Goal: Task Accomplishment & Management: Complete application form

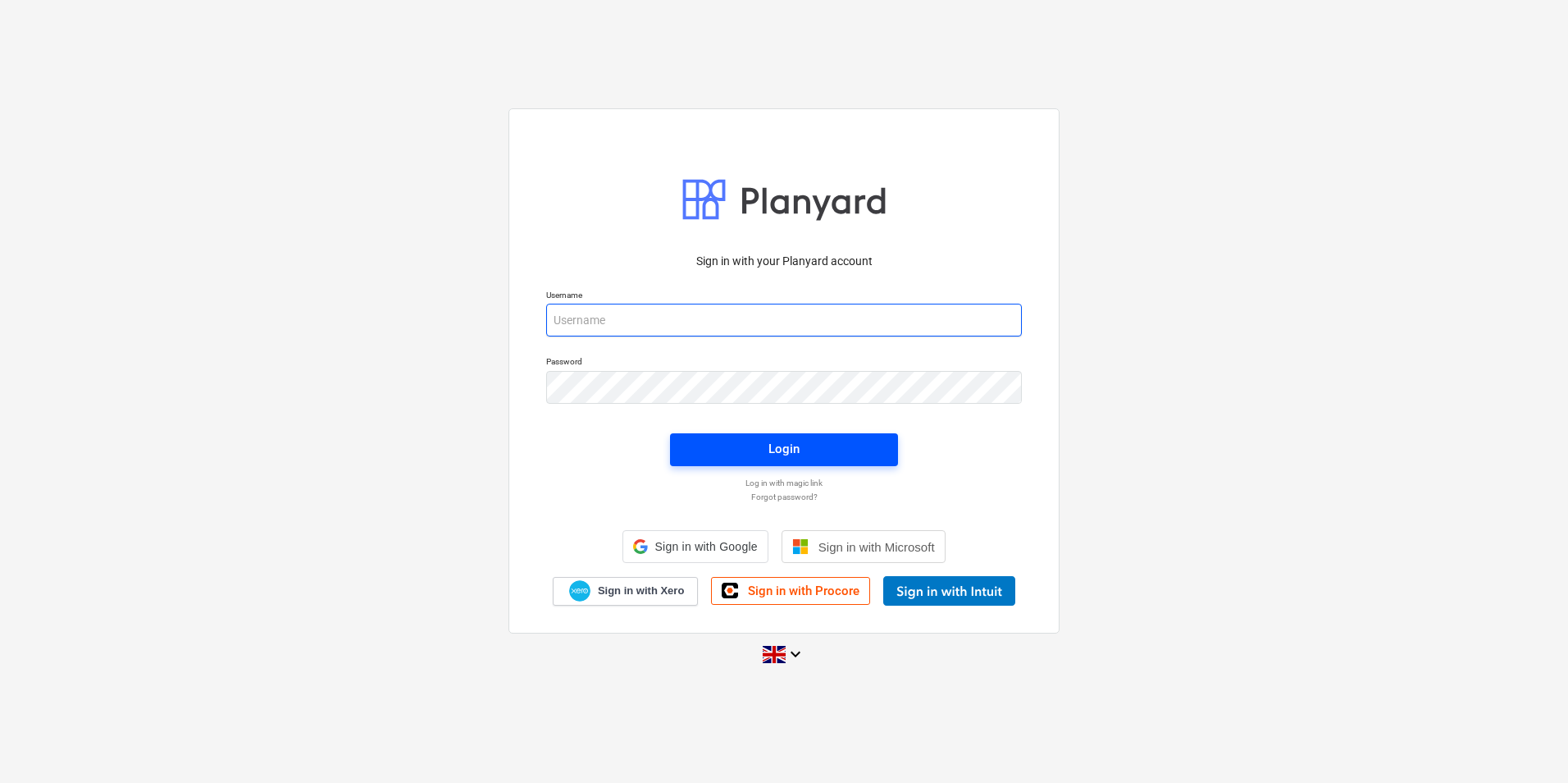
type input "[PERSON_NAME][EMAIL_ADDRESS][DOMAIN_NAME]"
click at [776, 436] on button "Login" at bounding box center [784, 449] width 228 height 33
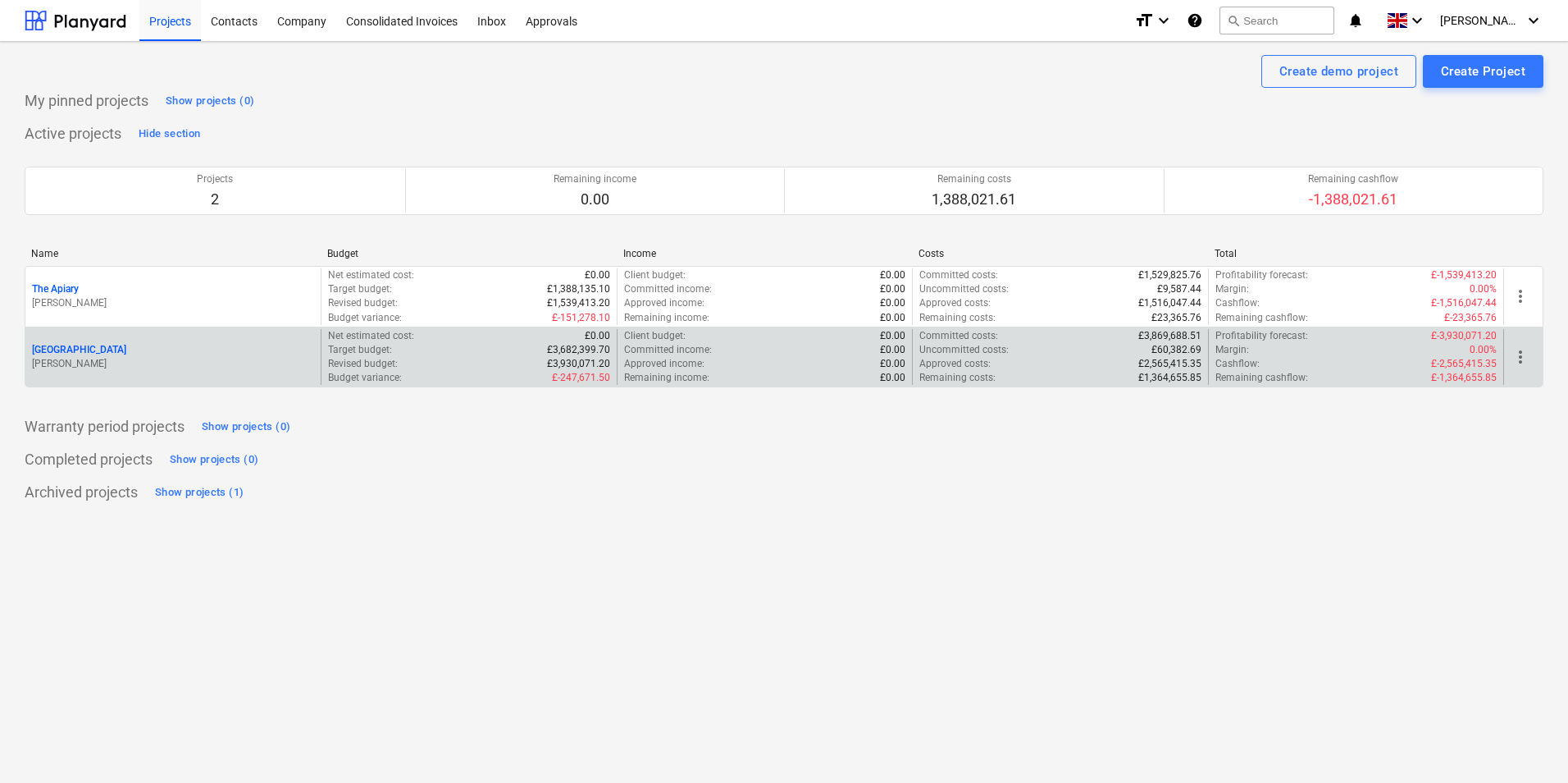
click at [361, 361] on p "Revised budget :" at bounding box center [363, 364] width 70 height 14
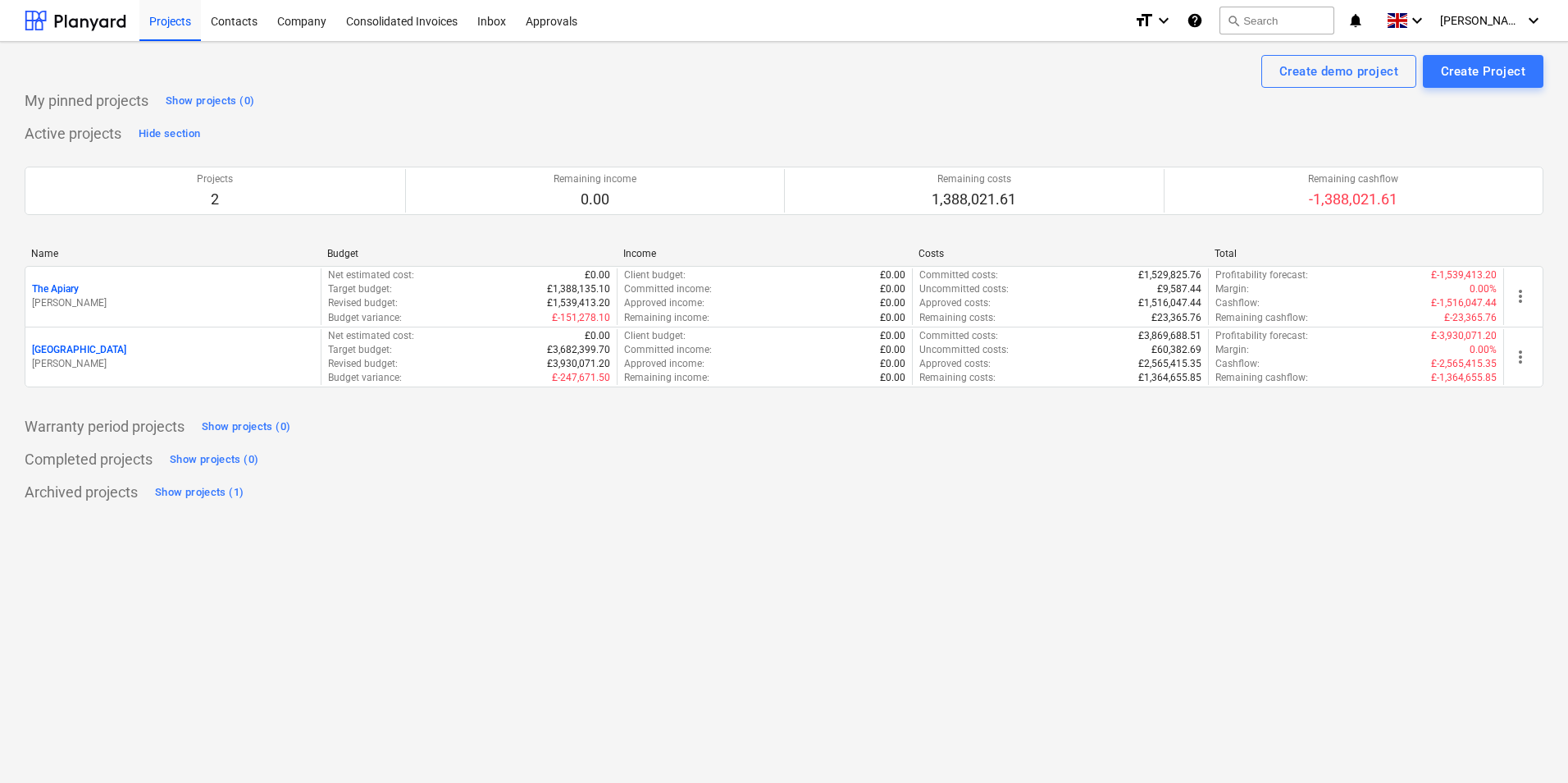
click at [212, 352] on div "[GEOGRAPHIC_DATA]" at bounding box center [173, 350] width 283 height 14
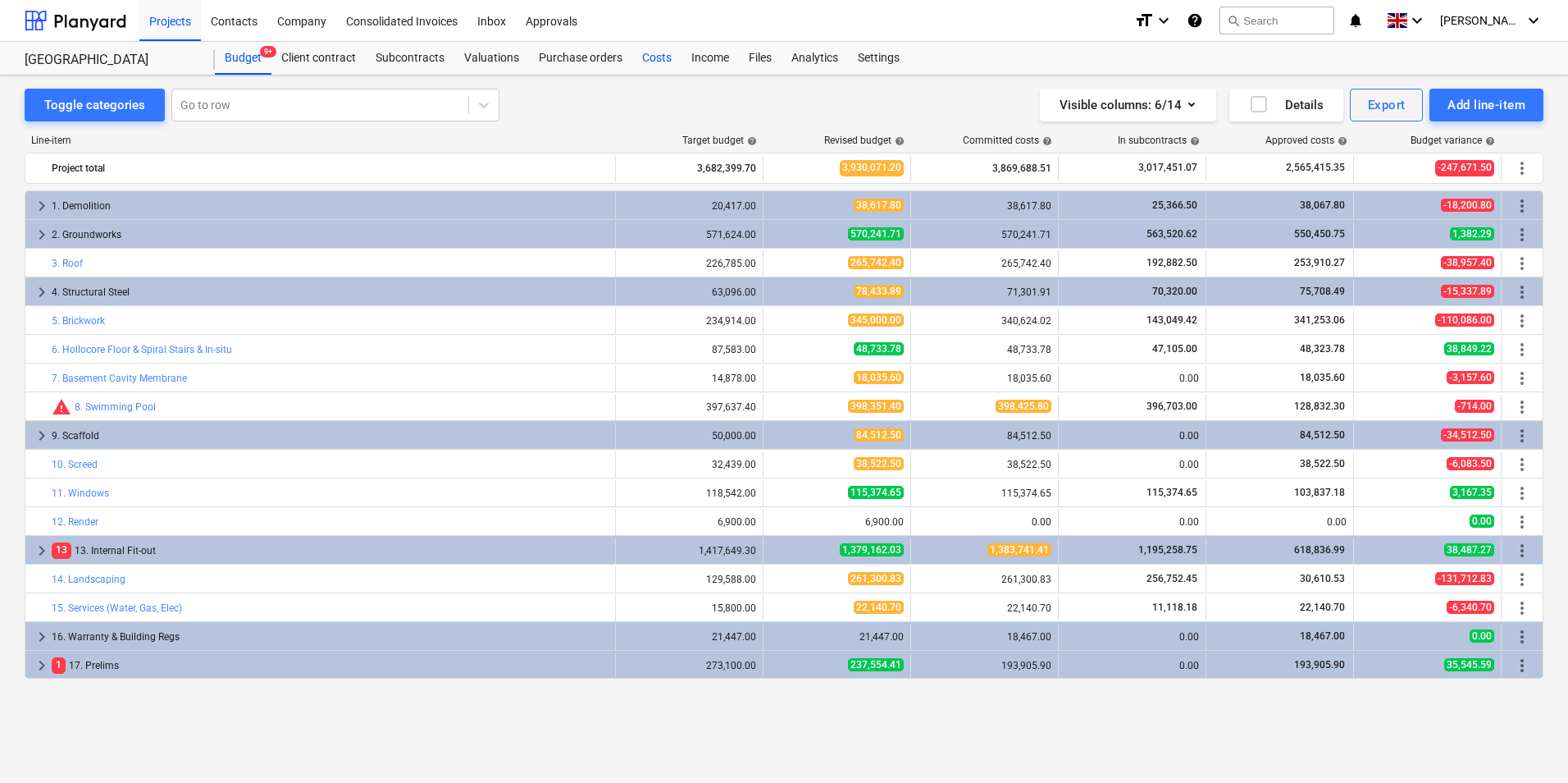
click at [662, 54] on div "Costs" at bounding box center [656, 58] width 49 height 33
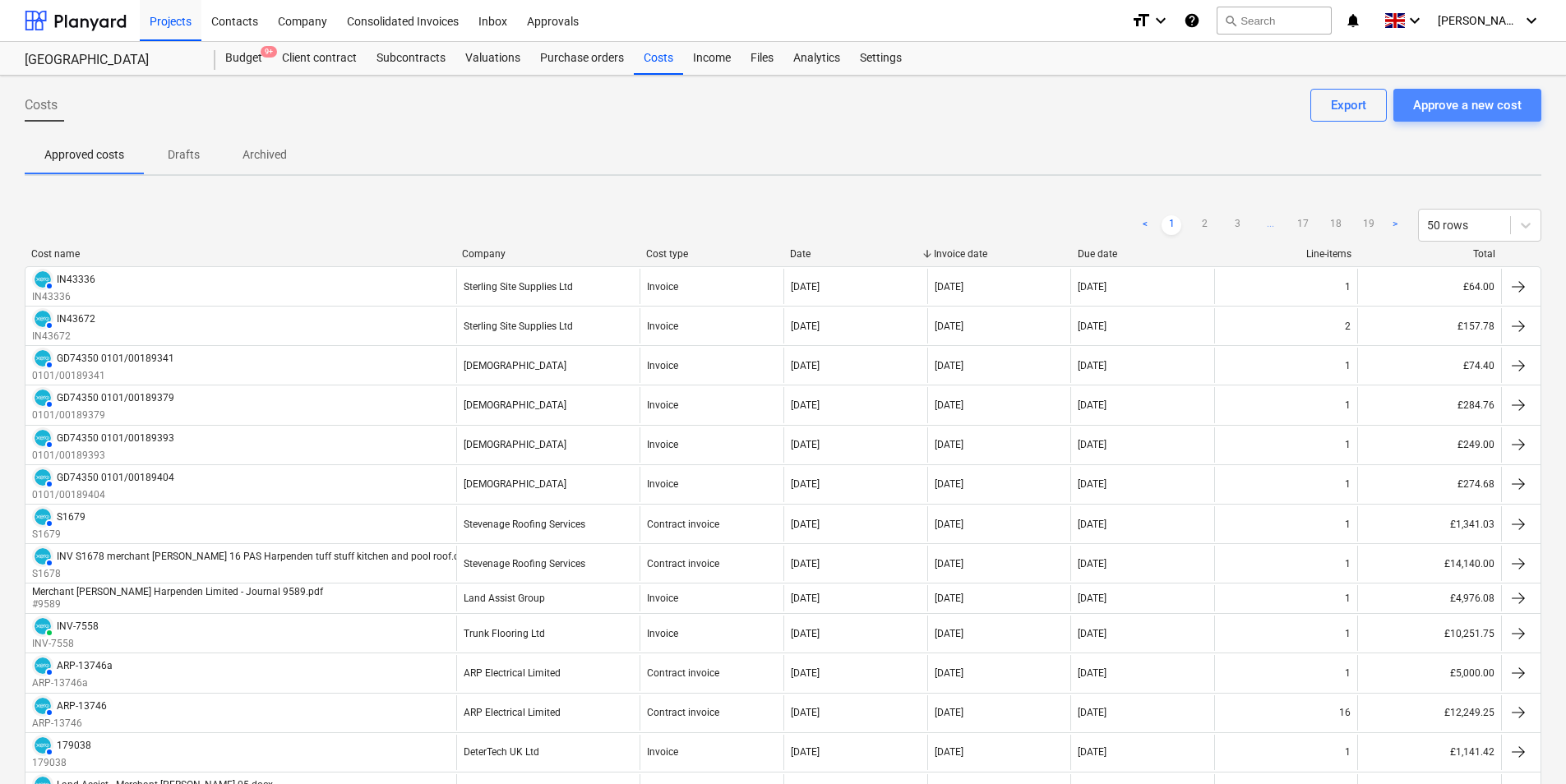
drag, startPoint x: 1479, startPoint y: 108, endPoint x: 1480, endPoint y: 96, distance: 12.0
click at [1480, 96] on div "Approve a new cost" at bounding box center [1467, 105] width 108 height 21
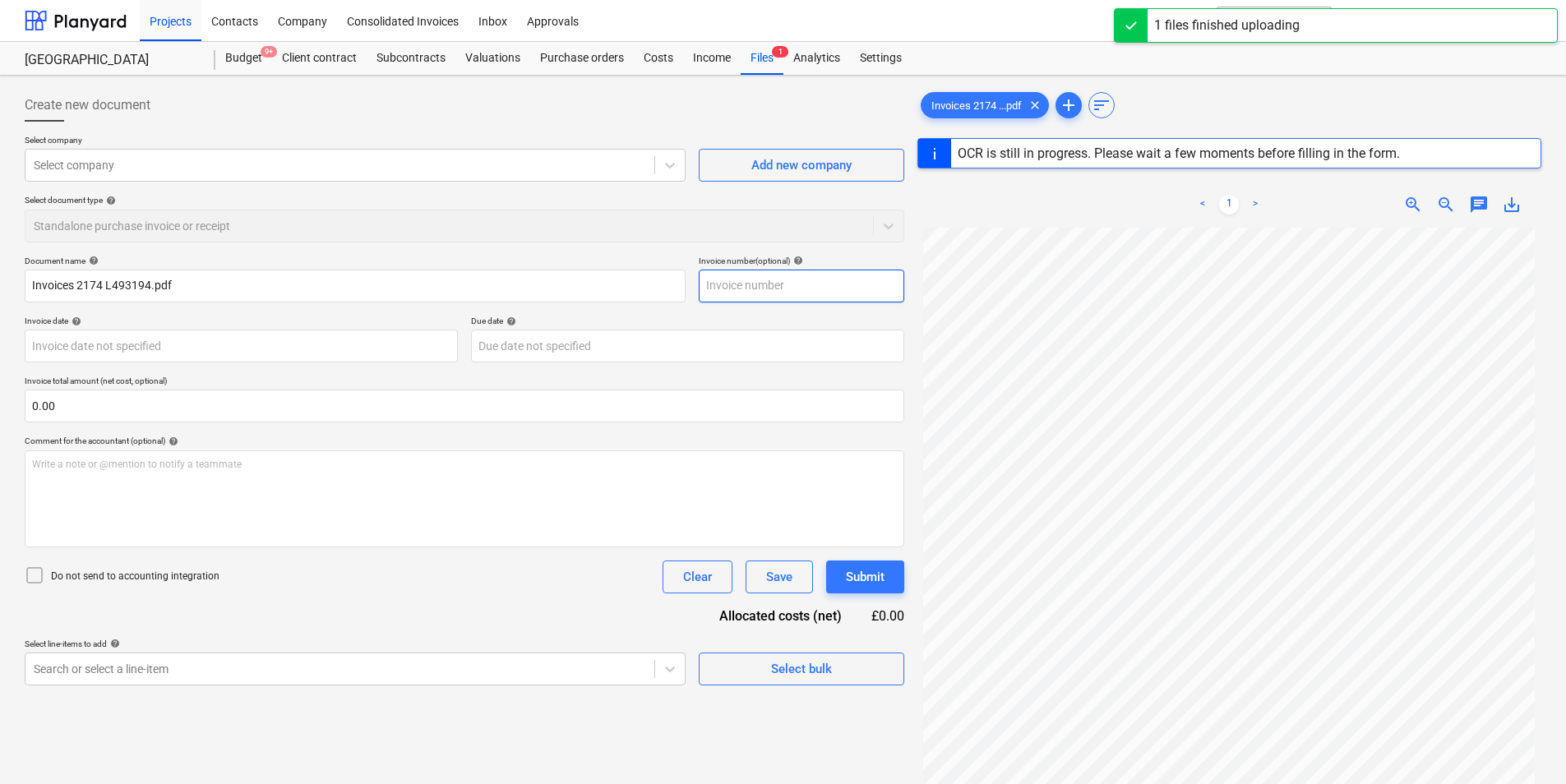
click at [746, 289] on input "text" at bounding box center [801, 286] width 205 height 33
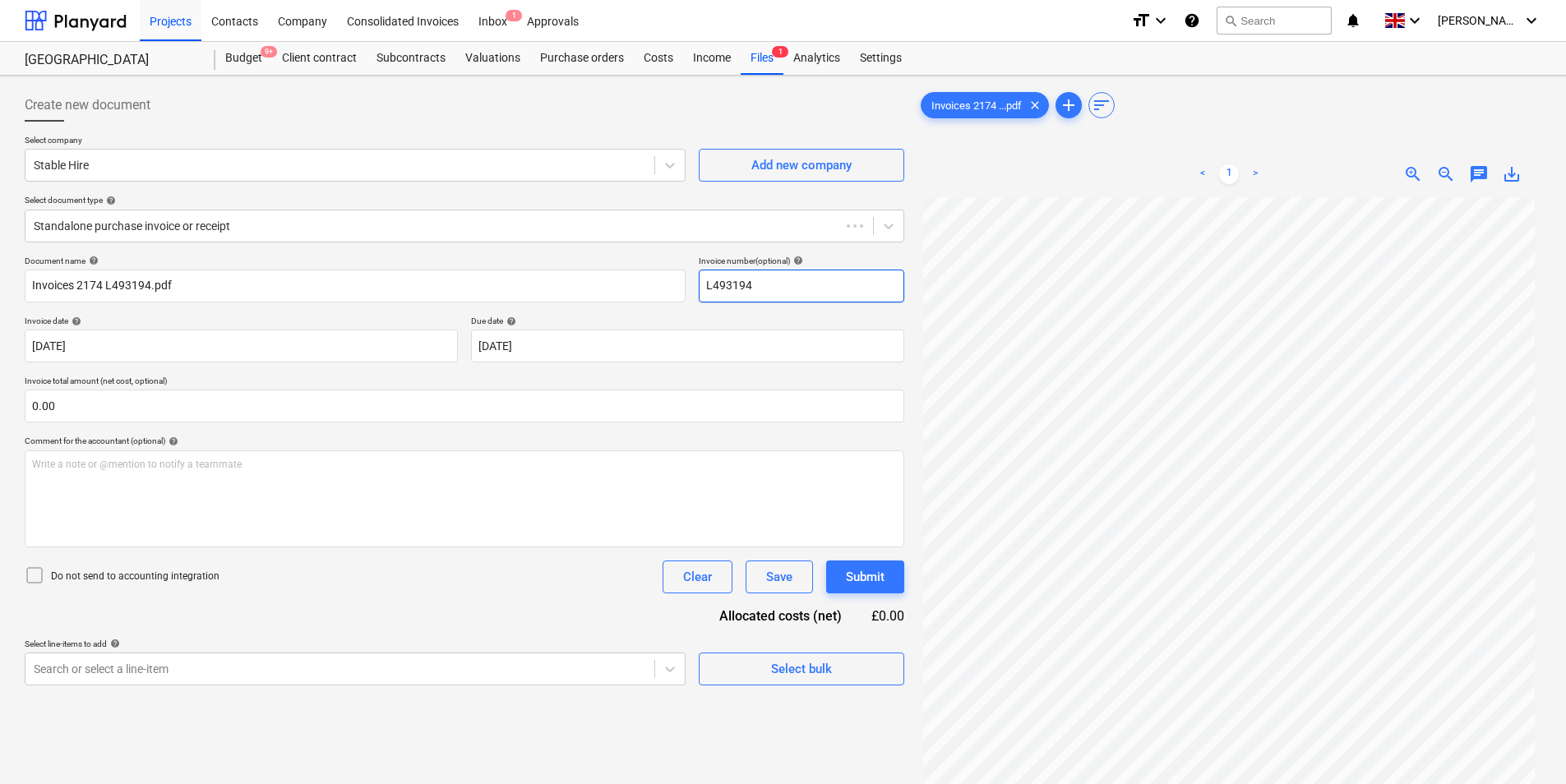
type input "L493194"
type input "[DATE]"
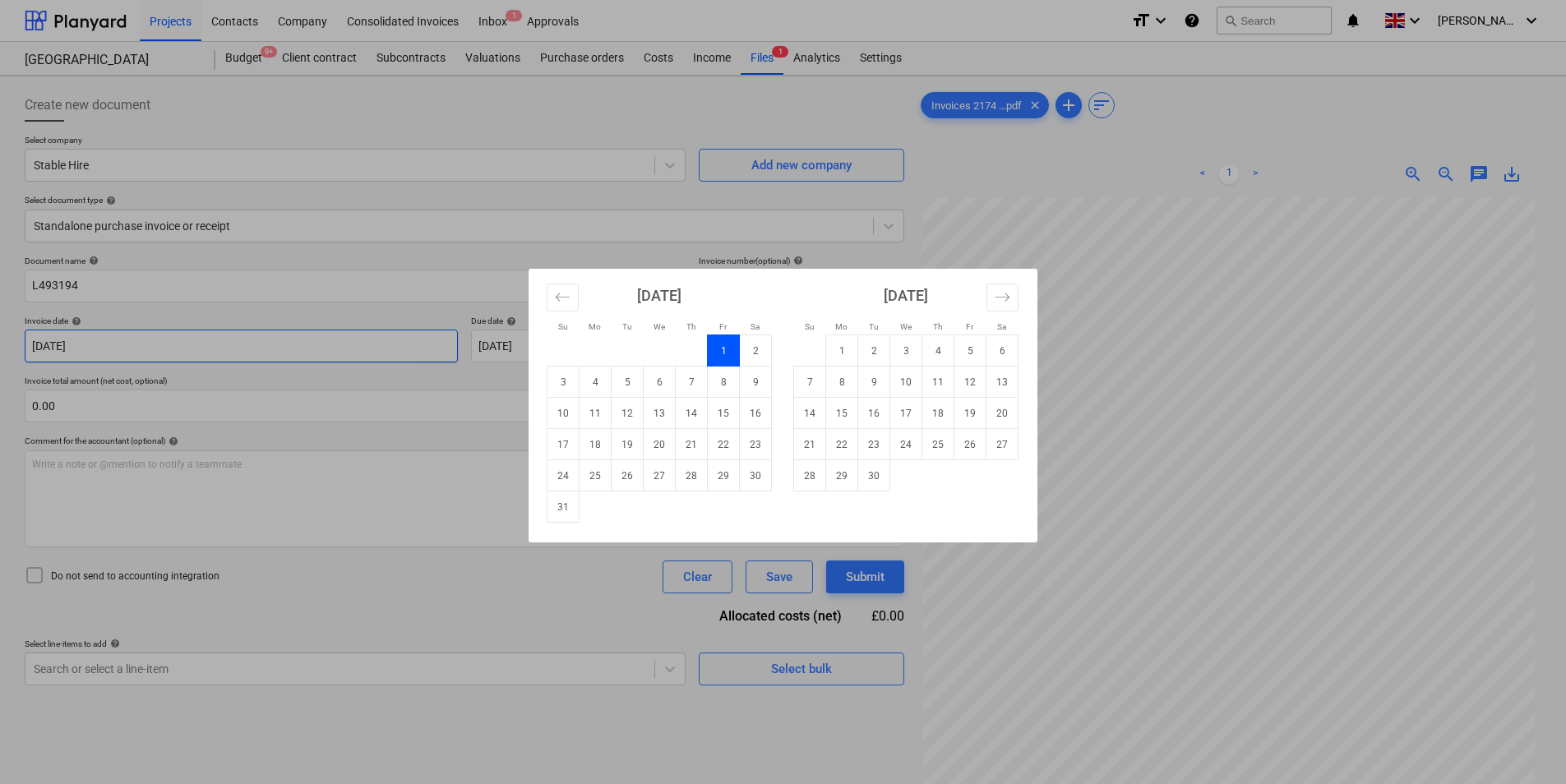
click at [259, 341] on body "Projects Contacts Company Consolidated Invoices Inbox 1 Approvals format_size k…" at bounding box center [783, 392] width 1566 height 784
click at [565, 507] on td "31" at bounding box center [564, 506] width 32 height 31
type input "[DATE]"
drag, startPoint x: 554, startPoint y: 346, endPoint x: 774, endPoint y: 505, distance: 271.4
click at [557, 346] on body "Projects Contacts Company Consolidated Invoices Inbox 1 Approvals format_size k…" at bounding box center [783, 392] width 1566 height 784
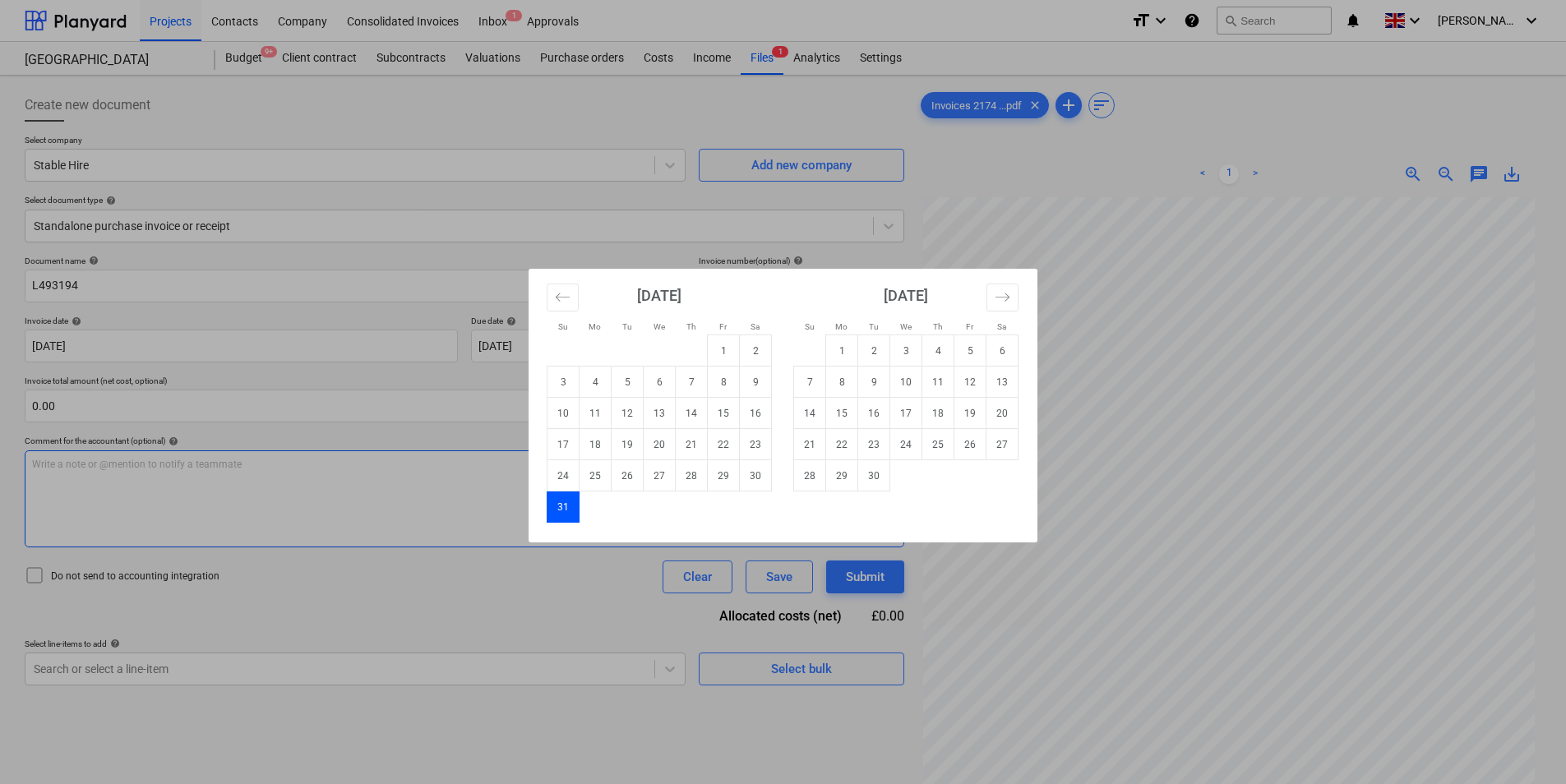
click at [880, 476] on td "30" at bounding box center [875, 475] width 32 height 31
type input "[DATE]"
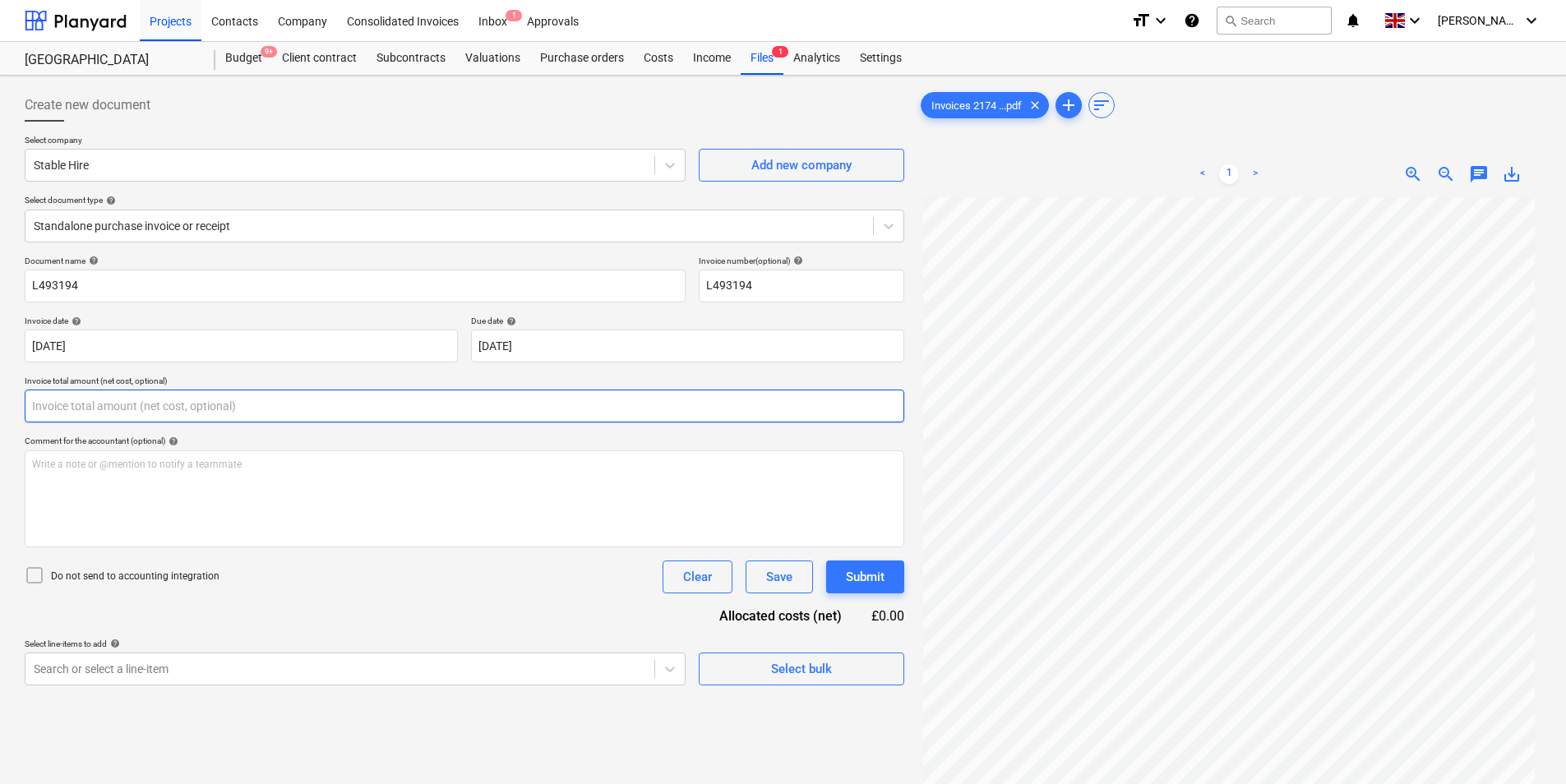
drag, startPoint x: 199, startPoint y: 408, endPoint x: 13, endPoint y: 476, distance: 198.0
click at [192, 412] on input "text" at bounding box center [465, 405] width 880 height 33
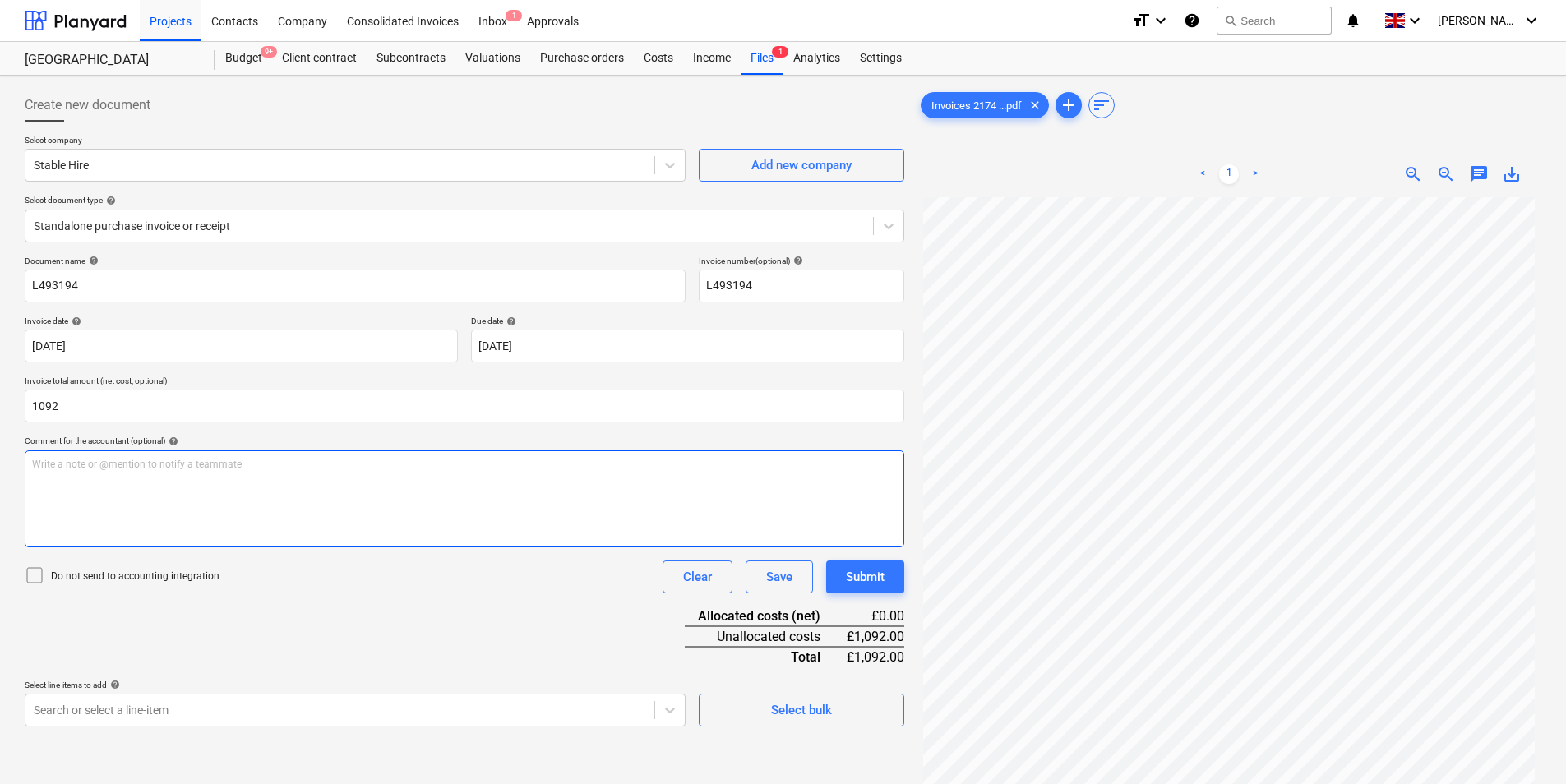
type input "1,092.00"
click at [95, 483] on div "Write a note or @mention to notify a teammate [PERSON_NAME]" at bounding box center [465, 498] width 880 height 97
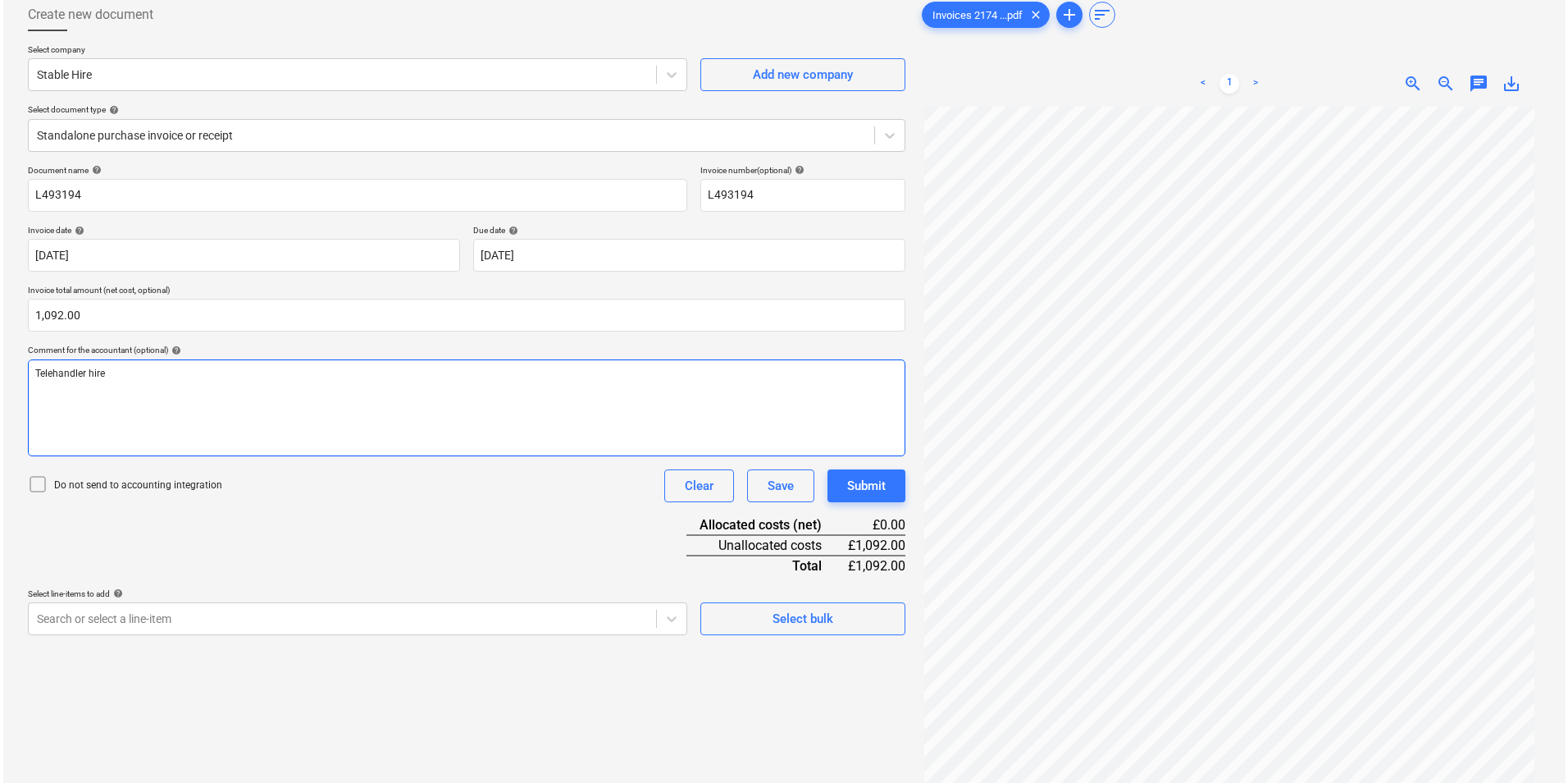
scroll to position [164, 0]
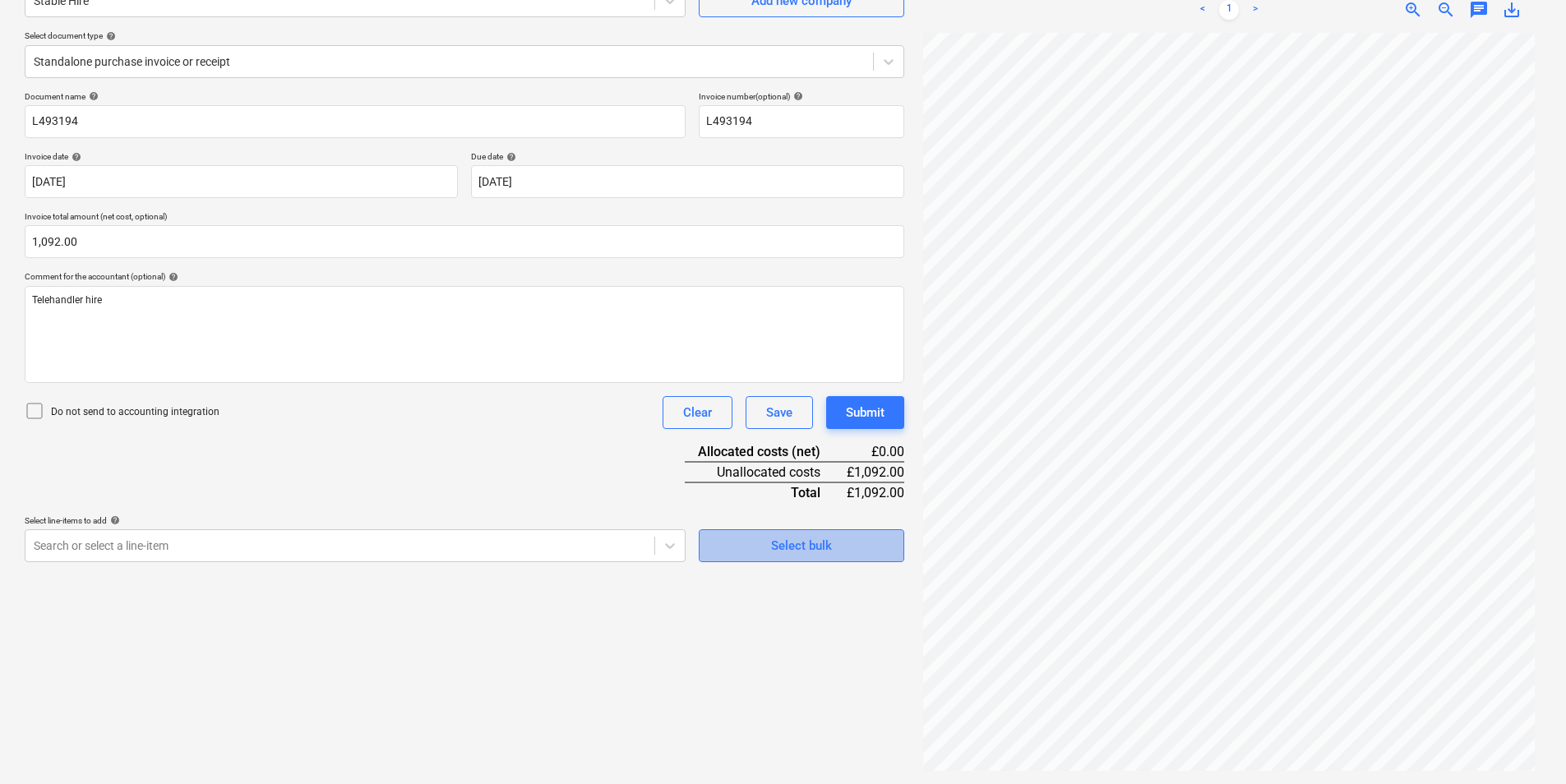
click at [779, 539] on div "Select bulk" at bounding box center [801, 546] width 61 height 21
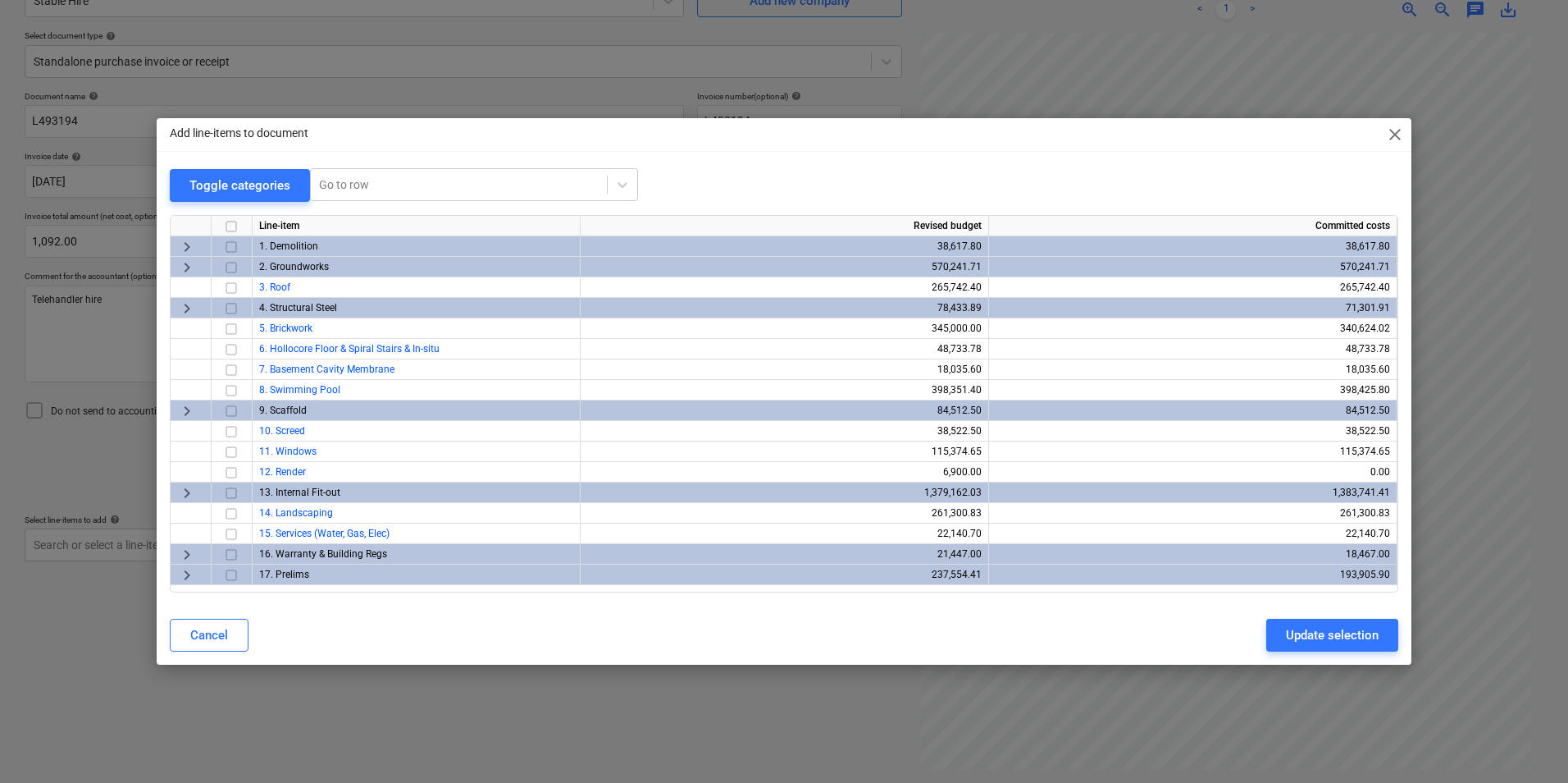
click at [181, 581] on span "keyboard_arrow_right" at bounding box center [187, 575] width 20 height 20
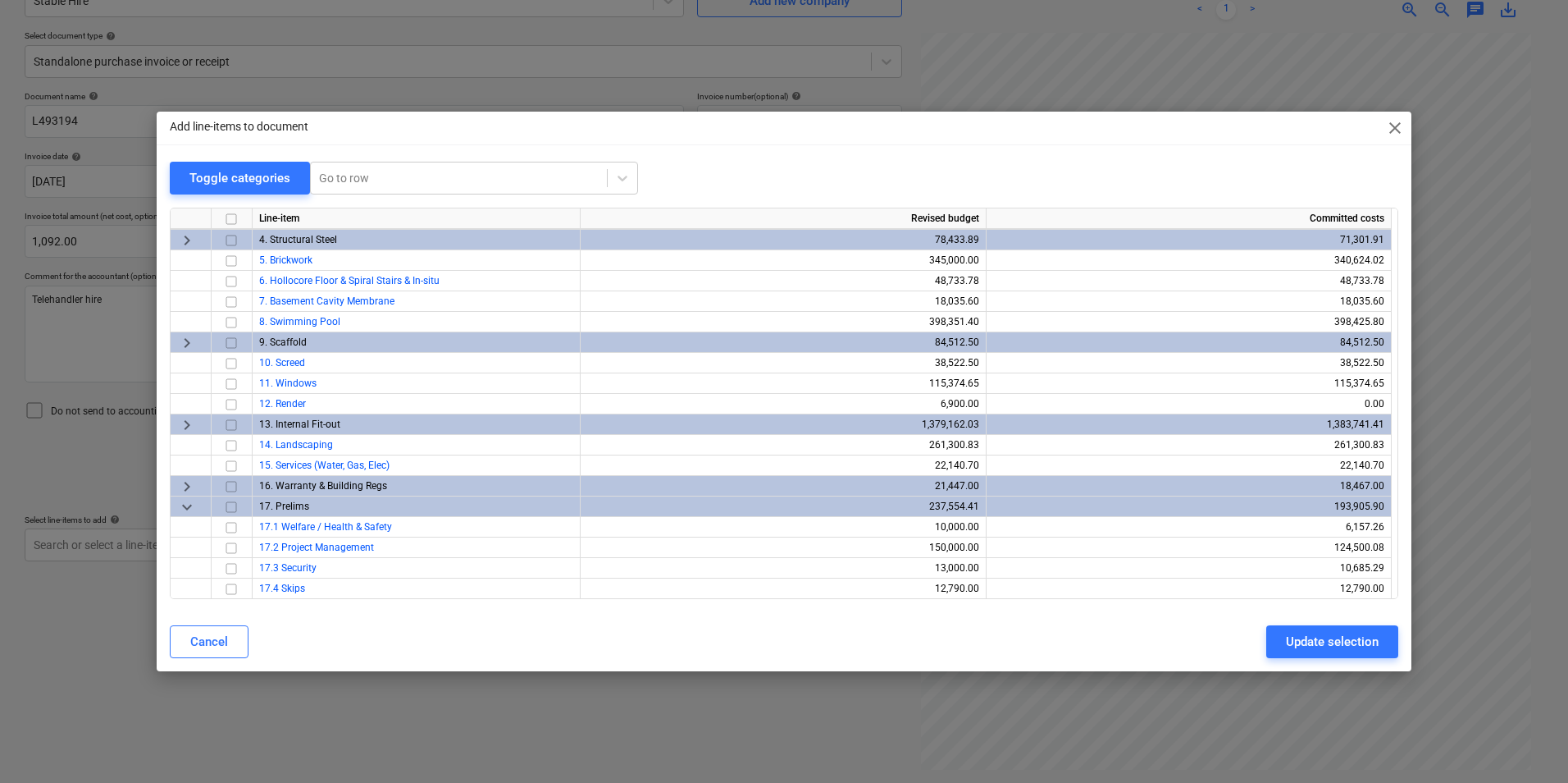
scroll to position [123, 0]
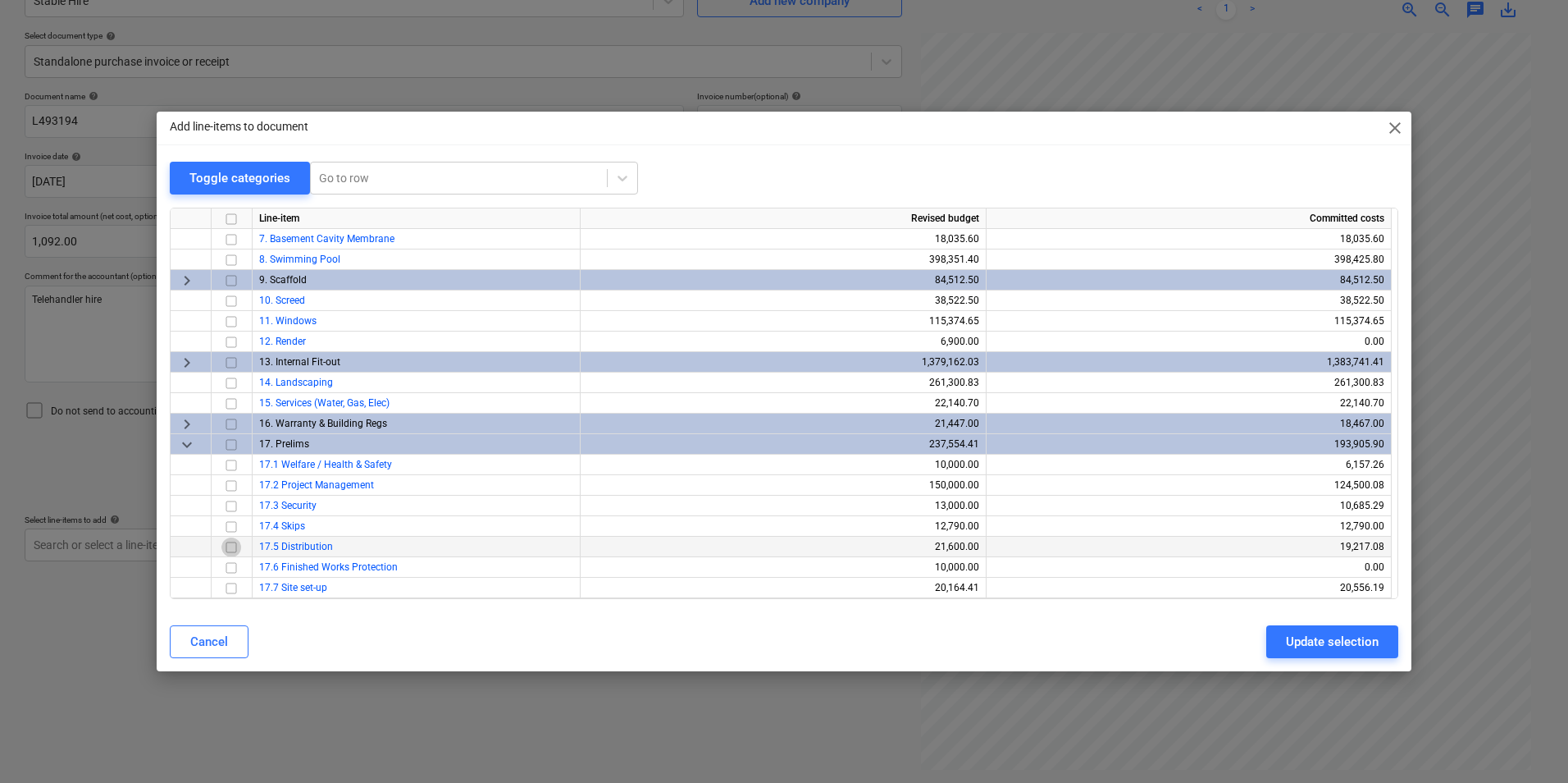
click at [235, 549] on input "checkbox" at bounding box center [231, 548] width 20 height 20
click at [1327, 647] on div "Update selection" at bounding box center [1333, 642] width 93 height 21
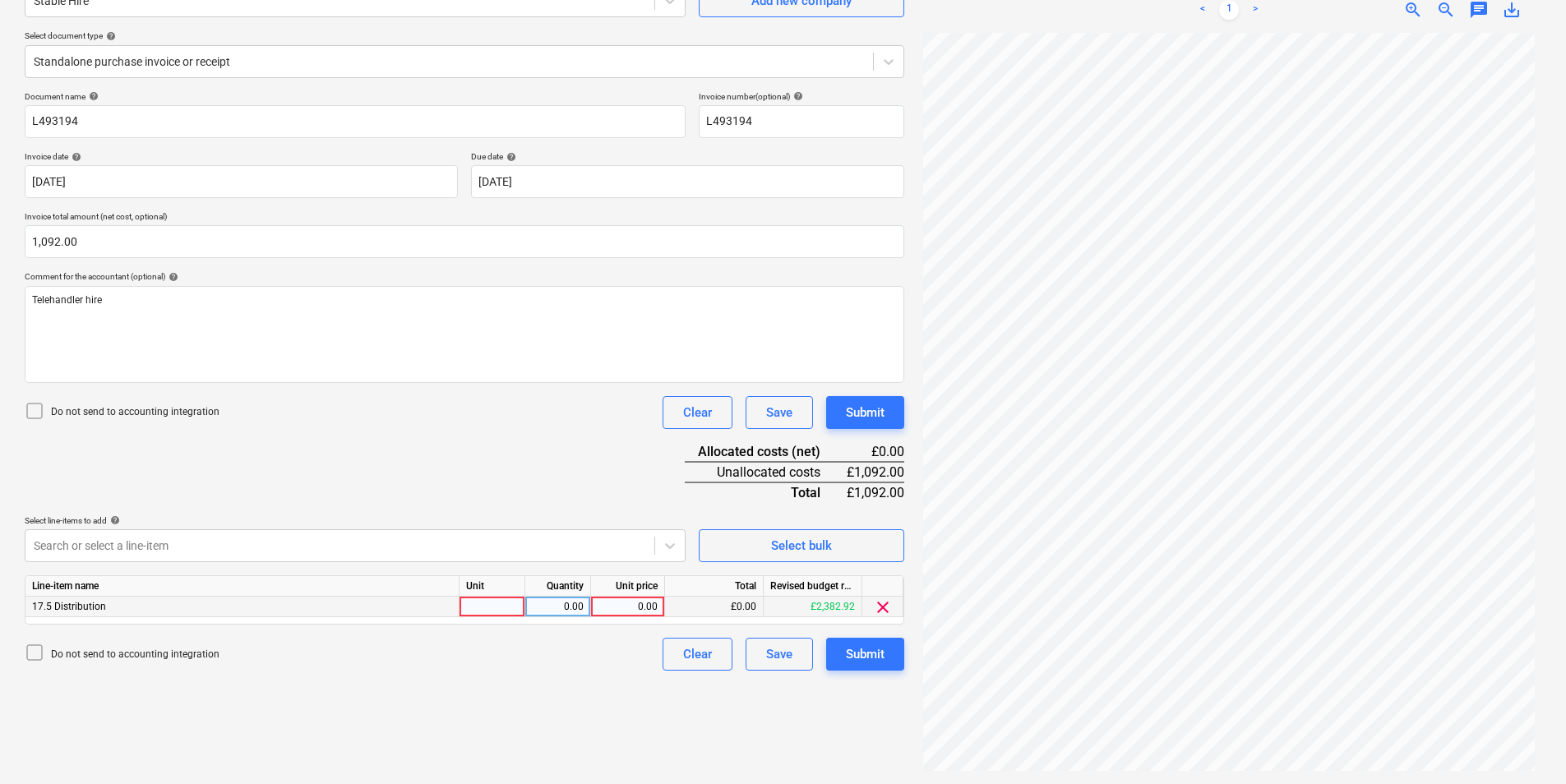
click at [495, 610] on div at bounding box center [492, 606] width 66 height 21
type input "ea"
type input "1092"
click at [885, 647] on button "Submit" at bounding box center [865, 654] width 78 height 33
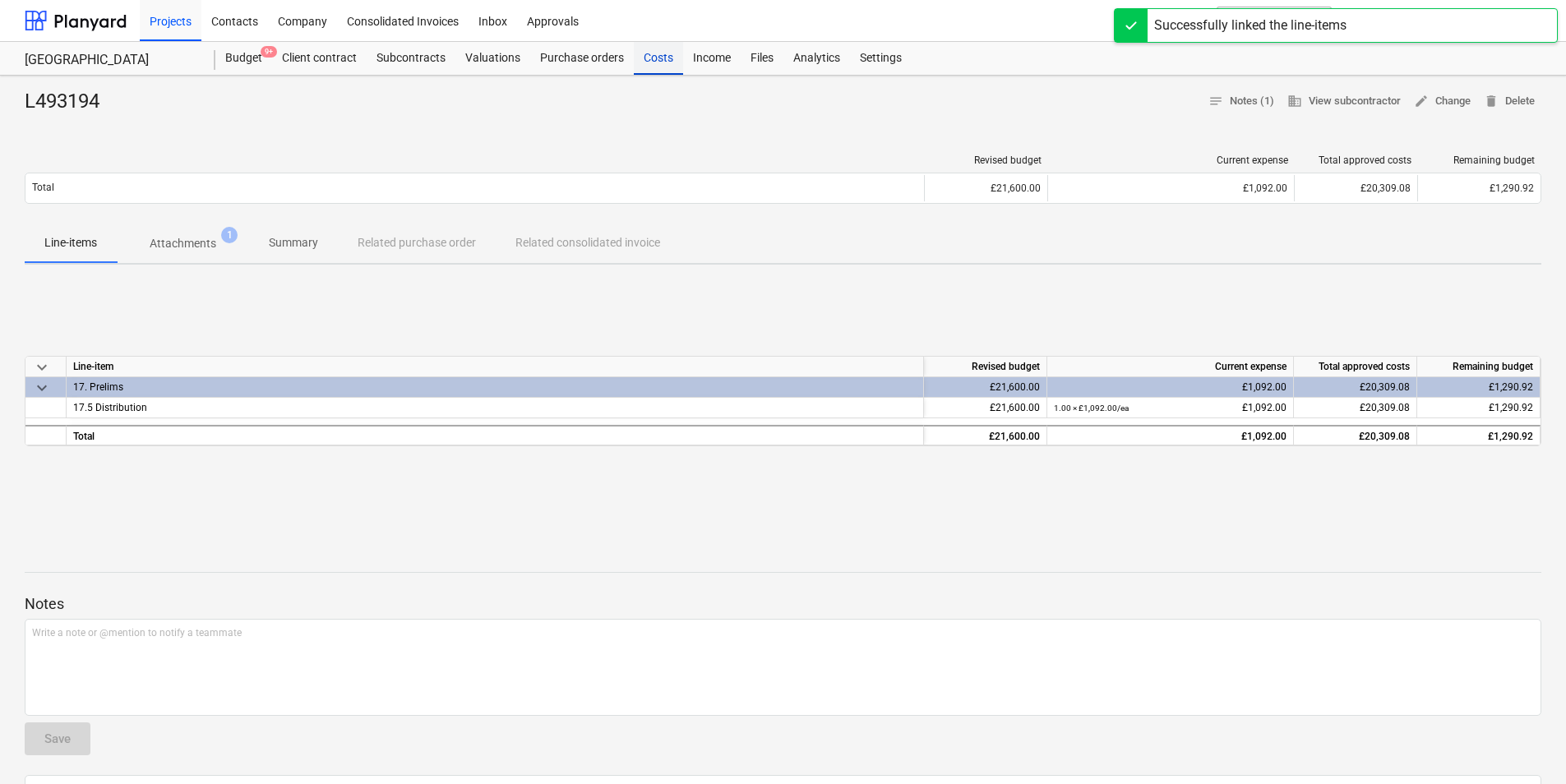
click at [654, 67] on div "Costs" at bounding box center [657, 58] width 49 height 33
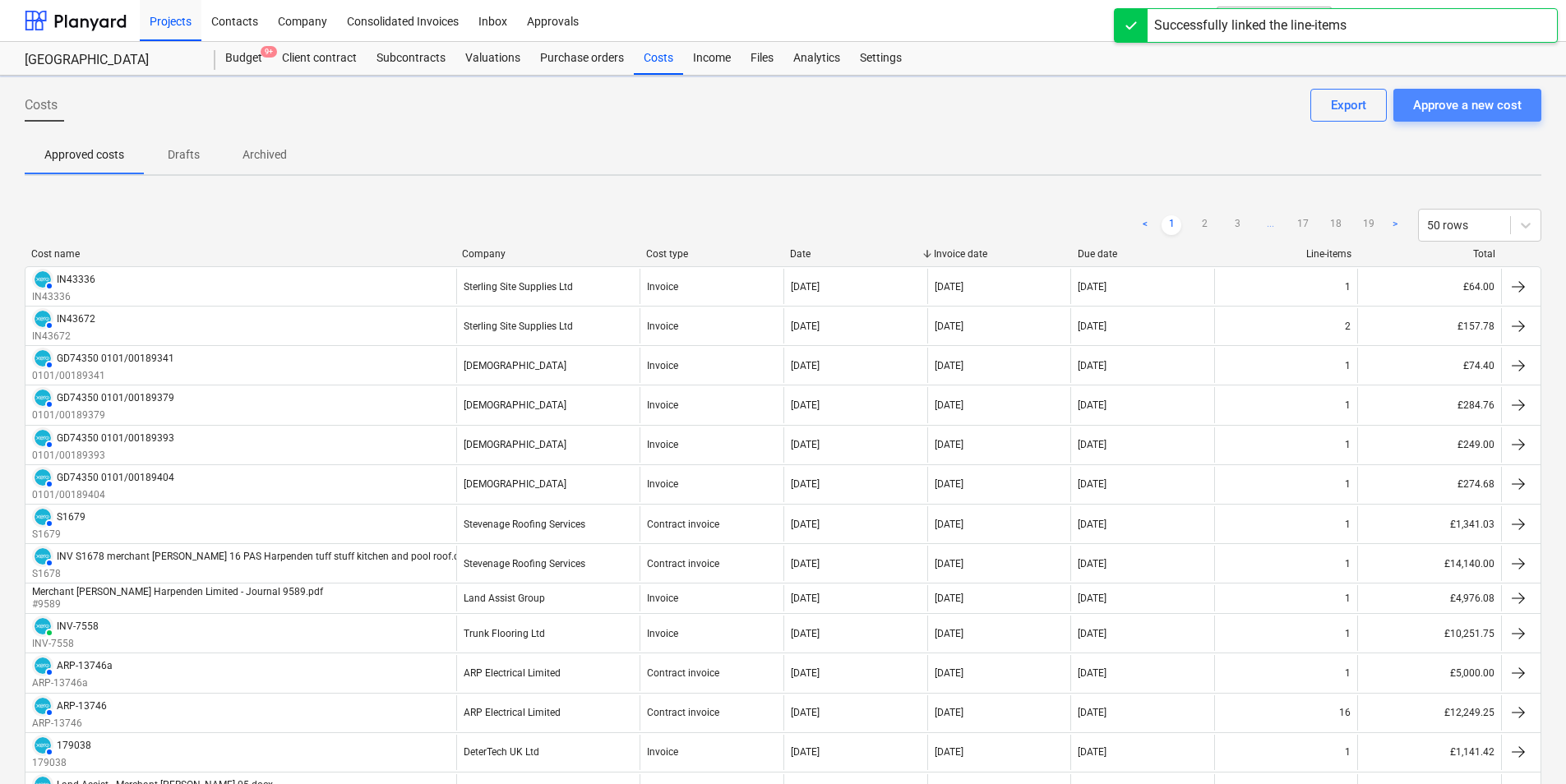
click at [1493, 101] on div "Approve a new cost" at bounding box center [1467, 105] width 108 height 21
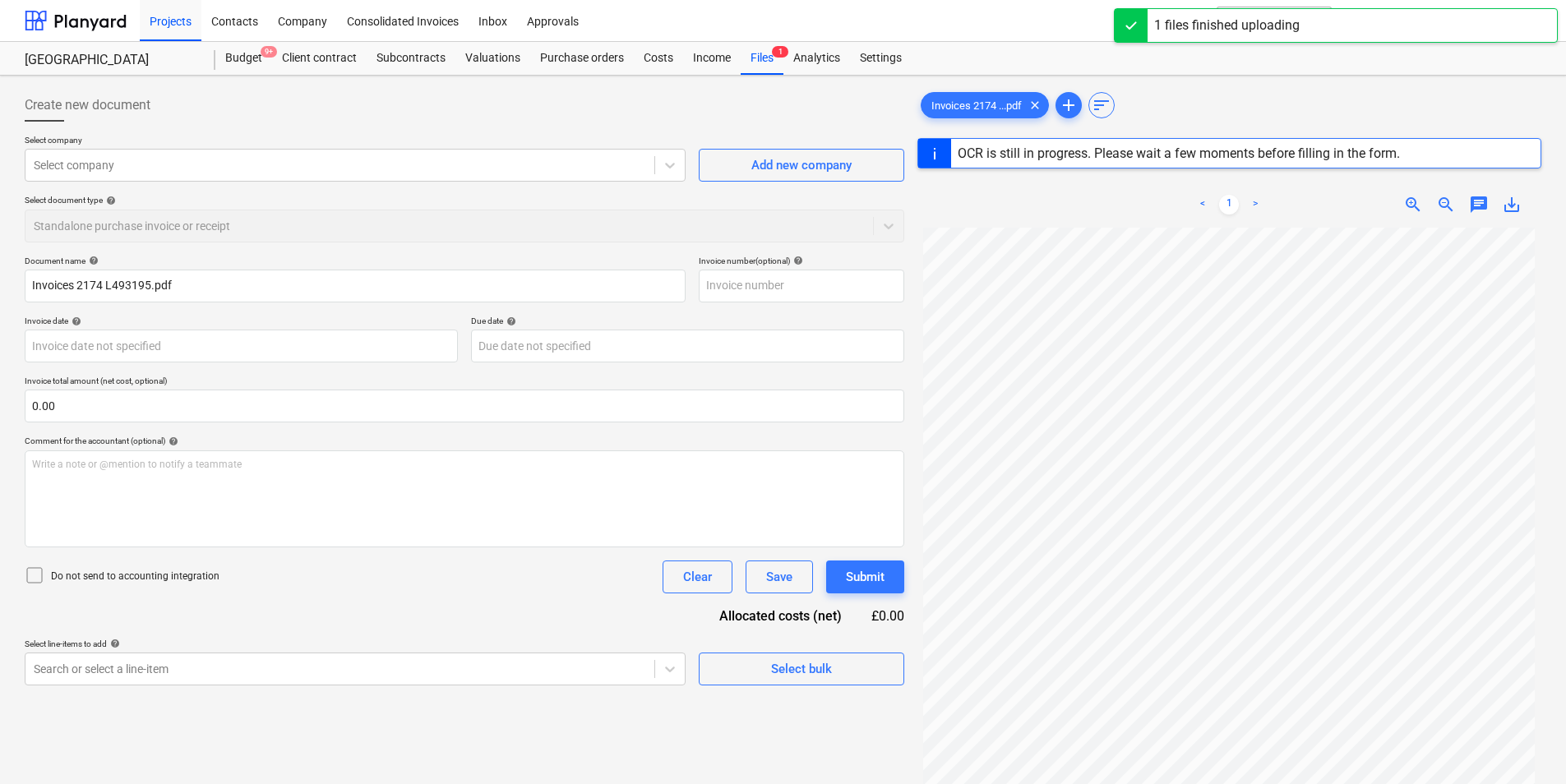
type input "L493195"
type input "[DATE]"
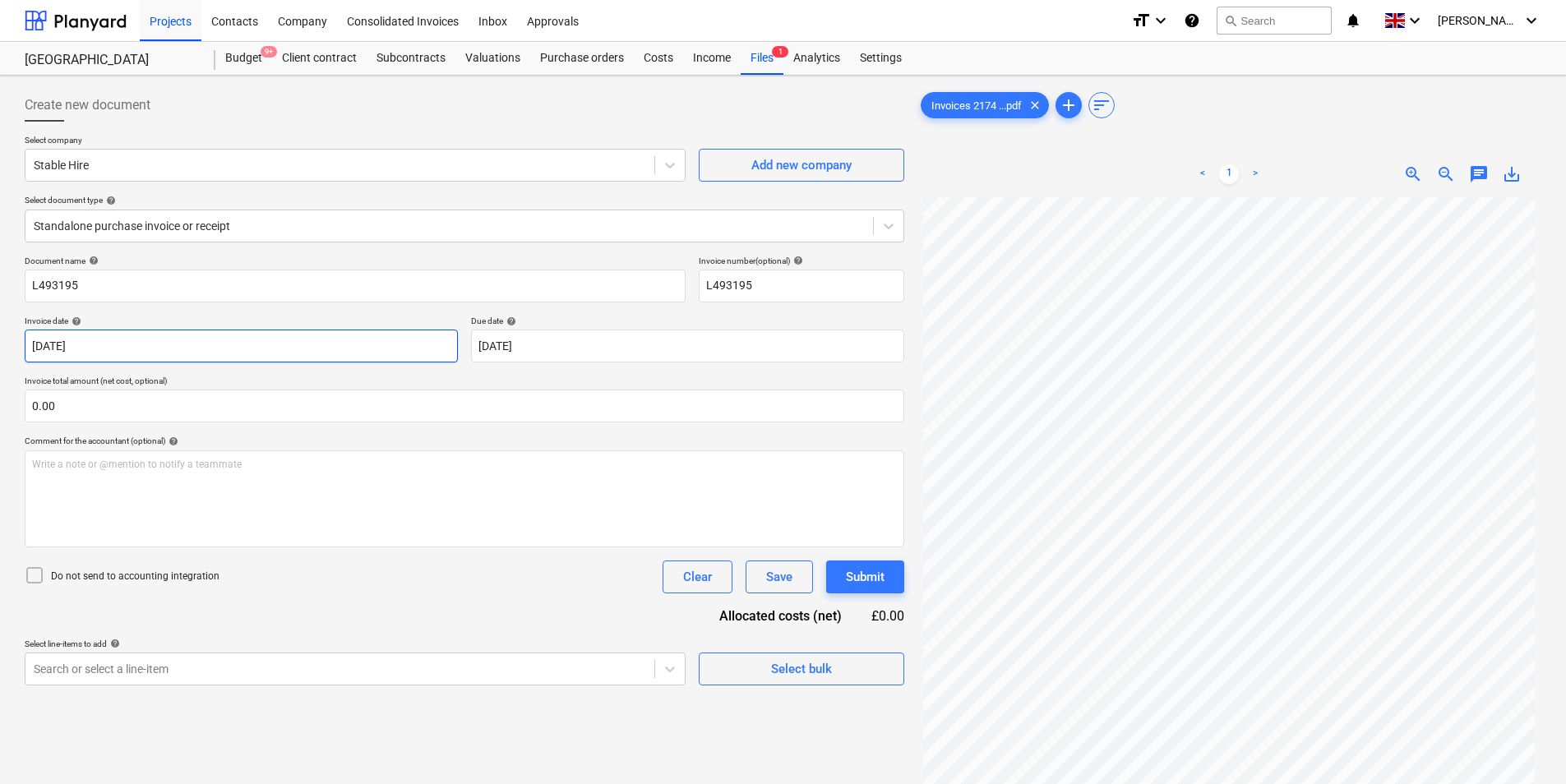
click at [200, 347] on body "Projects Contacts Company Consolidated Invoices Inbox Approvals format_size key…" at bounding box center [783, 392] width 1566 height 784
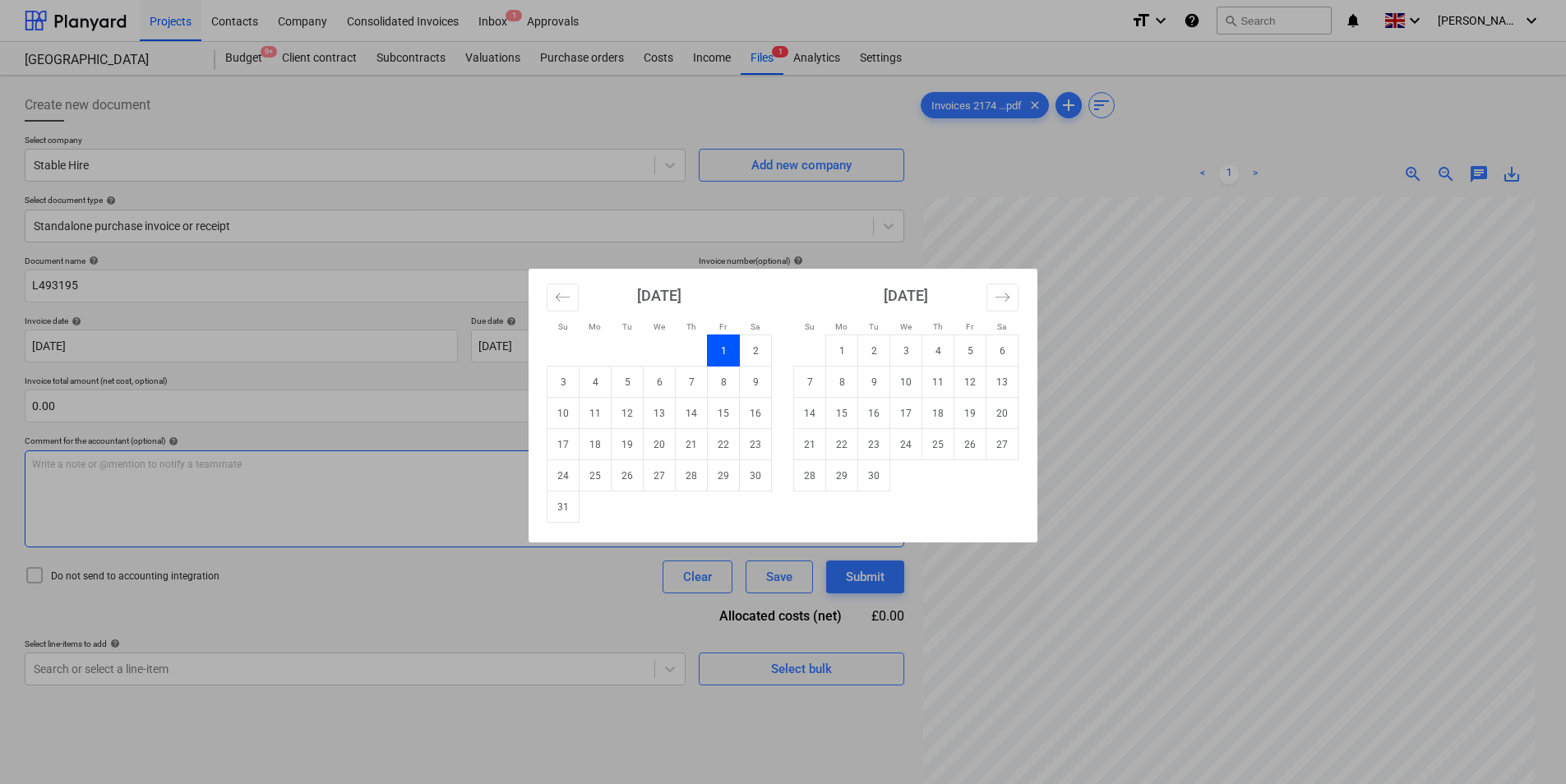
drag, startPoint x: 565, startPoint y: 513, endPoint x: 559, endPoint y: 502, distance: 12.5
click at [561, 509] on td "31" at bounding box center [564, 506] width 32 height 31
type input "[DATE]"
drag, startPoint x: 584, startPoint y: 348, endPoint x: 802, endPoint y: 509, distance: 271.0
click at [585, 349] on body "Projects Contacts Company Consolidated Invoices Inbox 1 Approvals format_size k…" at bounding box center [783, 392] width 1566 height 784
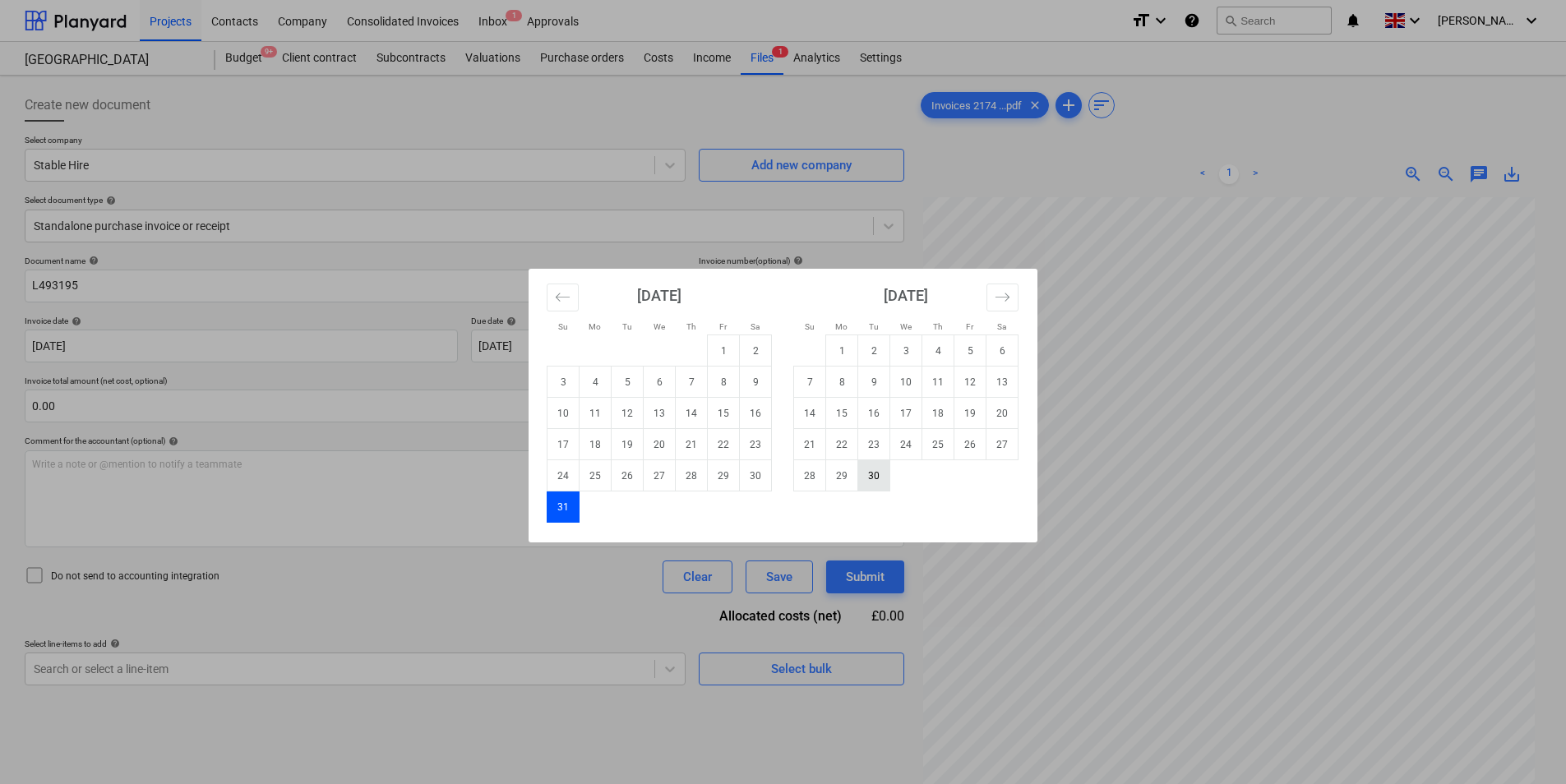
click at [873, 468] on td "30" at bounding box center [875, 475] width 32 height 31
type input "[DATE]"
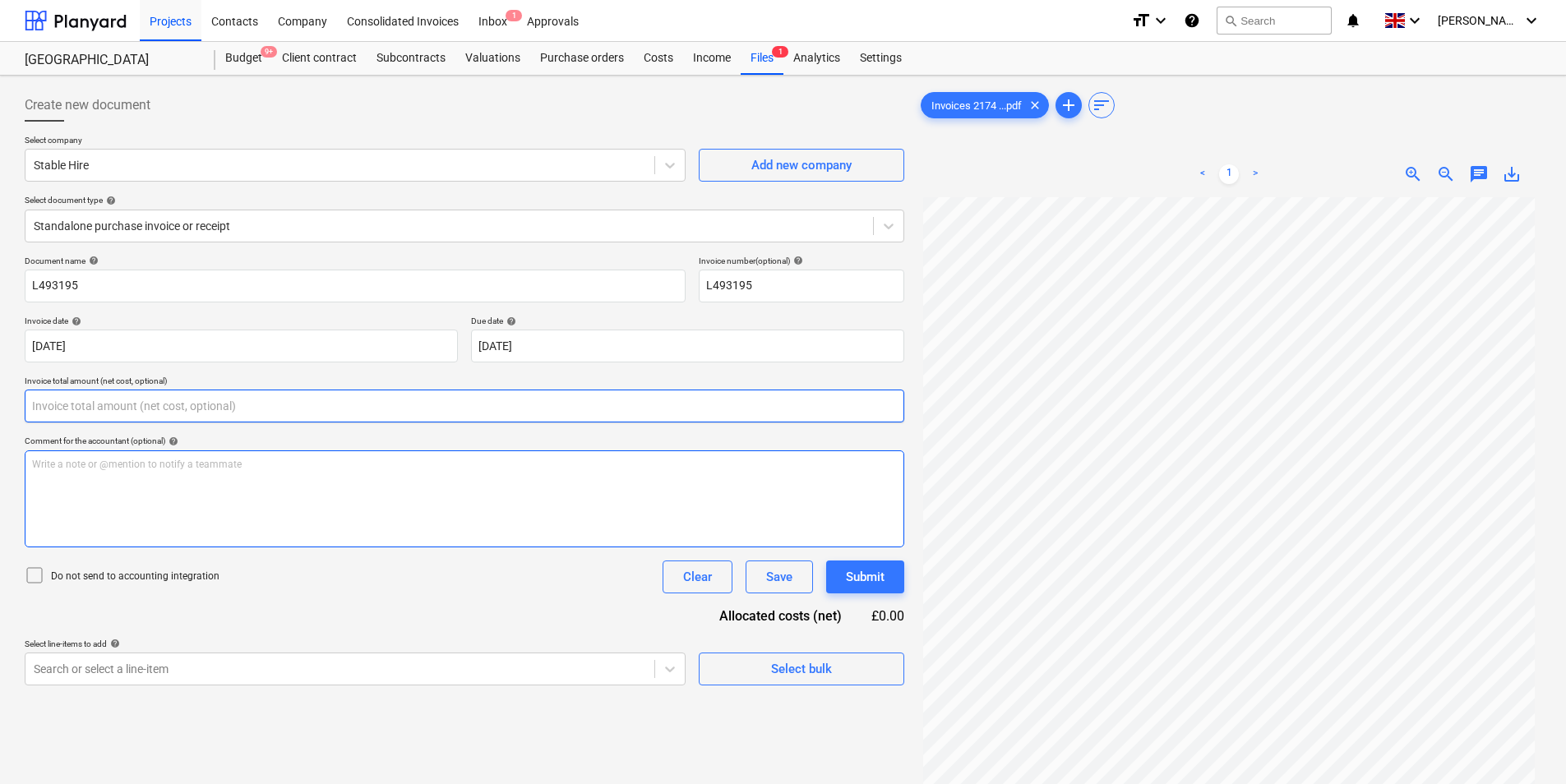
drag, startPoint x: 268, startPoint y: 420, endPoint x: 158, endPoint y: 451, distance: 114.3
click at [269, 421] on input "text" at bounding box center [465, 405] width 880 height 33
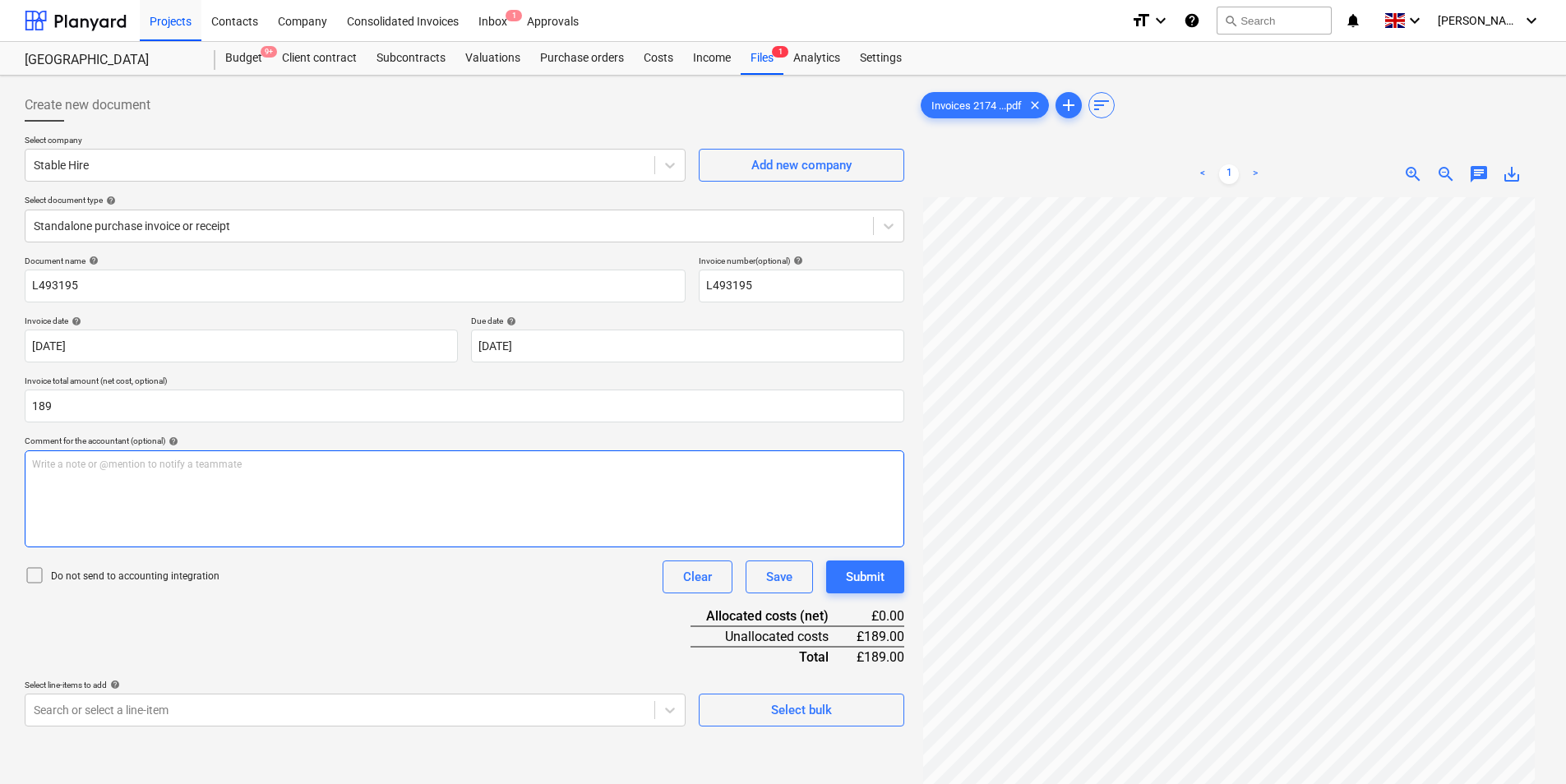
type input "189.00"
click at [155, 482] on div "Write a note or @mention to notify a teammate [PERSON_NAME]" at bounding box center [465, 498] width 880 height 97
click at [73, 468] on span "Forklift bvucket hire" at bounding box center [76, 463] width 88 height 12
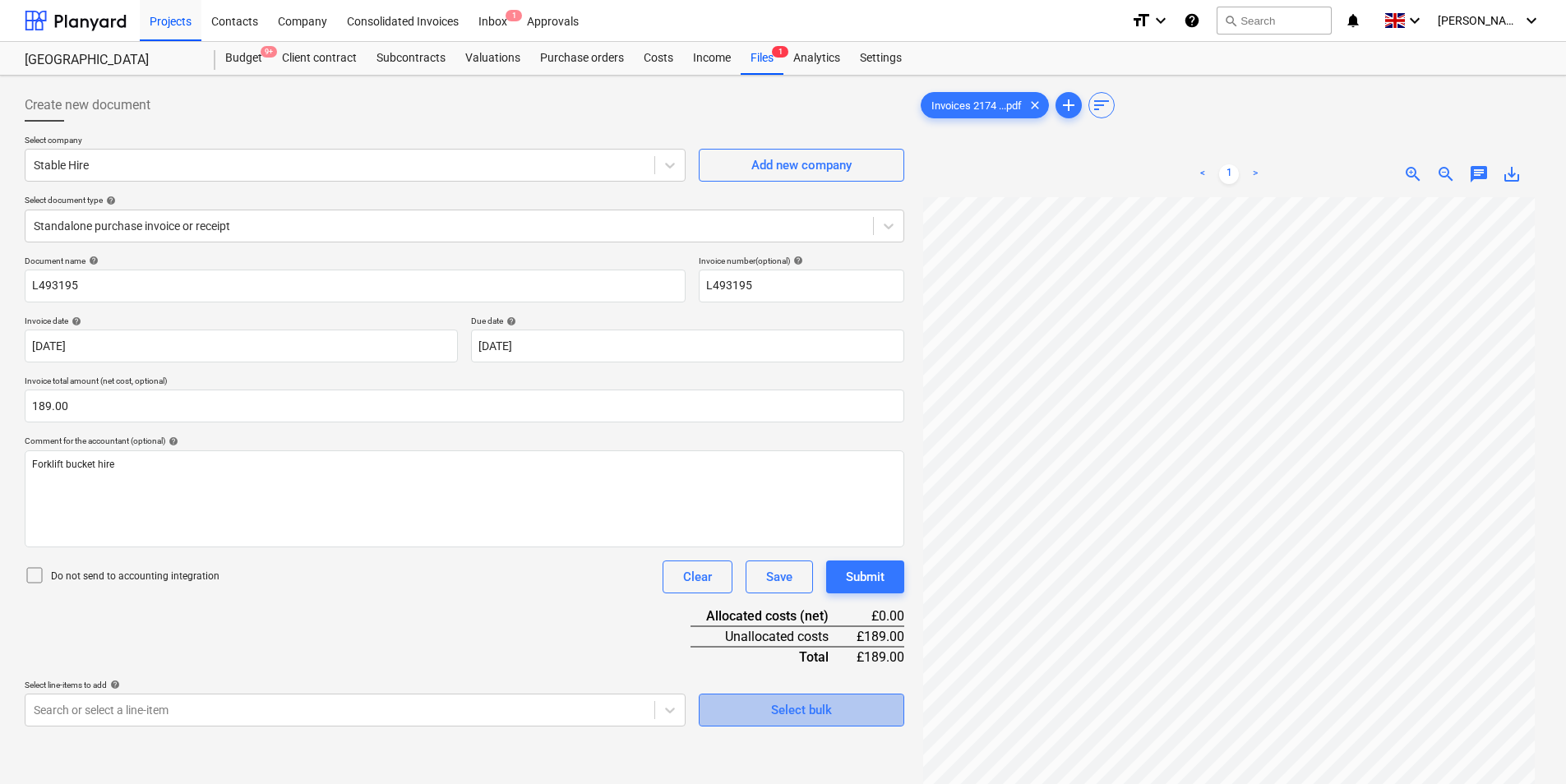
click at [845, 715] on span "Select bulk" at bounding box center [801, 710] width 164 height 21
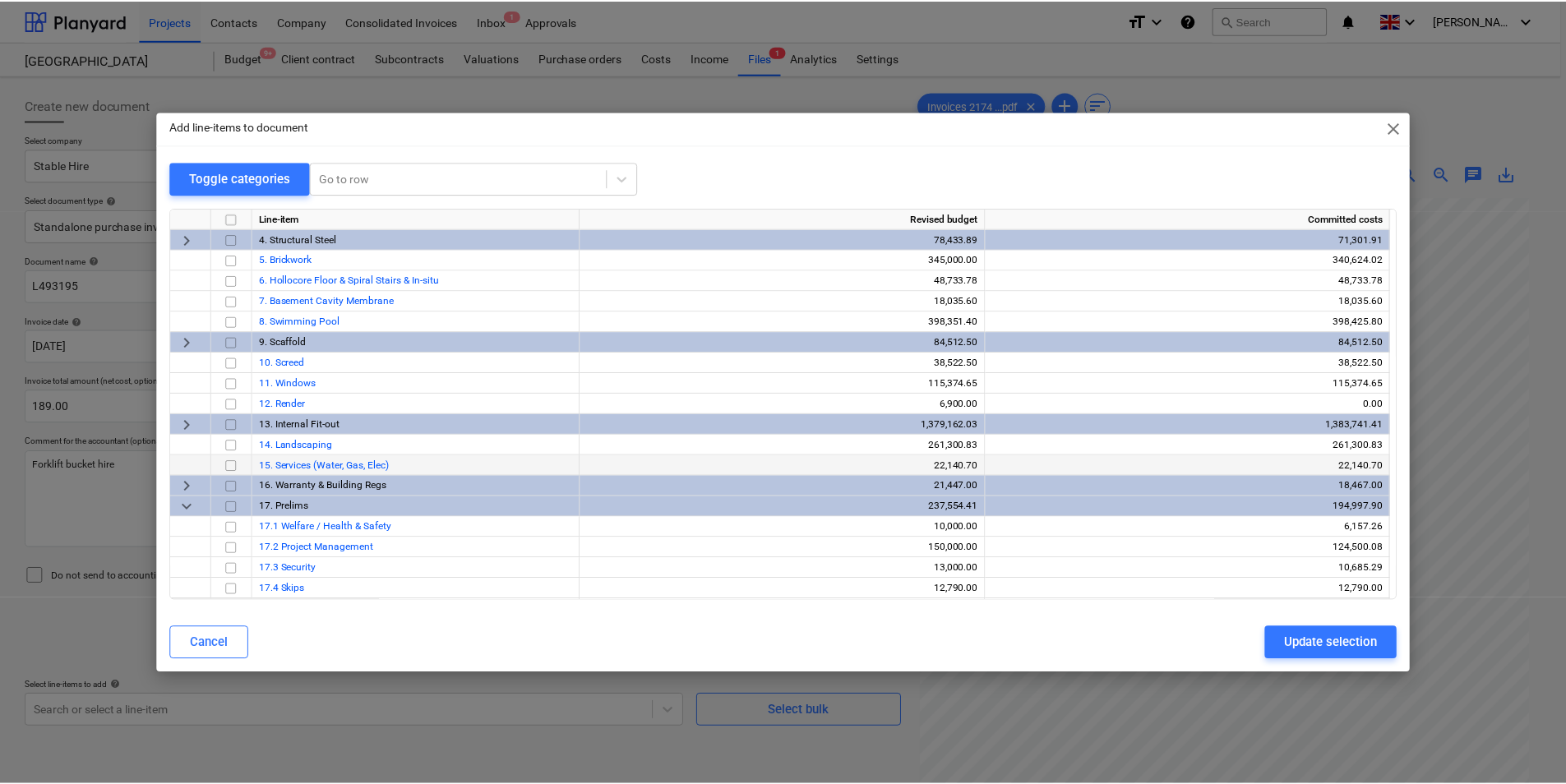
scroll to position [123, 0]
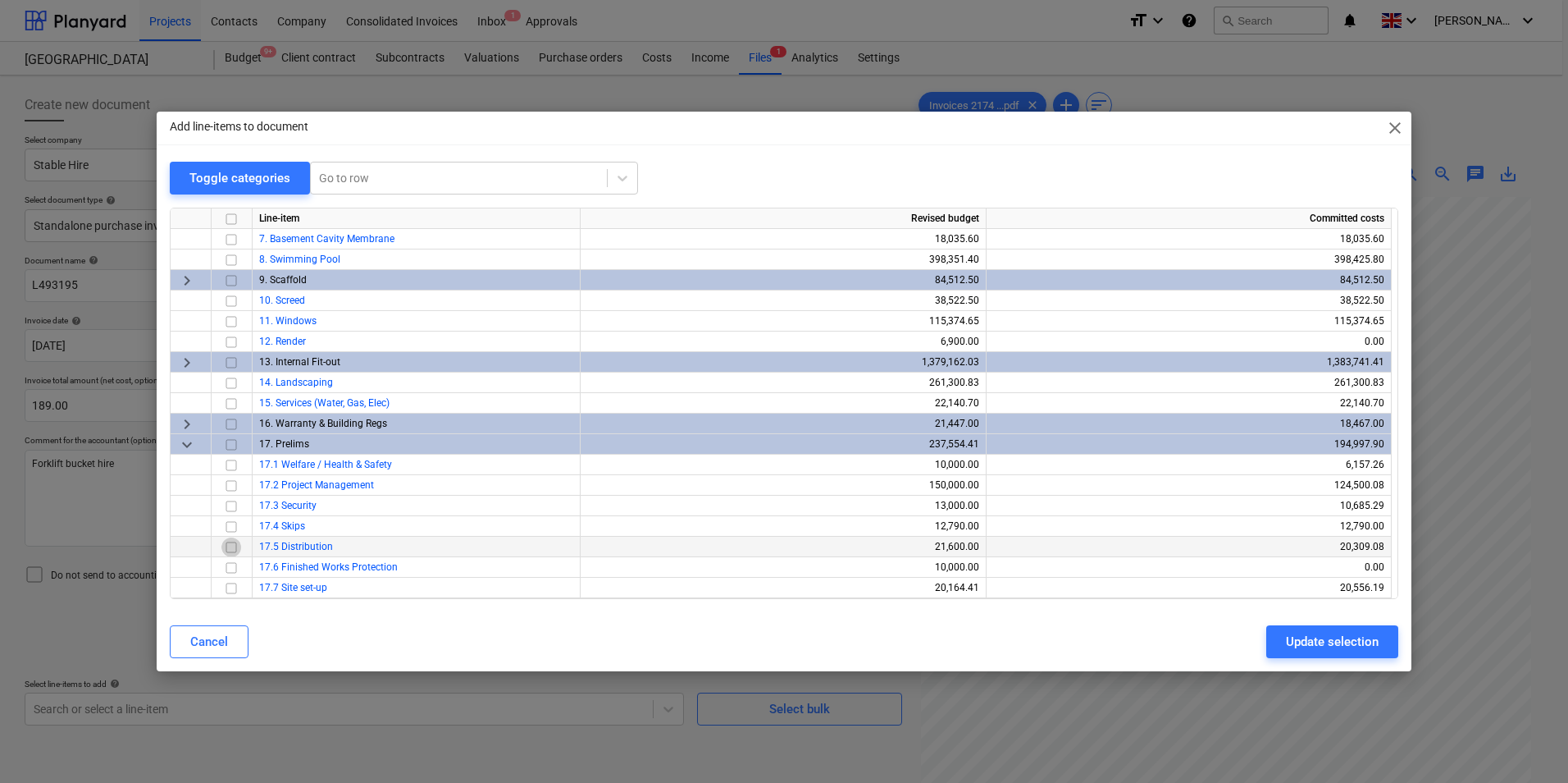
click at [231, 548] on input "checkbox" at bounding box center [231, 548] width 20 height 20
click at [1304, 642] on div "Update selection" at bounding box center [1333, 642] width 93 height 21
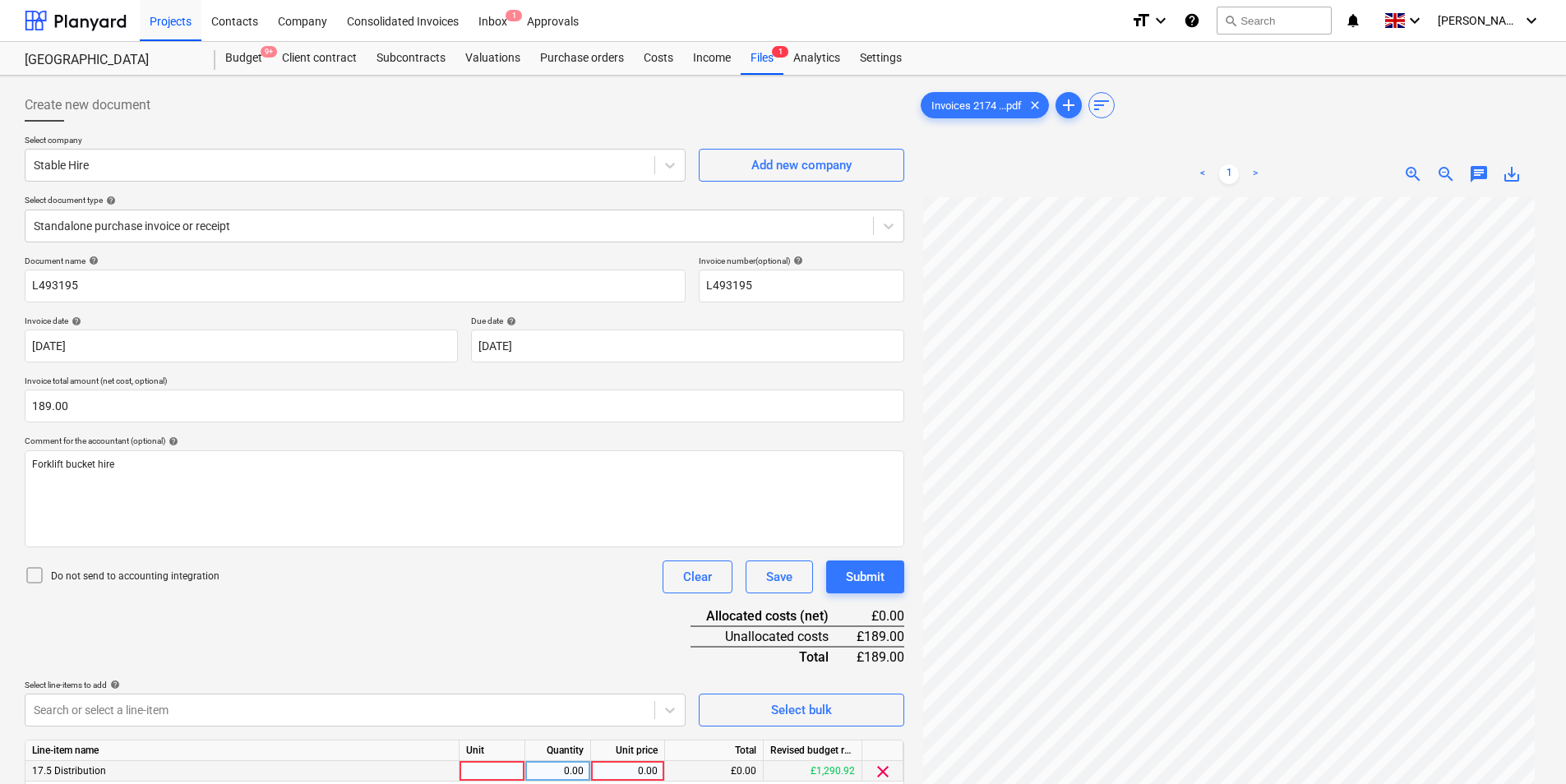
click at [483, 760] on div at bounding box center [492, 771] width 66 height 21
type input "ea"
type input "189"
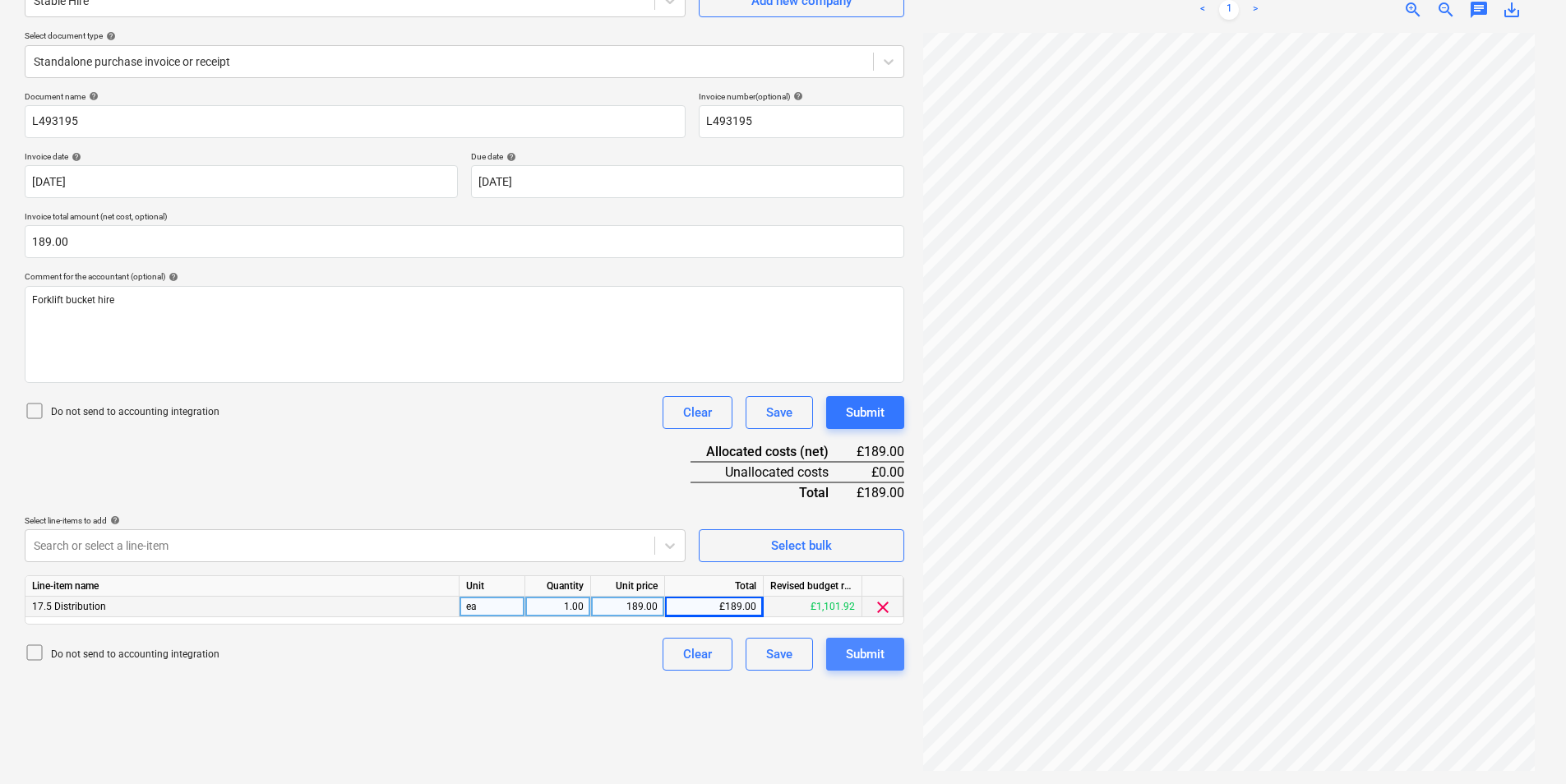
click at [885, 663] on button "Submit" at bounding box center [865, 654] width 78 height 33
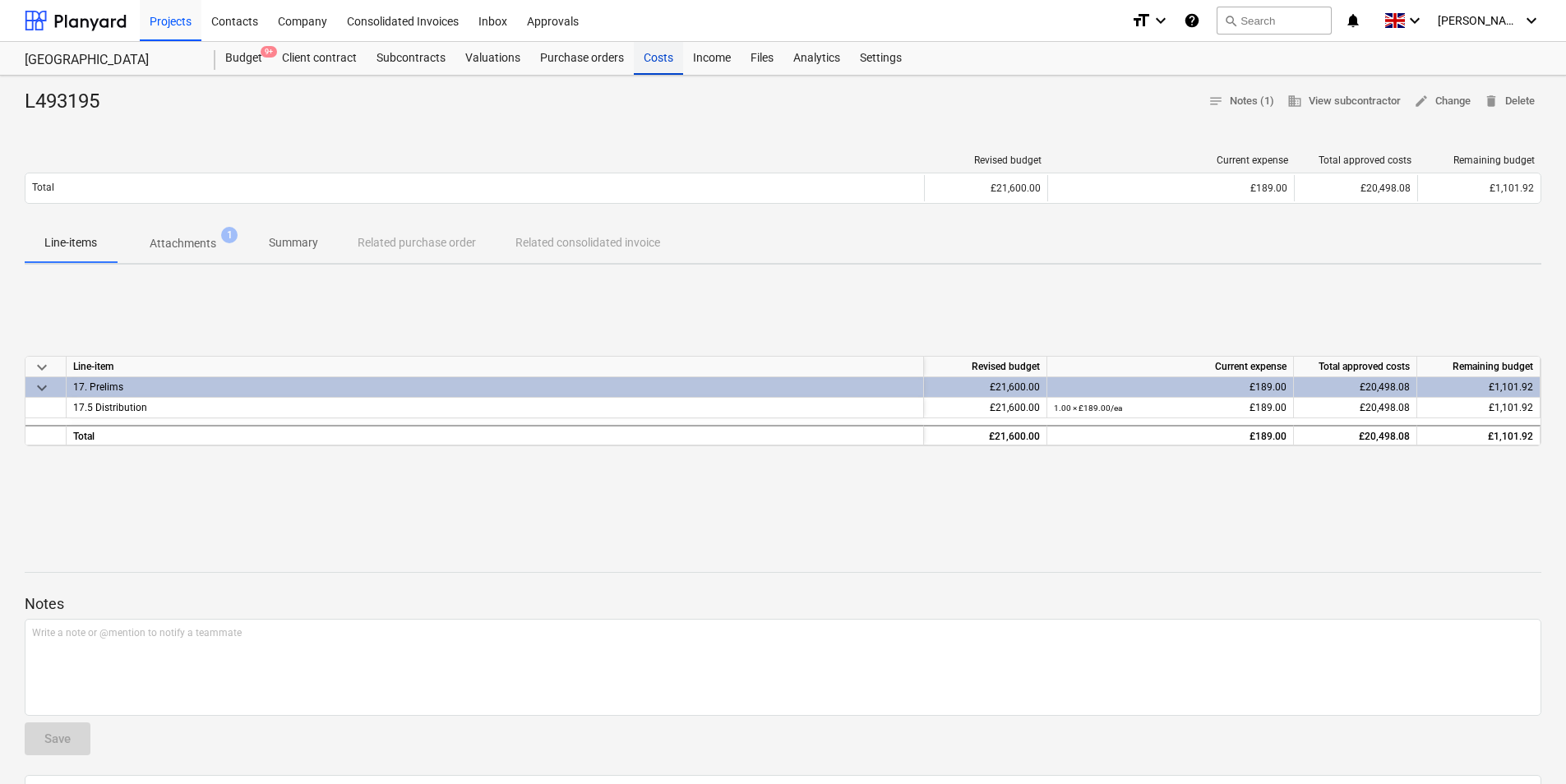
click at [657, 59] on div "Costs" at bounding box center [657, 58] width 49 height 33
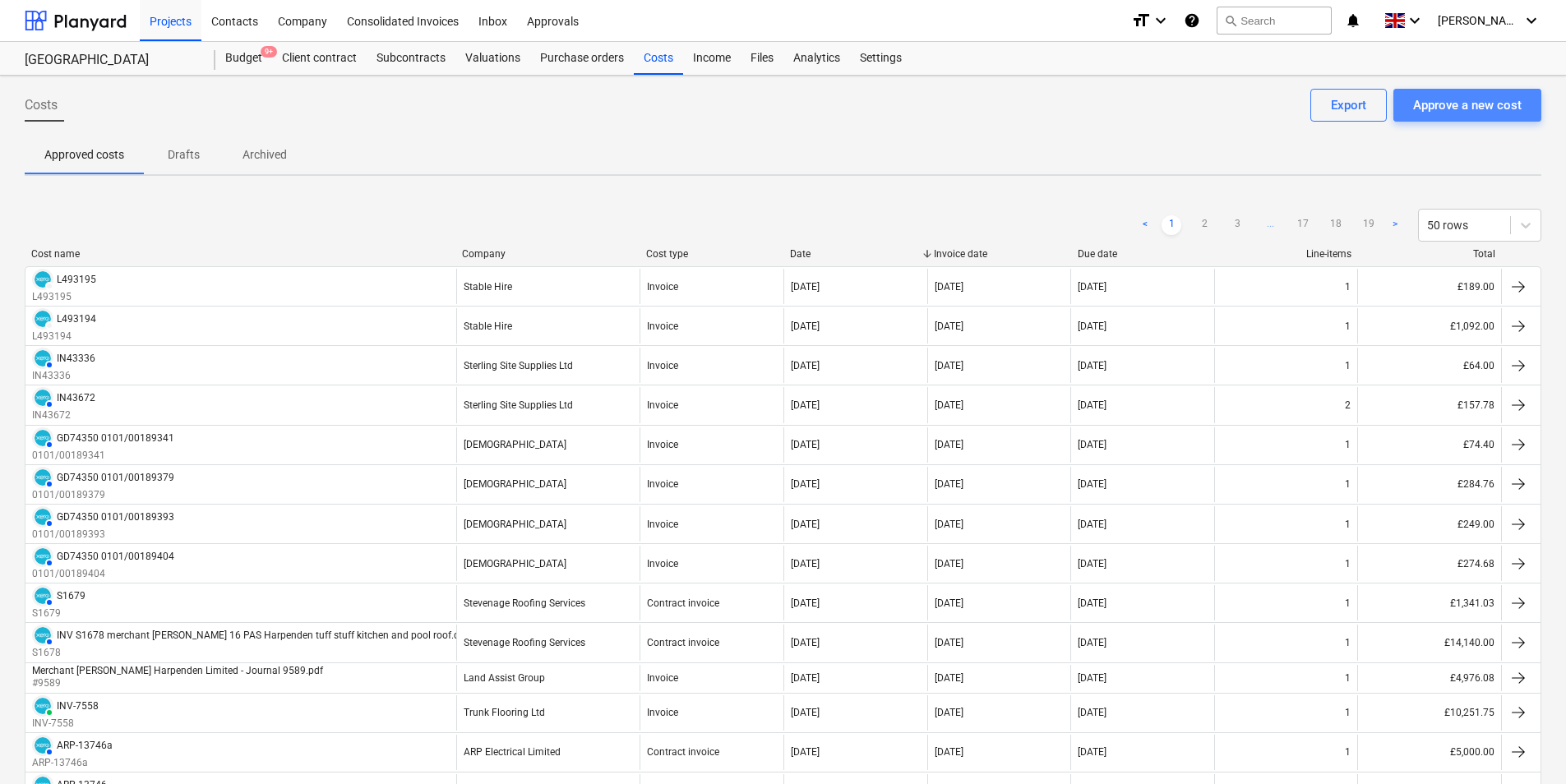
click at [1434, 106] on div "Approve a new cost" at bounding box center [1467, 105] width 108 height 21
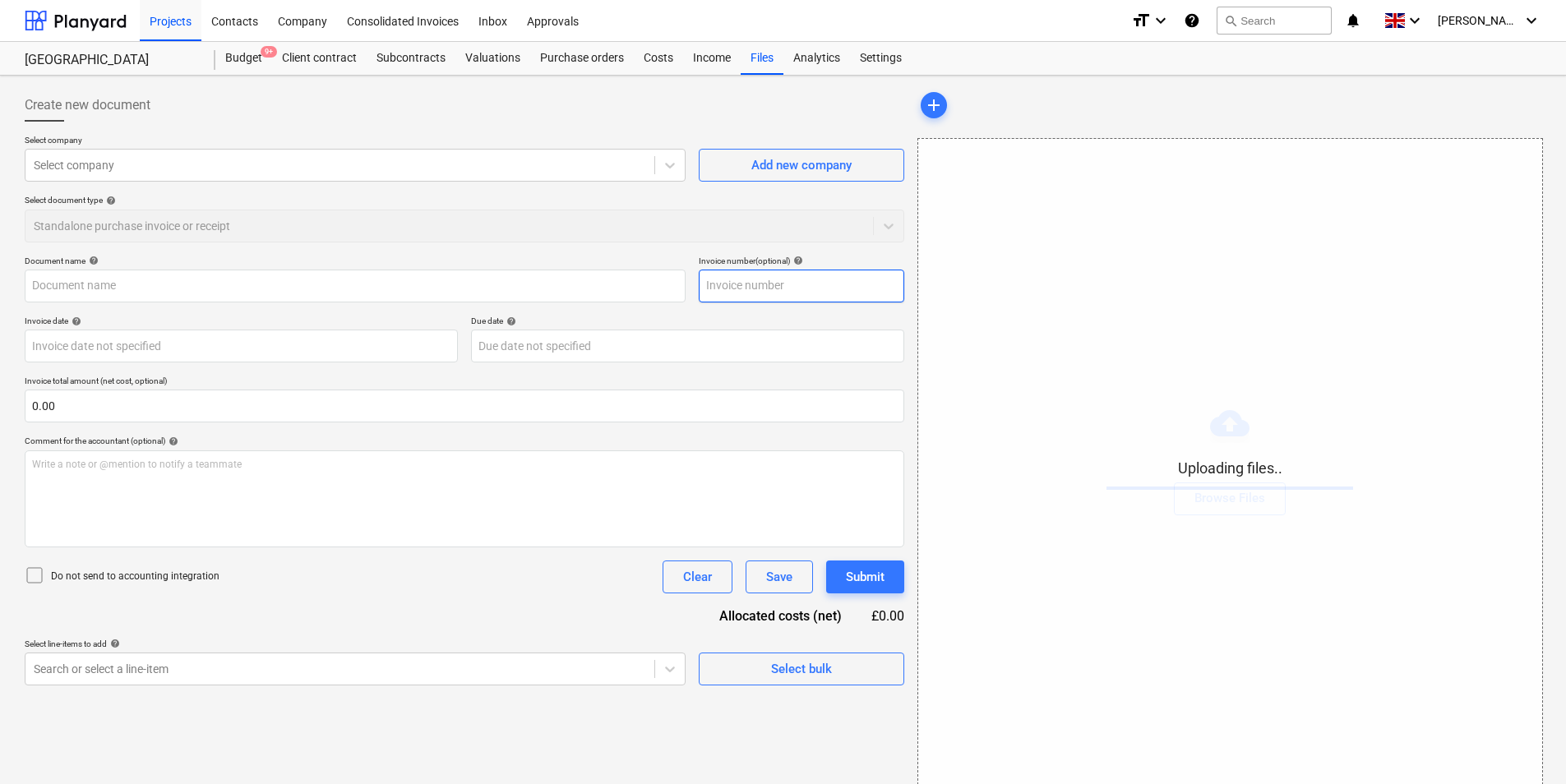
click at [758, 286] on input "text" at bounding box center [801, 286] width 205 height 33
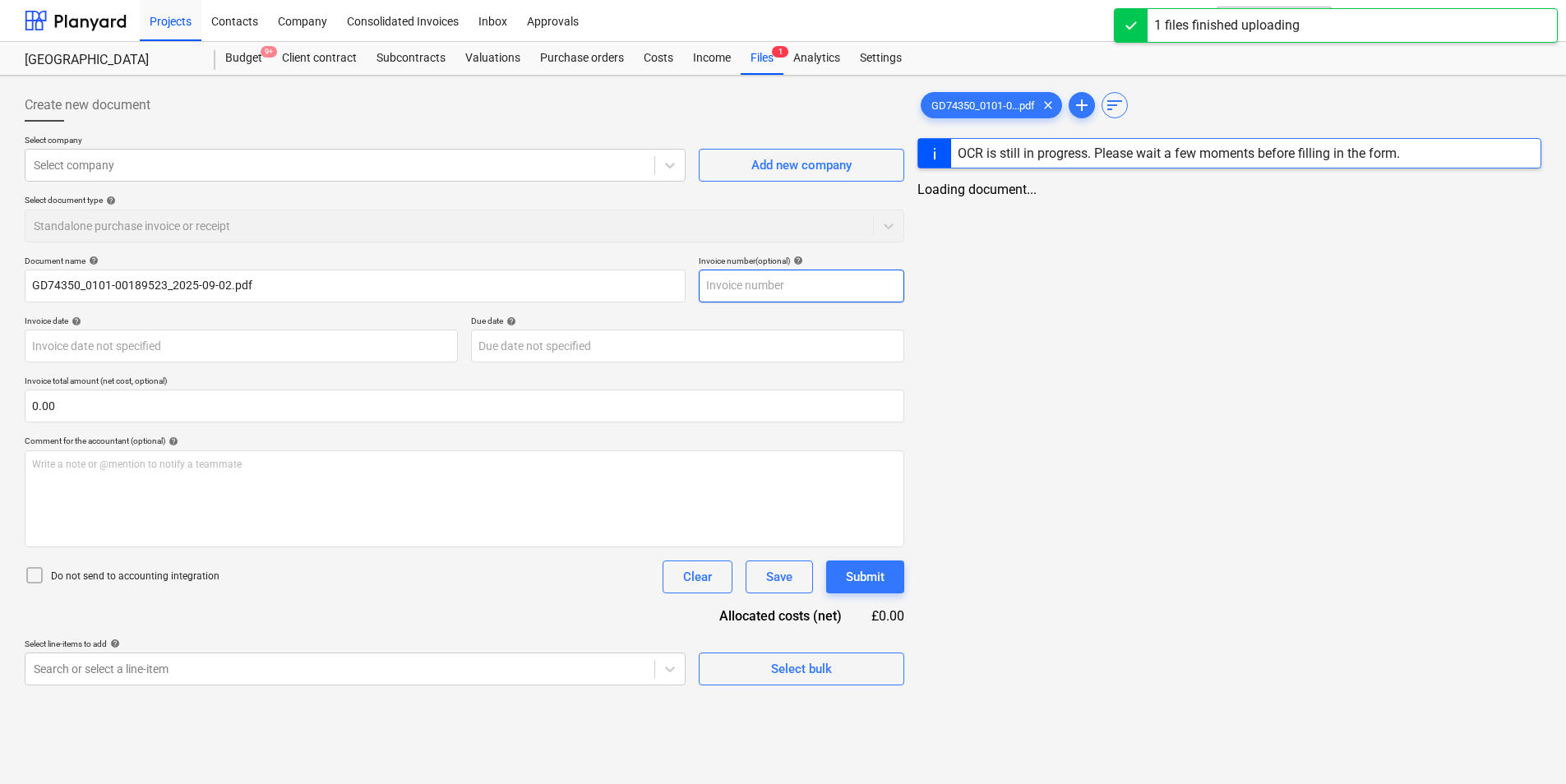
type input "GD74350_0101-00189523_2025-09-02.pdf"
type input "0101/00189523"
type input "GD74350"
type input "[DATE]"
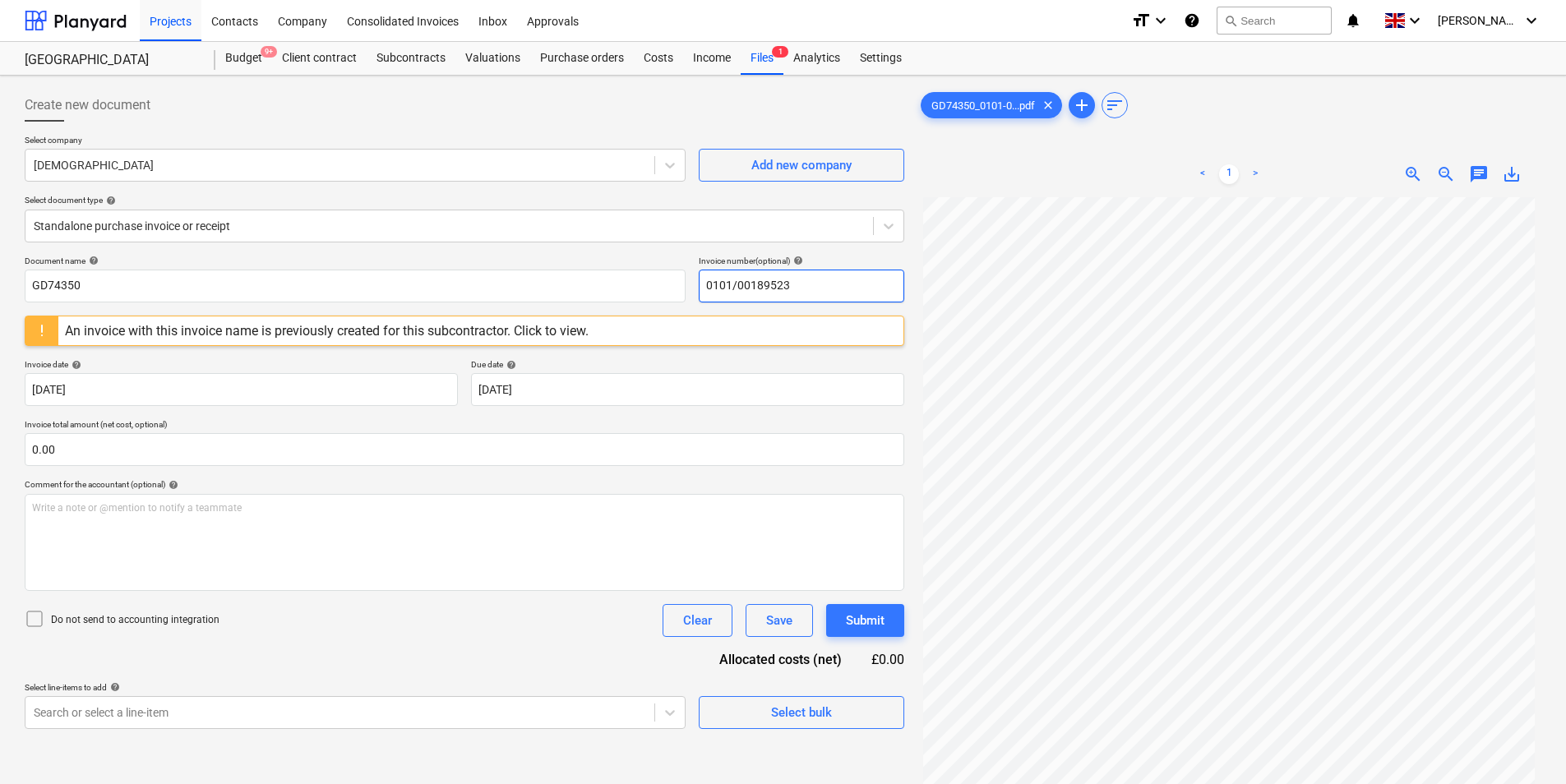
drag, startPoint x: 850, startPoint y: 283, endPoint x: 461, endPoint y: 320, distance: 390.8
click at [464, 317] on div "Document name help GD74350 Invoice number (optional) help 0101/00189523 An invo…" at bounding box center [465, 492] width 880 height 473
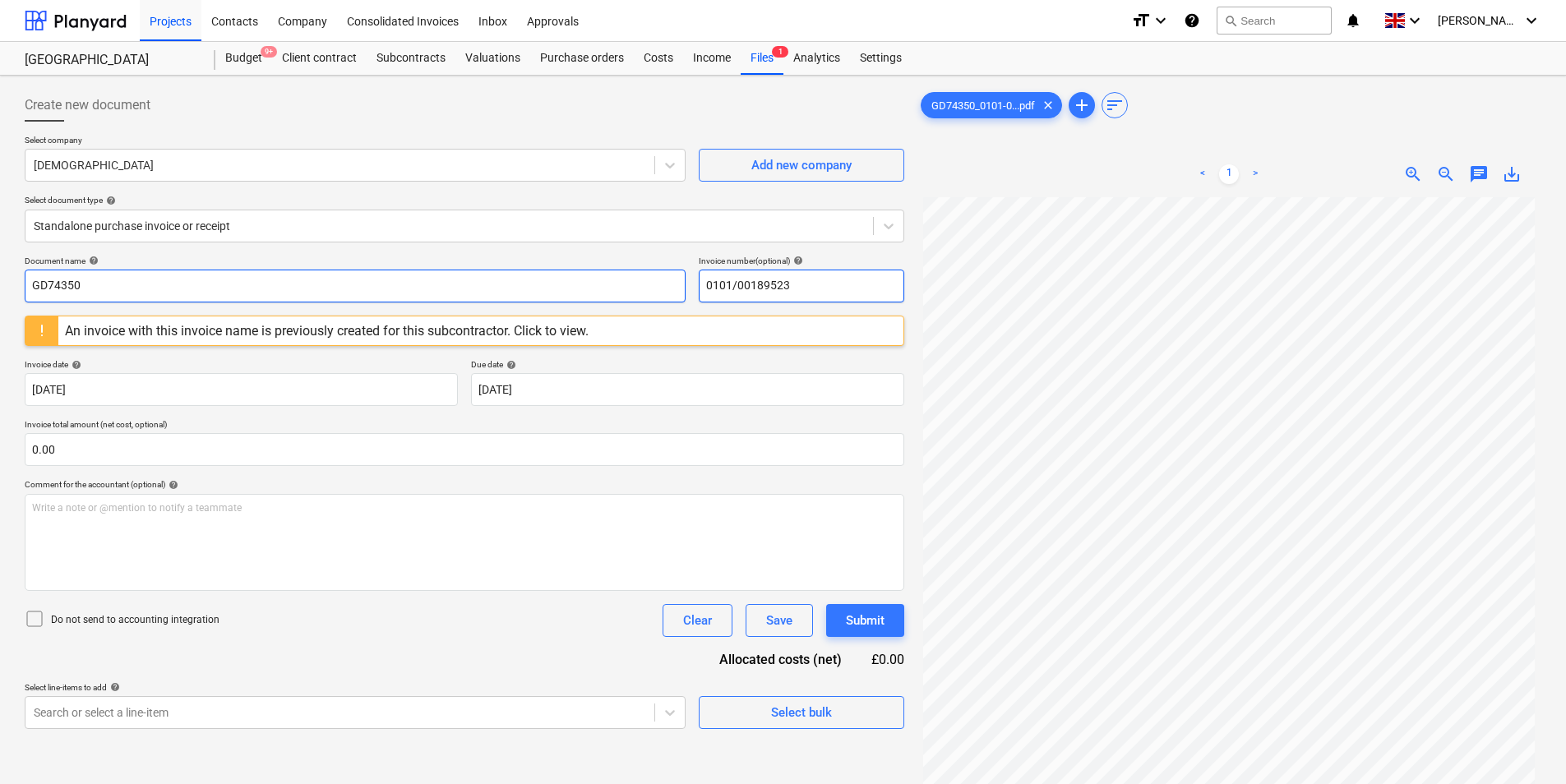
type input "0101/00189523"
click at [171, 279] on input "GD74350" at bounding box center [356, 286] width 661 height 33
paste input "0101/00189523"
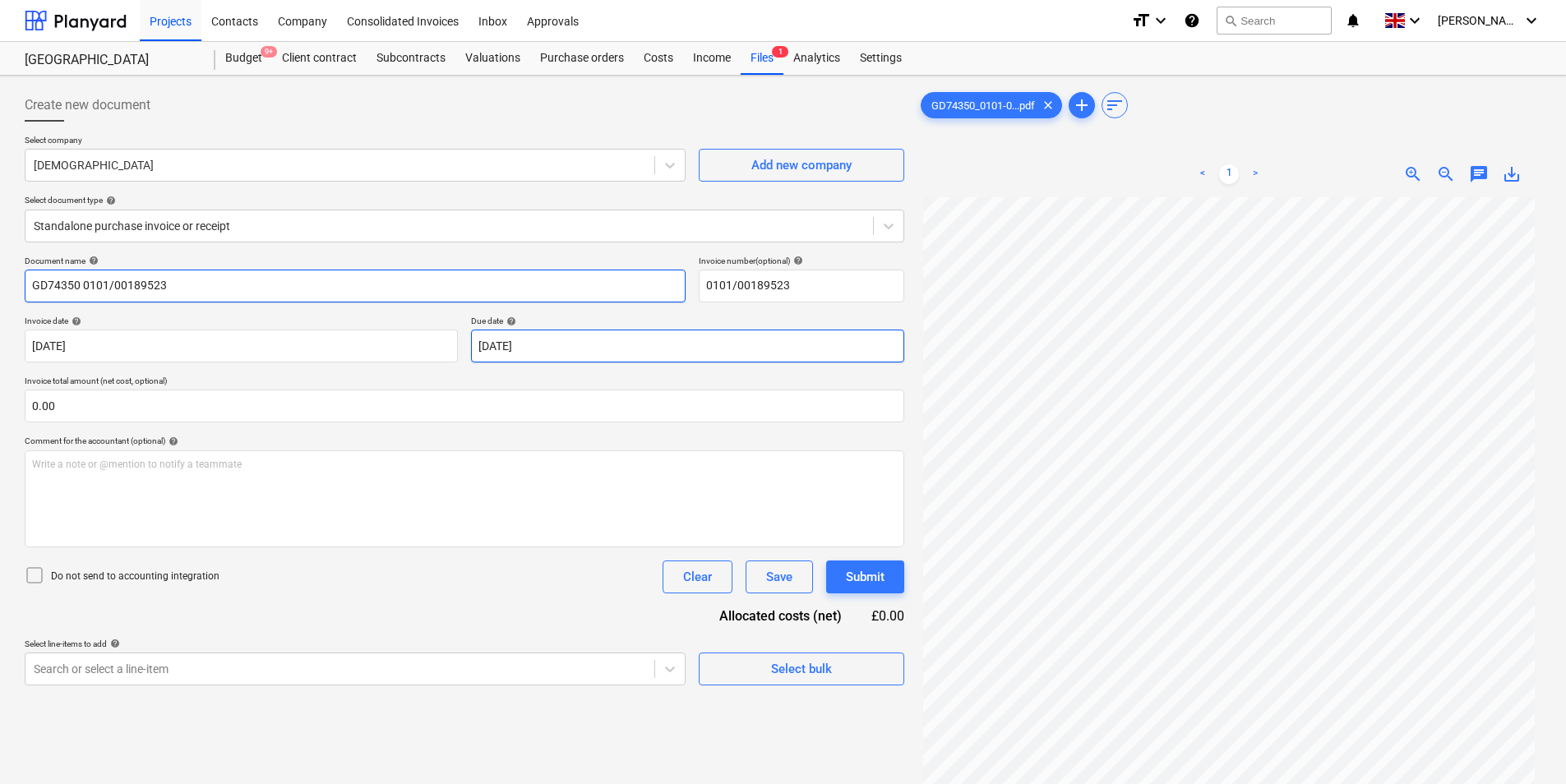
type input "GD74350 0101/00189523"
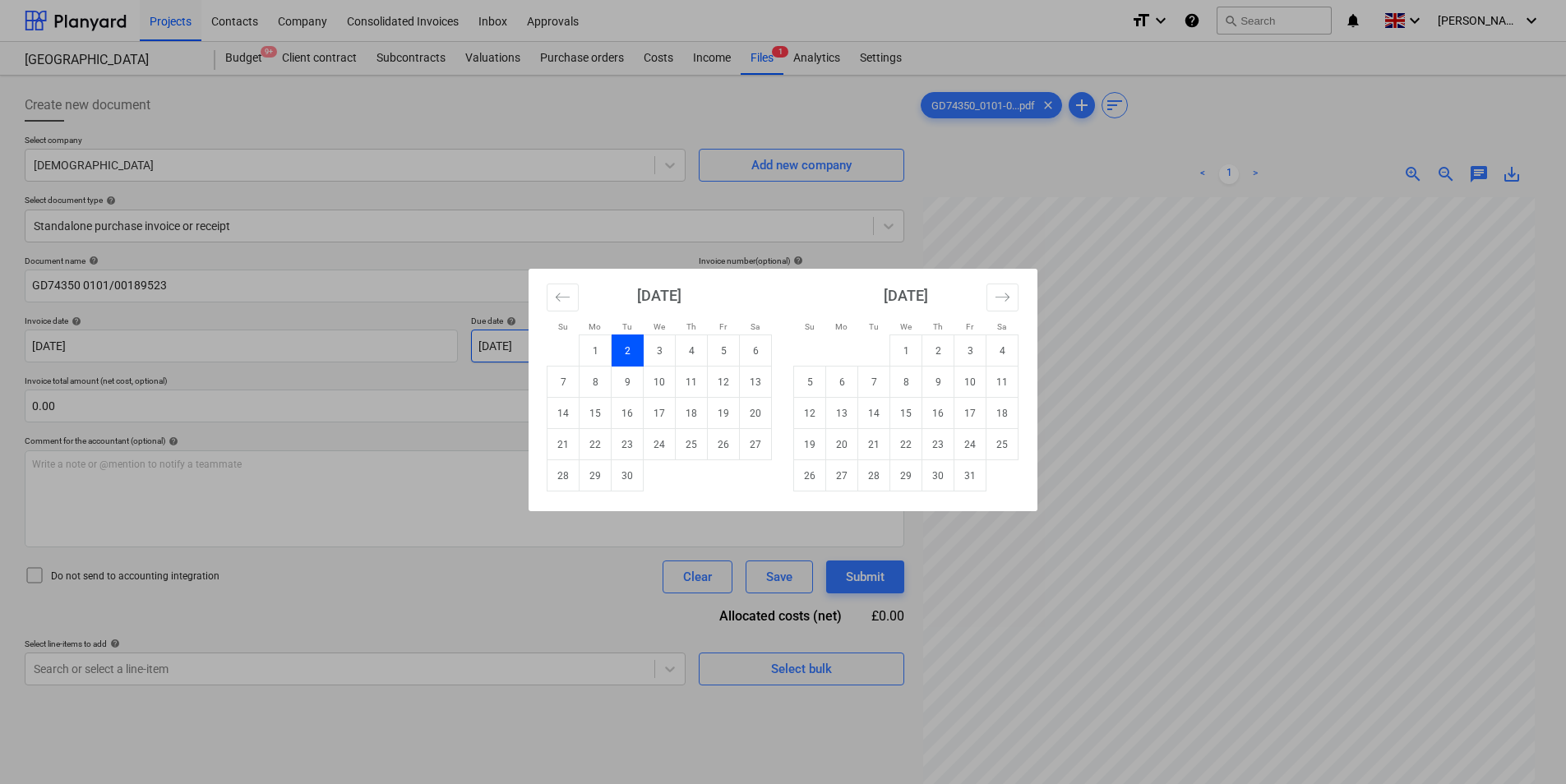
drag, startPoint x: 541, startPoint y: 345, endPoint x: 679, endPoint y: 533, distance: 233.2
click at [542, 345] on body "Projects Contacts Company Consolidated Invoices Inbox Approvals format_size key…" at bounding box center [783, 392] width 1566 height 784
click at [971, 486] on td "31" at bounding box center [970, 475] width 32 height 31
type input "[DATE]"
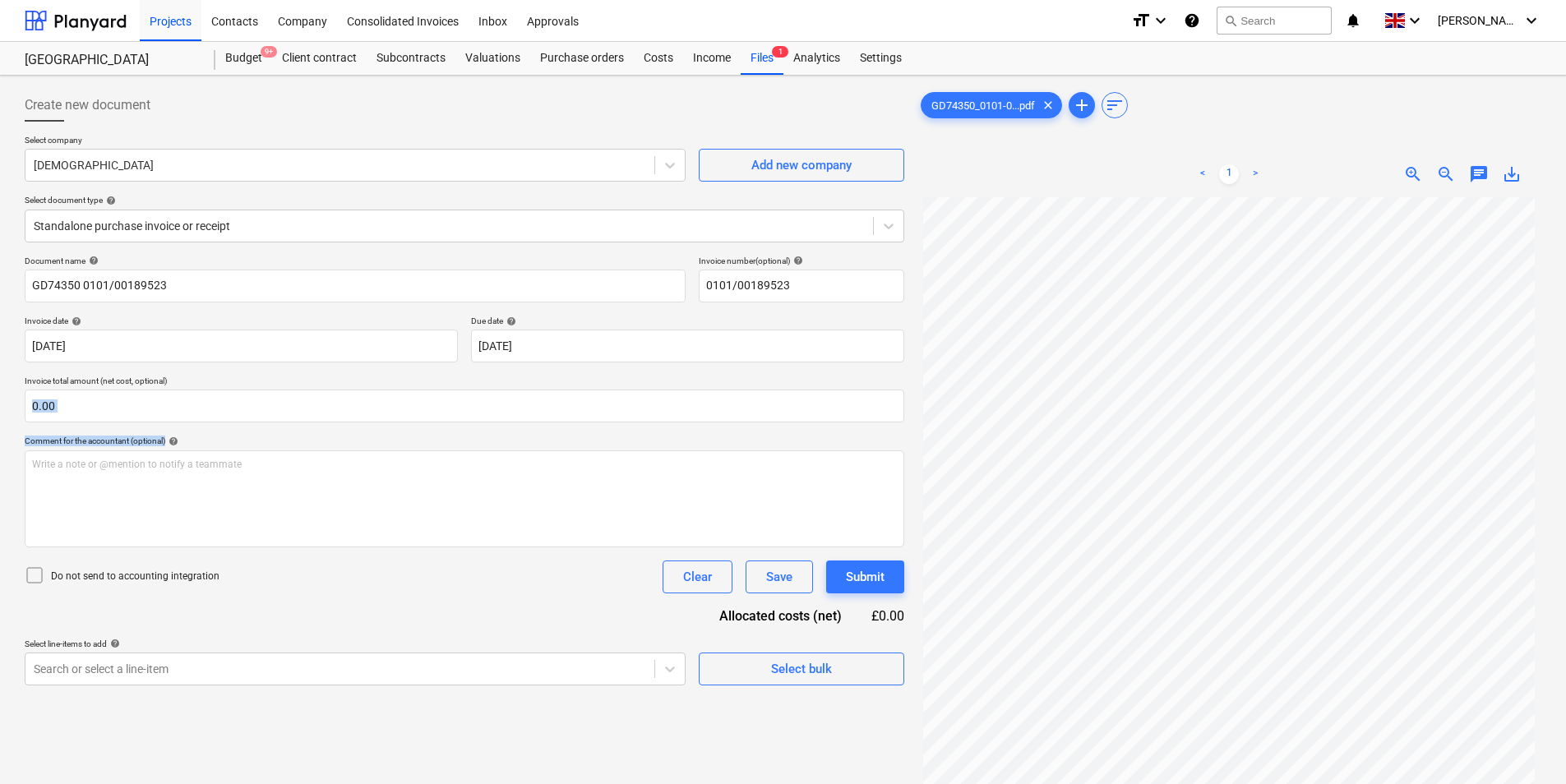
click at [277, 426] on div "Document name help GD74350 0101/00189523 Invoice number (optional) help 0101/00…" at bounding box center [465, 470] width 880 height 430
click at [149, 404] on input "text" at bounding box center [465, 405] width 880 height 33
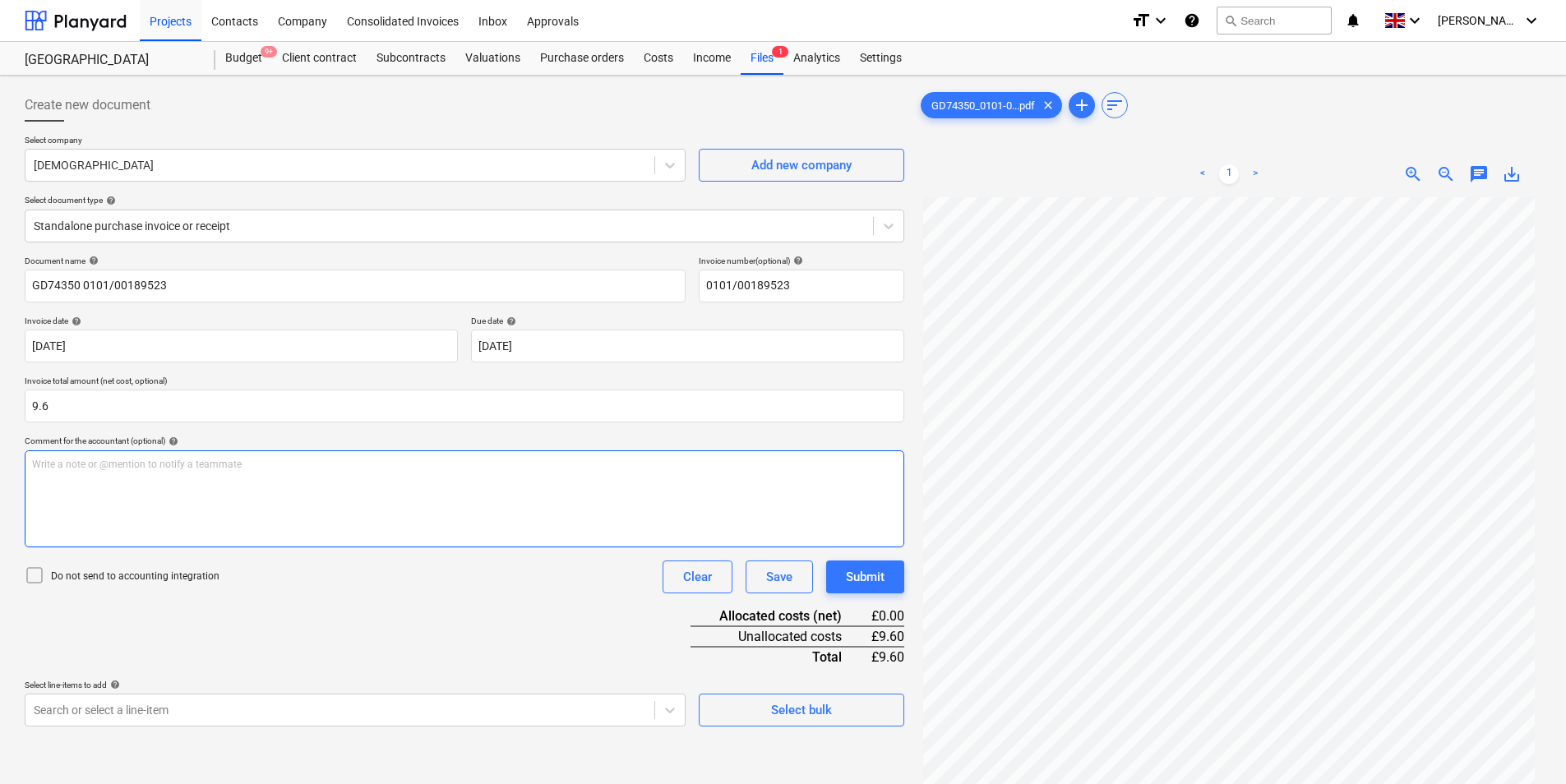
type input "9.60"
click at [123, 468] on p "Write a note or @mention to notify a teammate [PERSON_NAME]" at bounding box center [465, 465] width 865 height 14
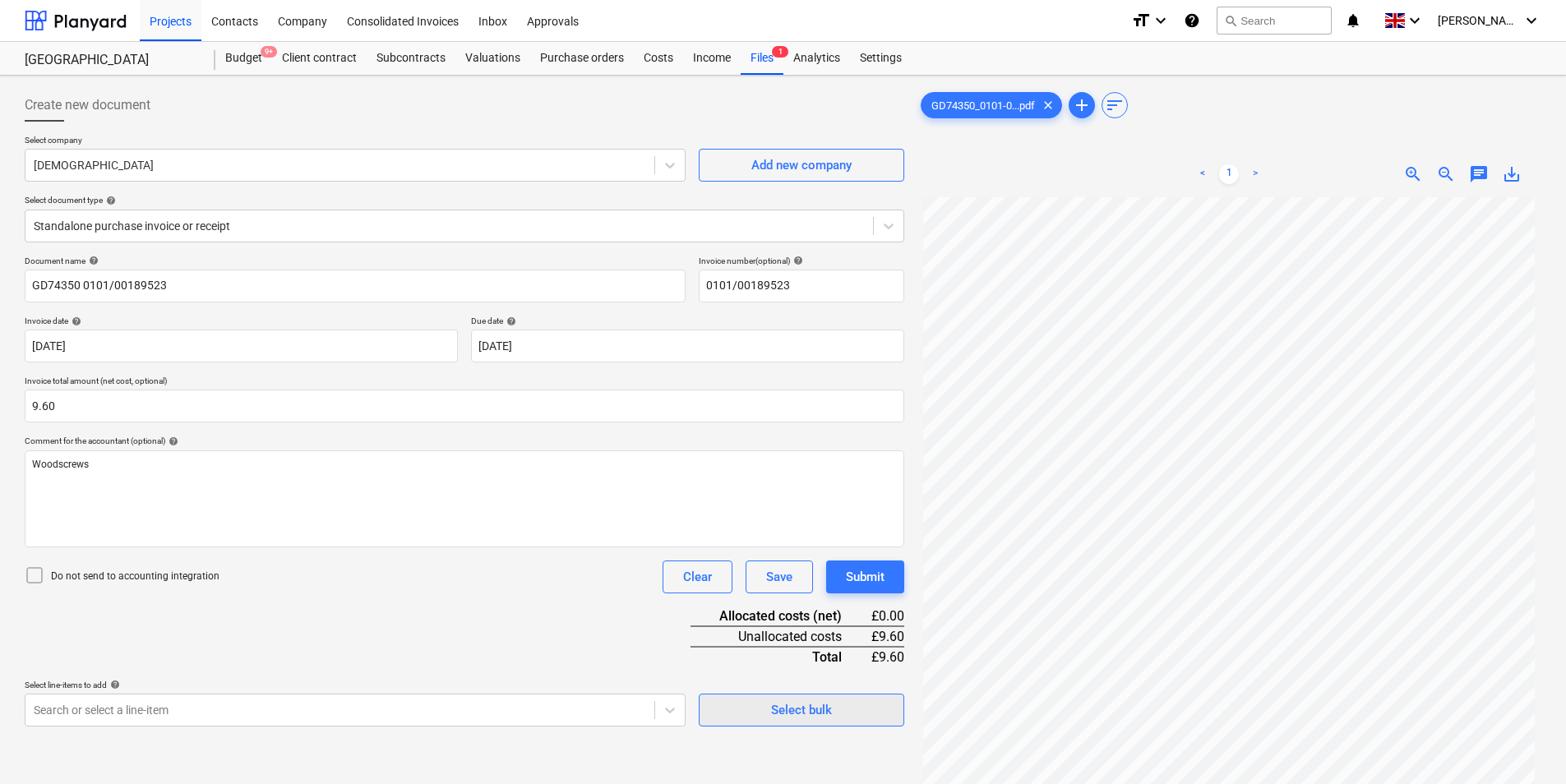
click at [867, 705] on span "Select bulk" at bounding box center [801, 710] width 164 height 21
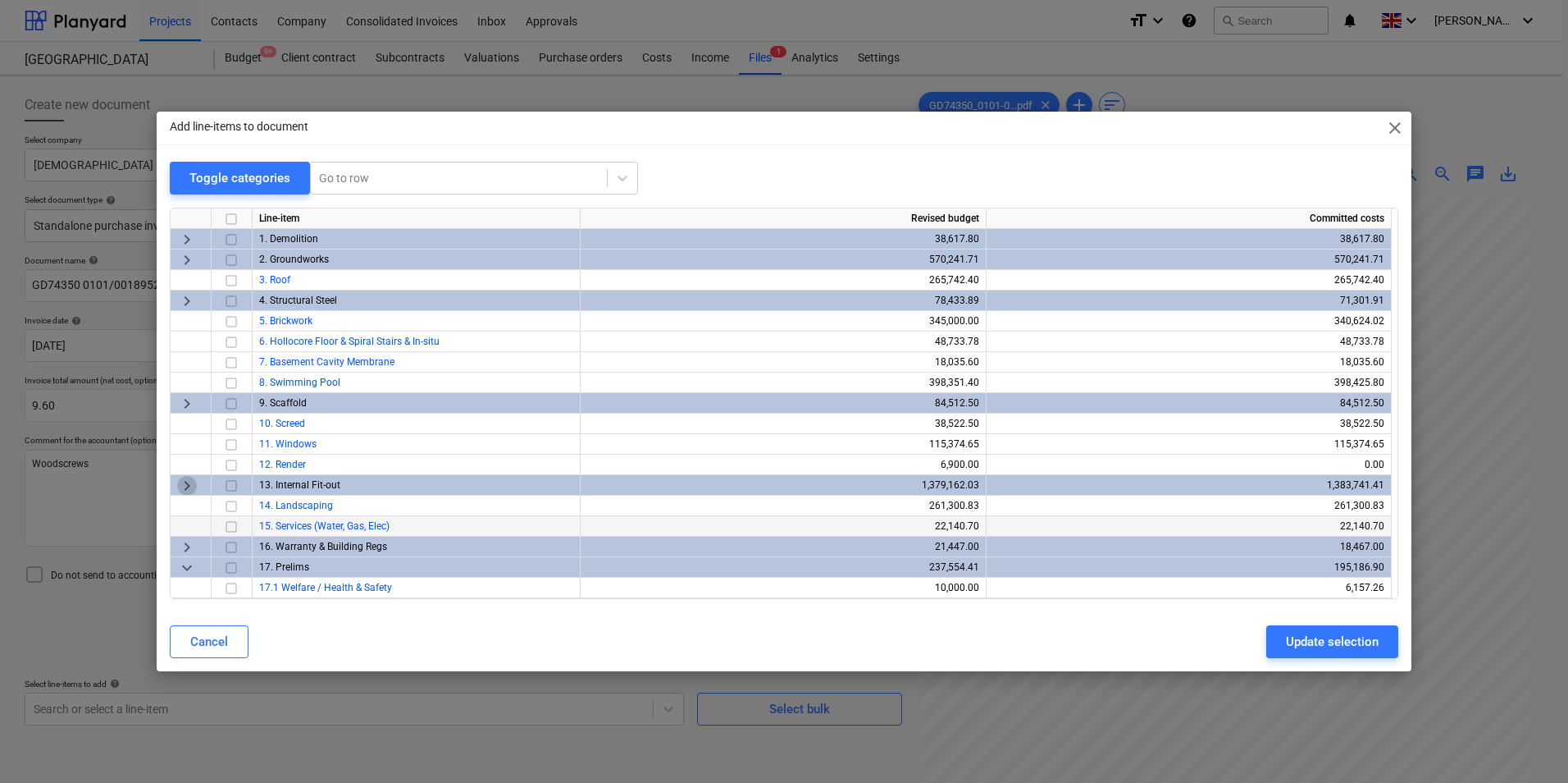
drag, startPoint x: 190, startPoint y: 488, endPoint x: 242, endPoint y: 518, distance: 60.0
click at [190, 490] on span "keyboard_arrow_right" at bounding box center [187, 486] width 20 height 20
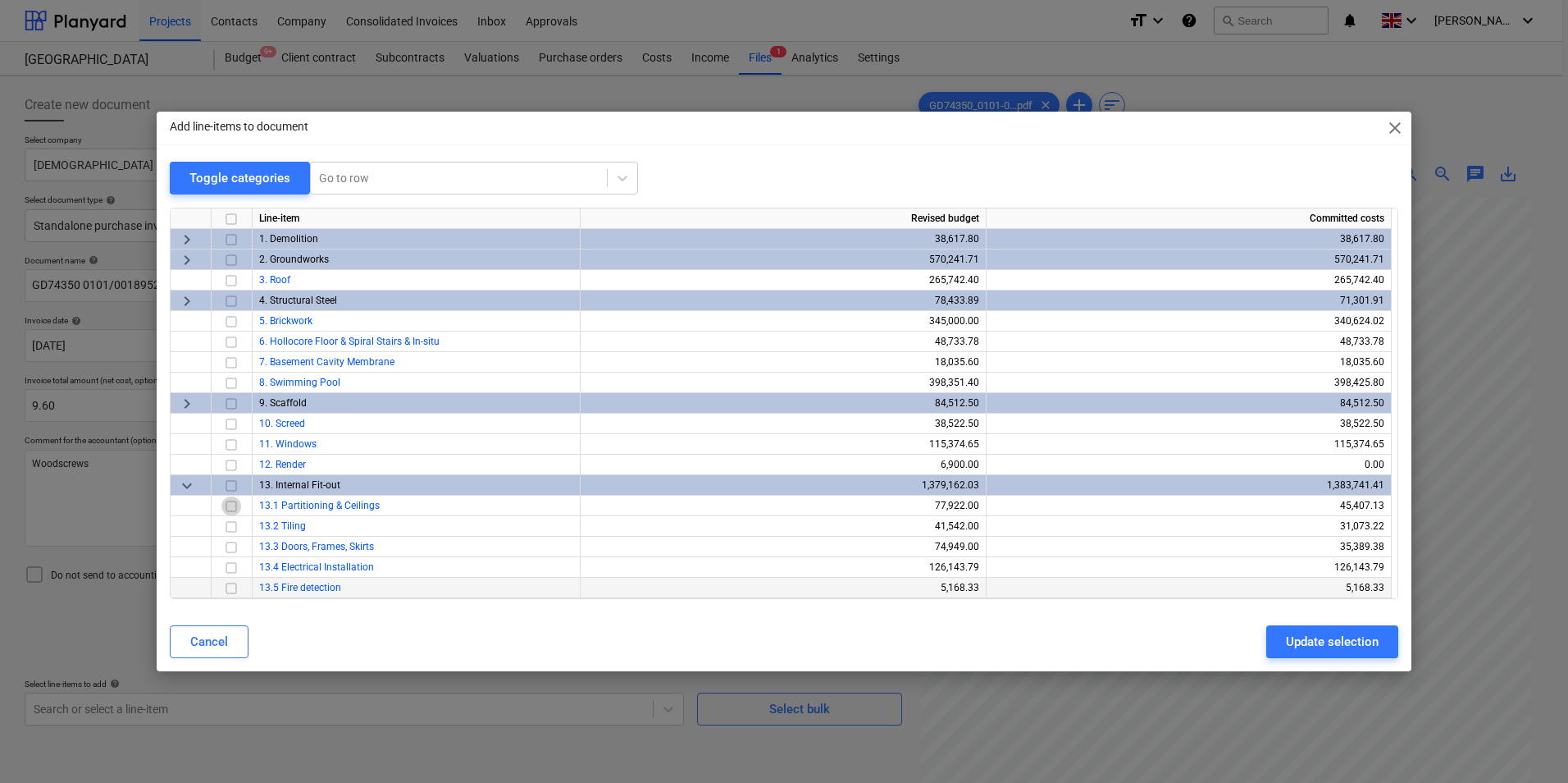
drag, startPoint x: 231, startPoint y: 506, endPoint x: 487, endPoint y: 583, distance: 267.3
click at [231, 507] on input "checkbox" at bounding box center [231, 507] width 20 height 20
click at [1361, 641] on div "Update selection" at bounding box center [1333, 642] width 93 height 21
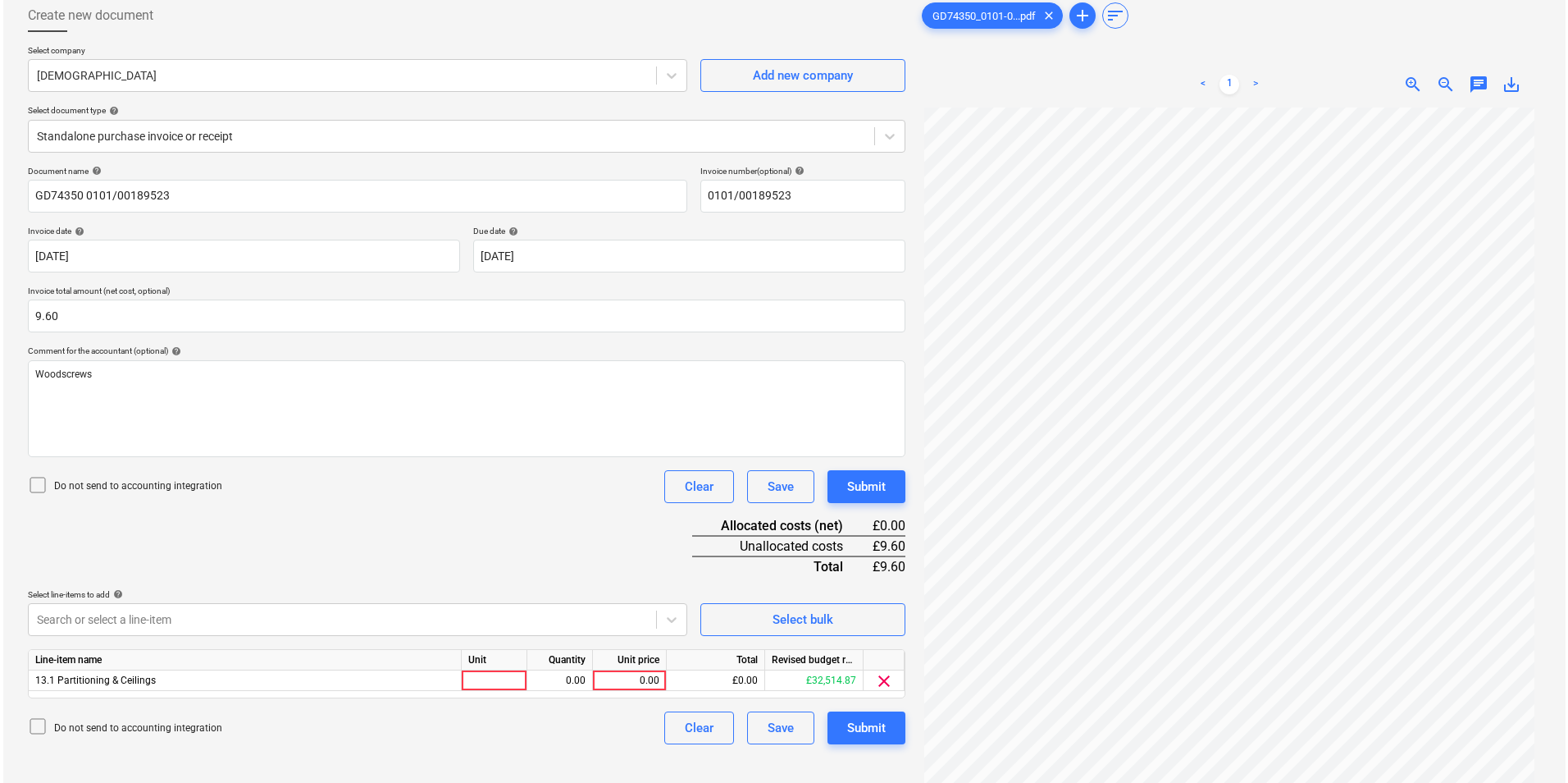
scroll to position [164, 0]
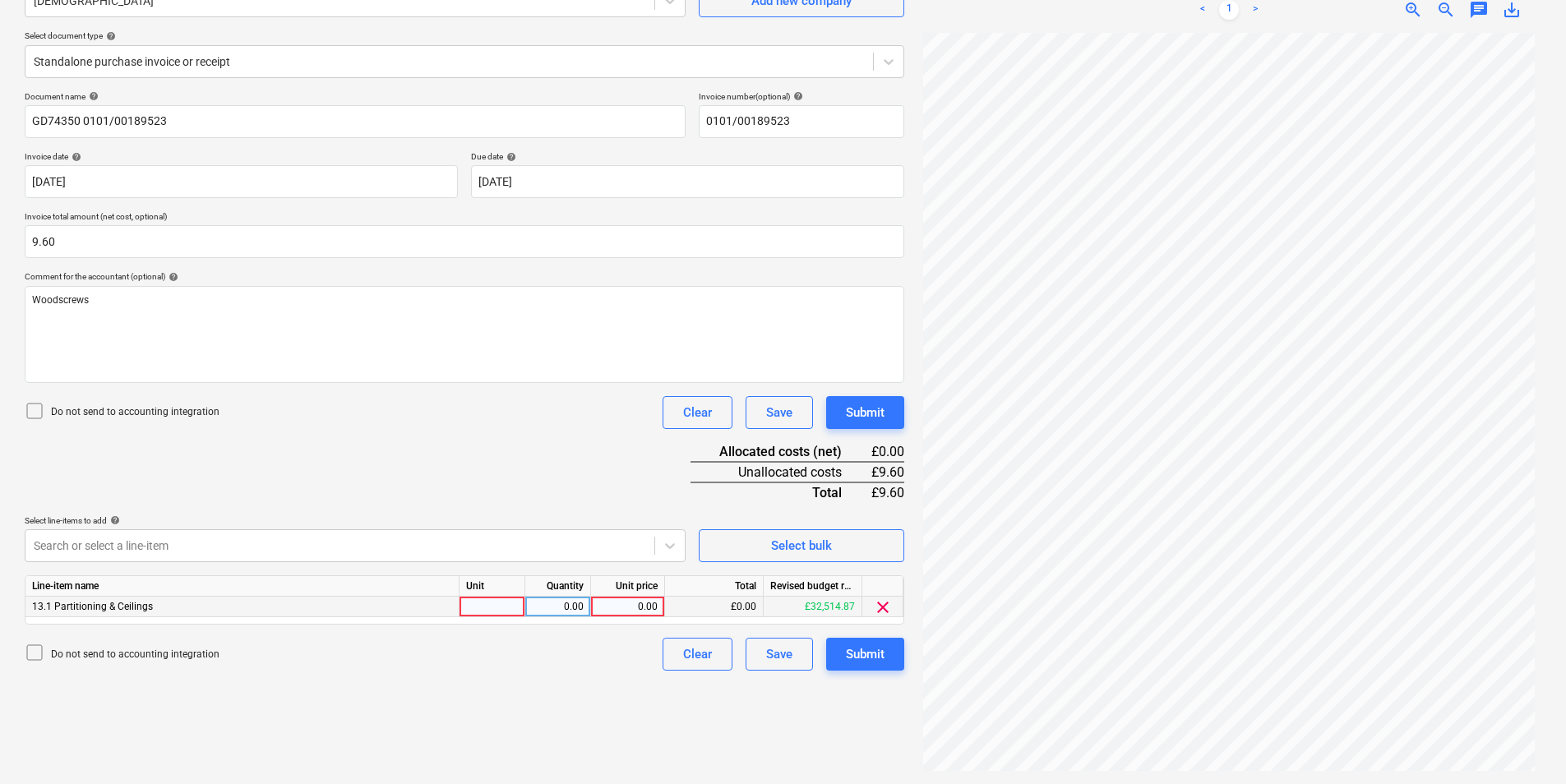
click at [490, 609] on div at bounding box center [492, 606] width 66 height 21
type input "ea"
type input "9.6"
click at [865, 646] on div "Submit" at bounding box center [865, 654] width 38 height 21
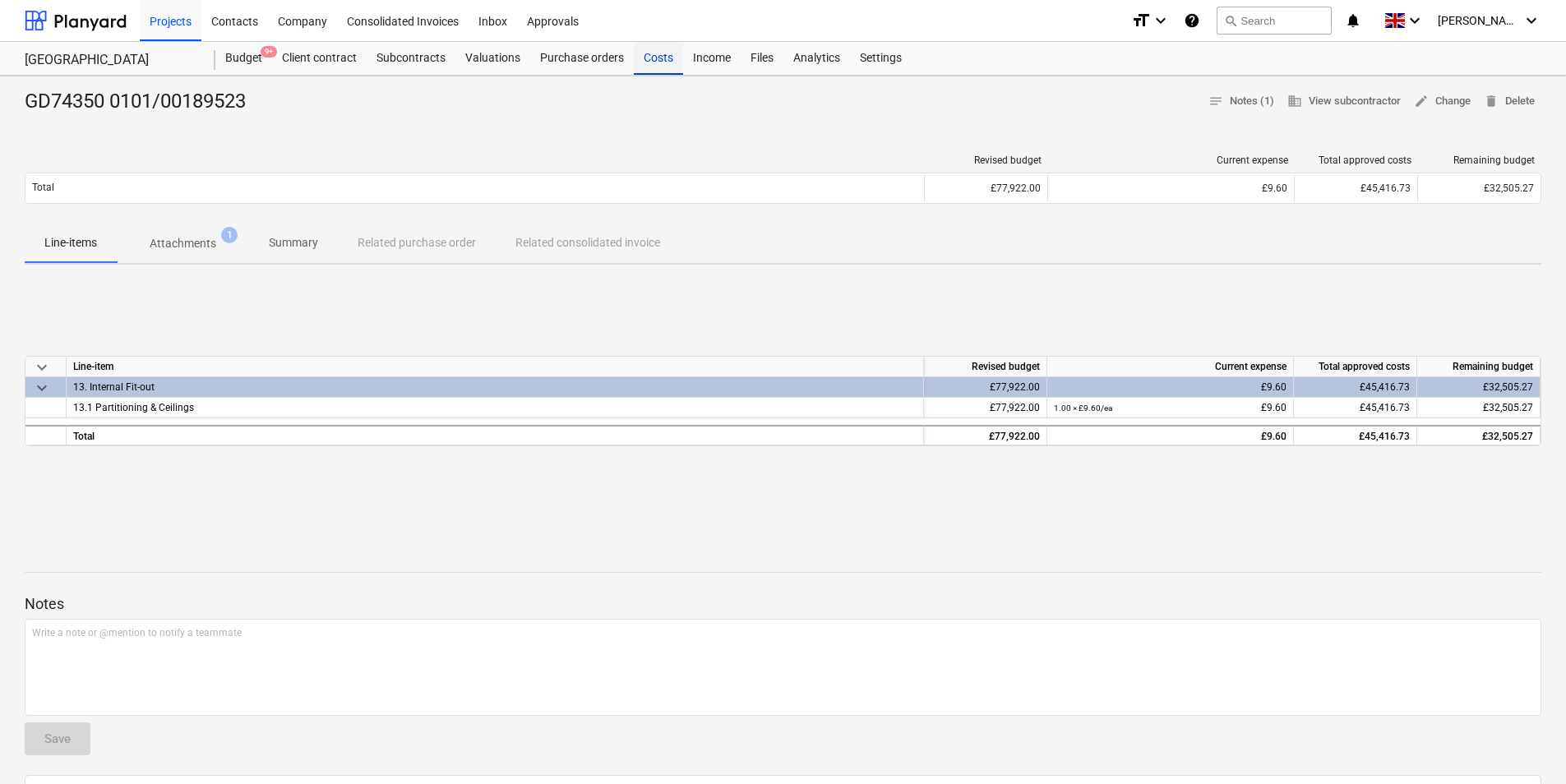
click at [653, 61] on div "Costs" at bounding box center [657, 58] width 49 height 33
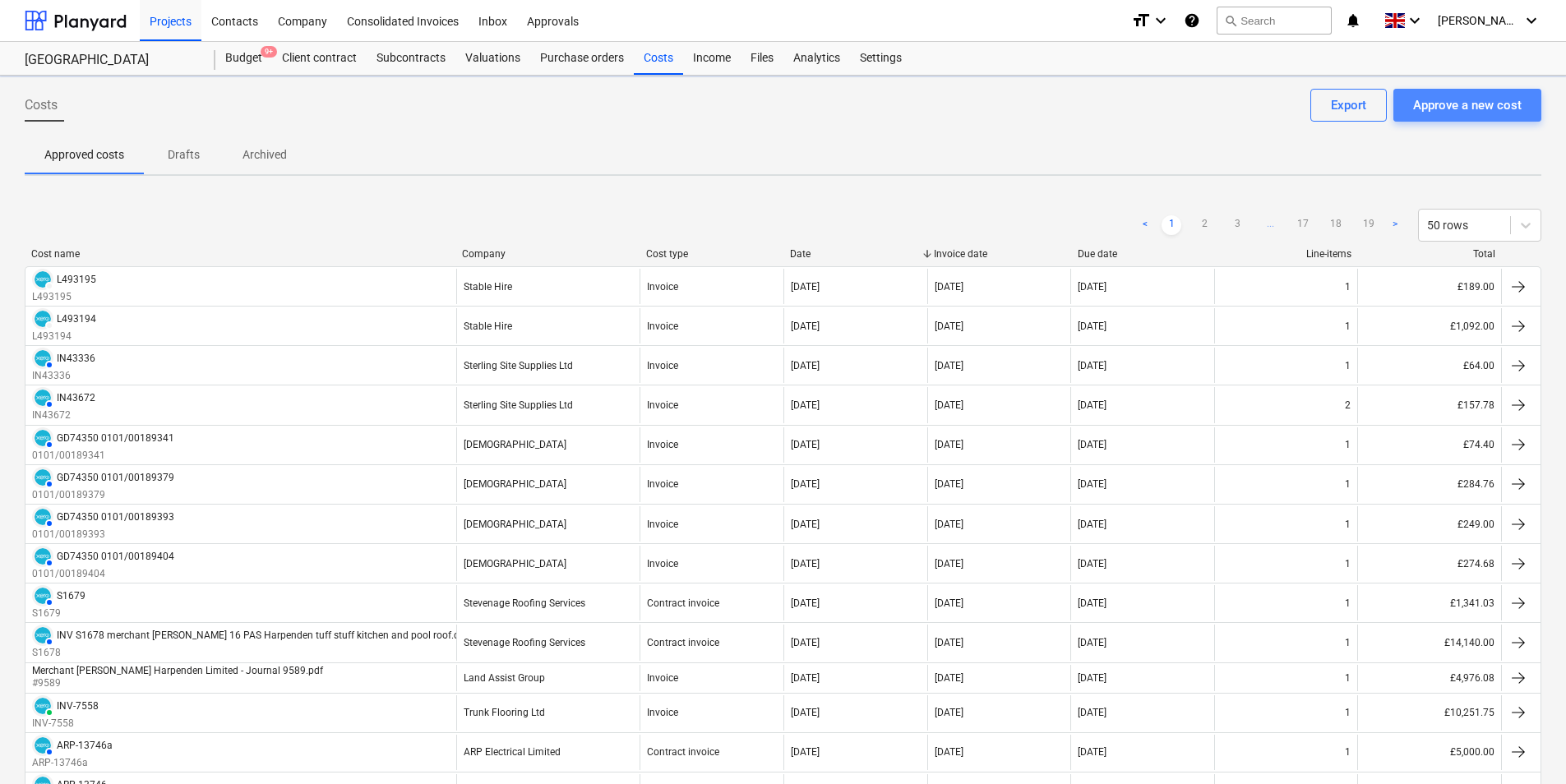
click at [1471, 103] on div "Approve a new cost" at bounding box center [1467, 105] width 108 height 21
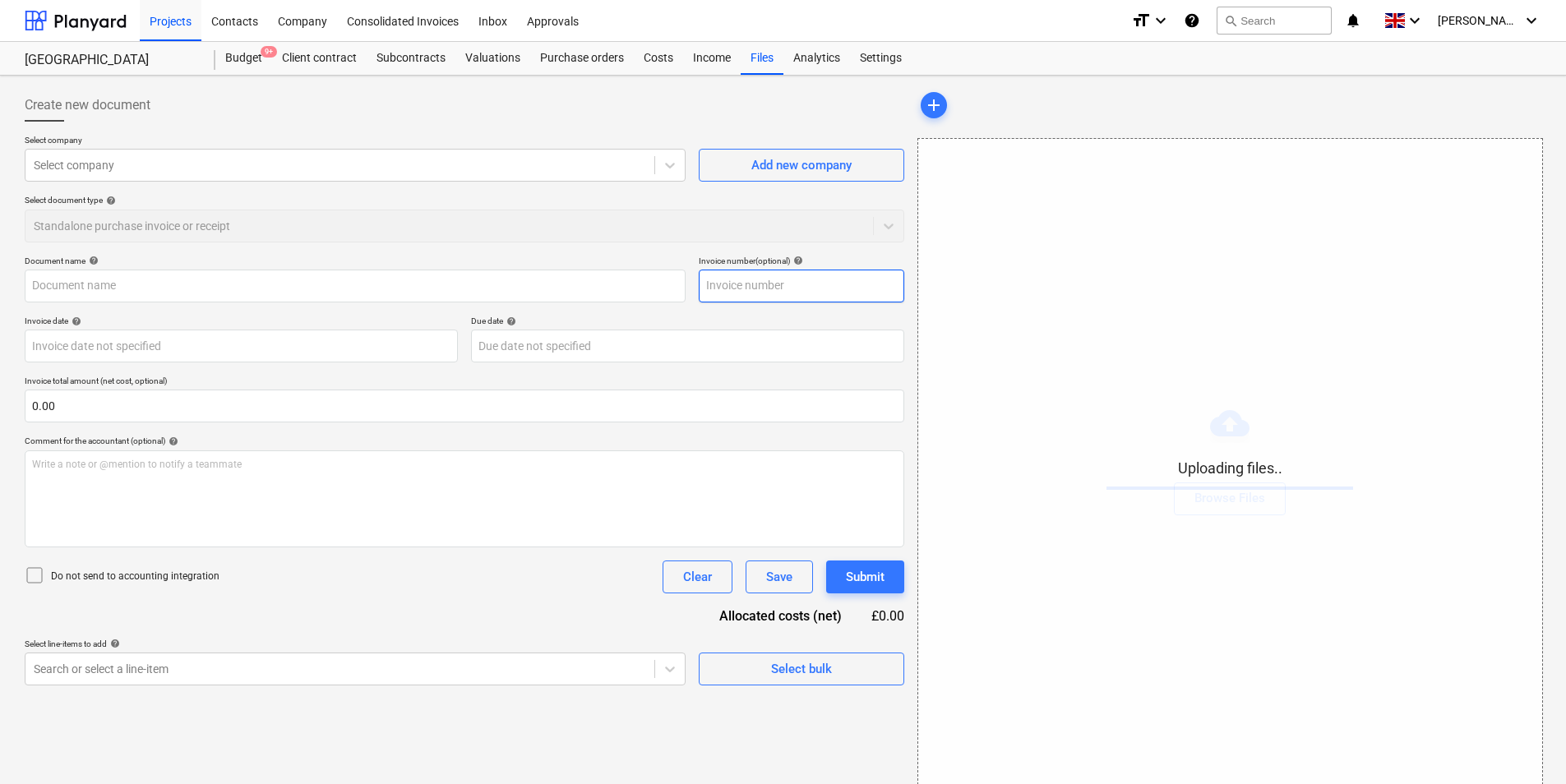
click at [757, 288] on input "text" at bounding box center [801, 286] width 205 height 33
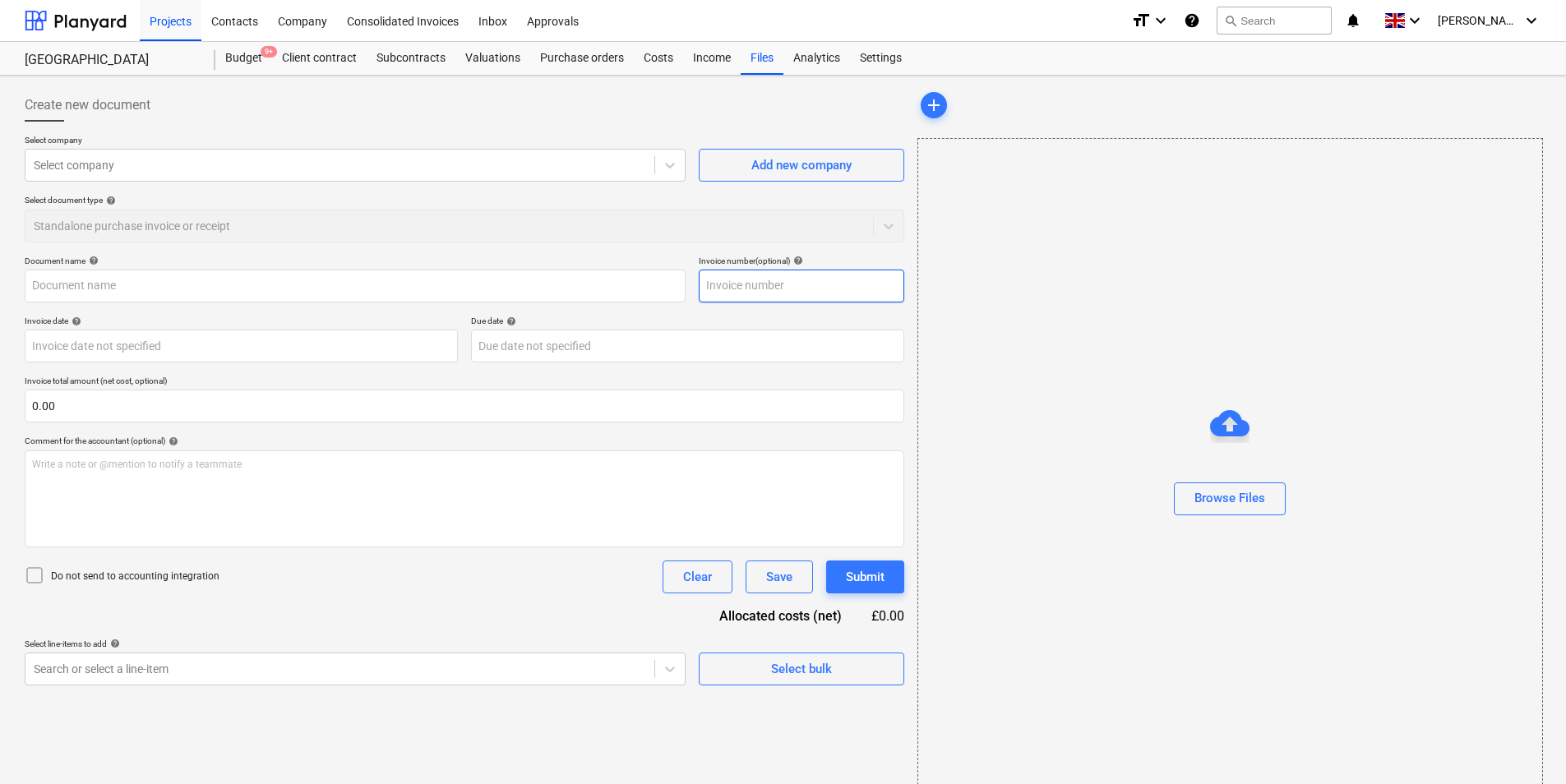
type input "GD74350_3401-01115364_2025-09-03.pdf"
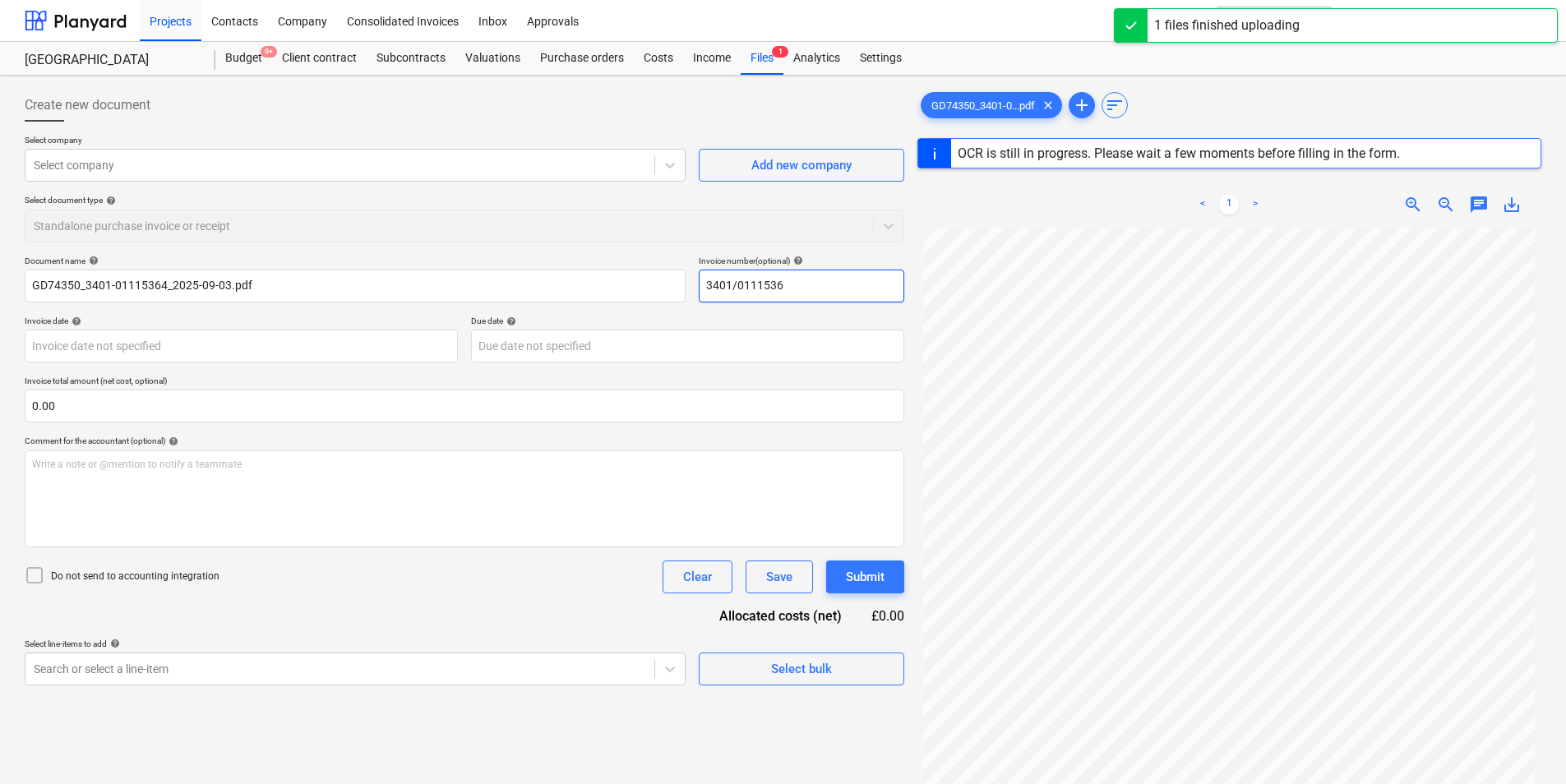
type input "3401/01115364"
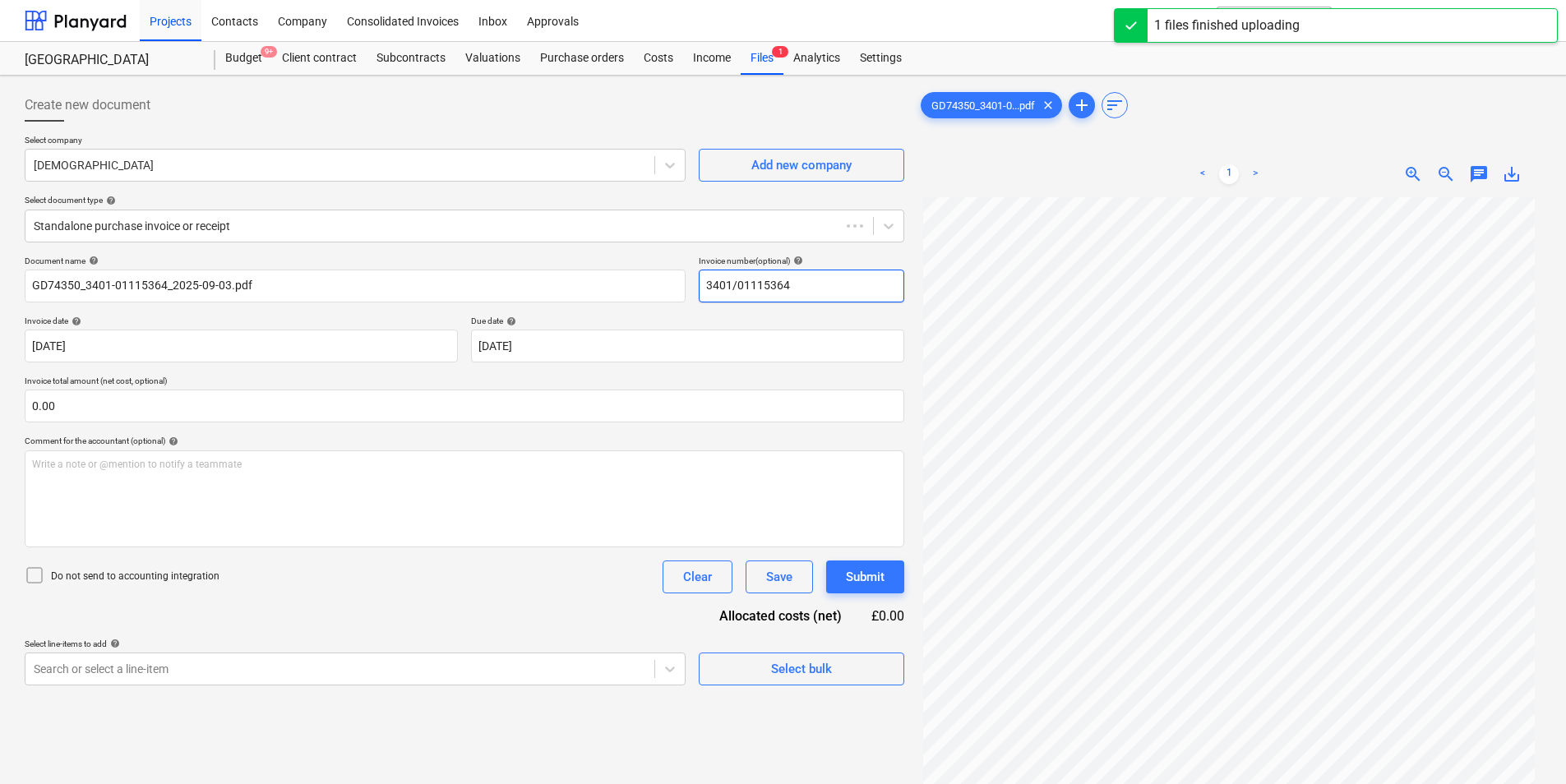
type input "GD74350"
type input "[DATE]"
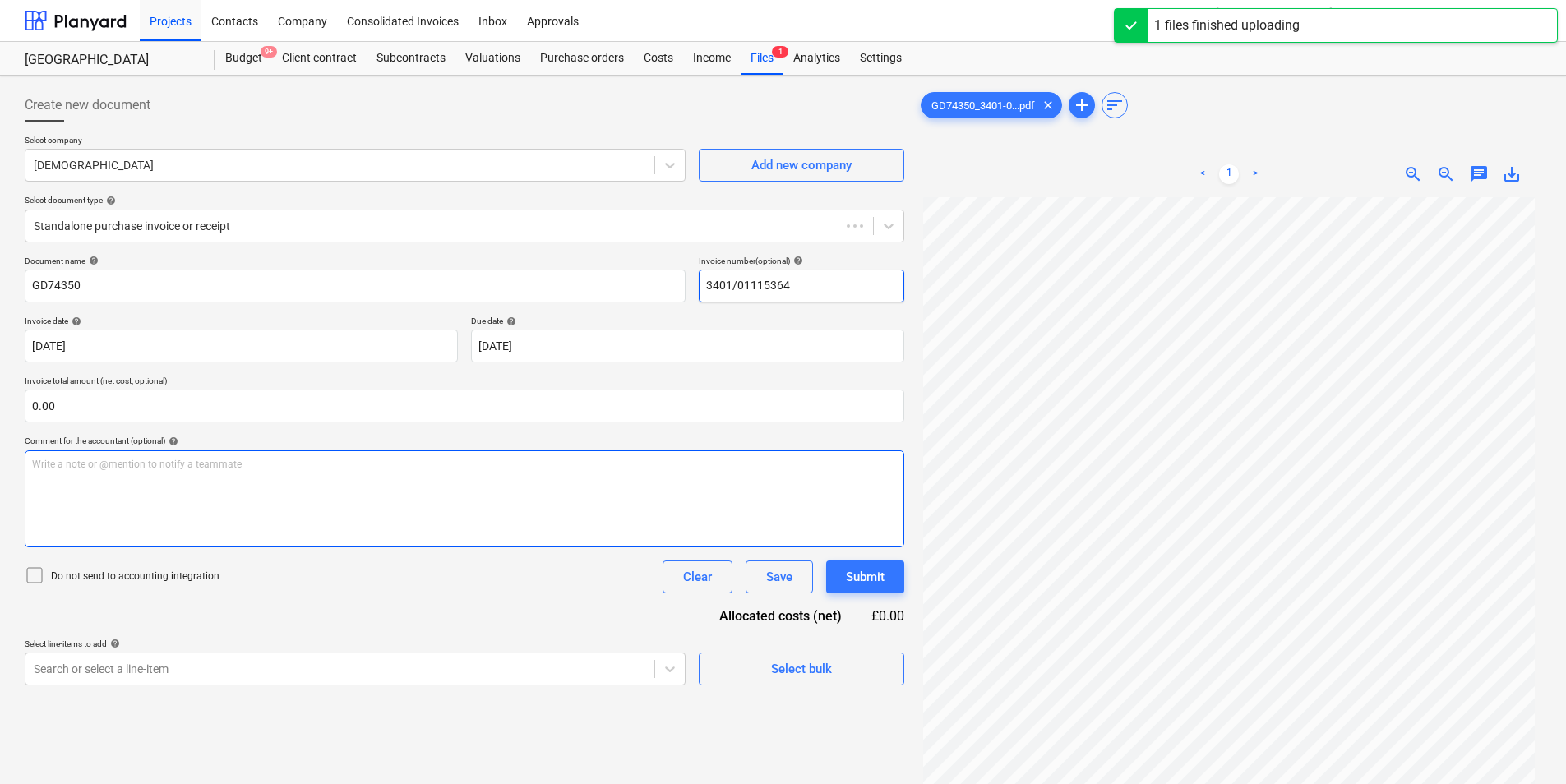
drag, startPoint x: 850, startPoint y: 288, endPoint x: 364, endPoint y: 540, distance: 547.4
click at [363, 366] on div "Document name help GD74350 Invoice number (optional) help 3401/01115364 Invoice…" at bounding box center [465, 470] width 880 height 430
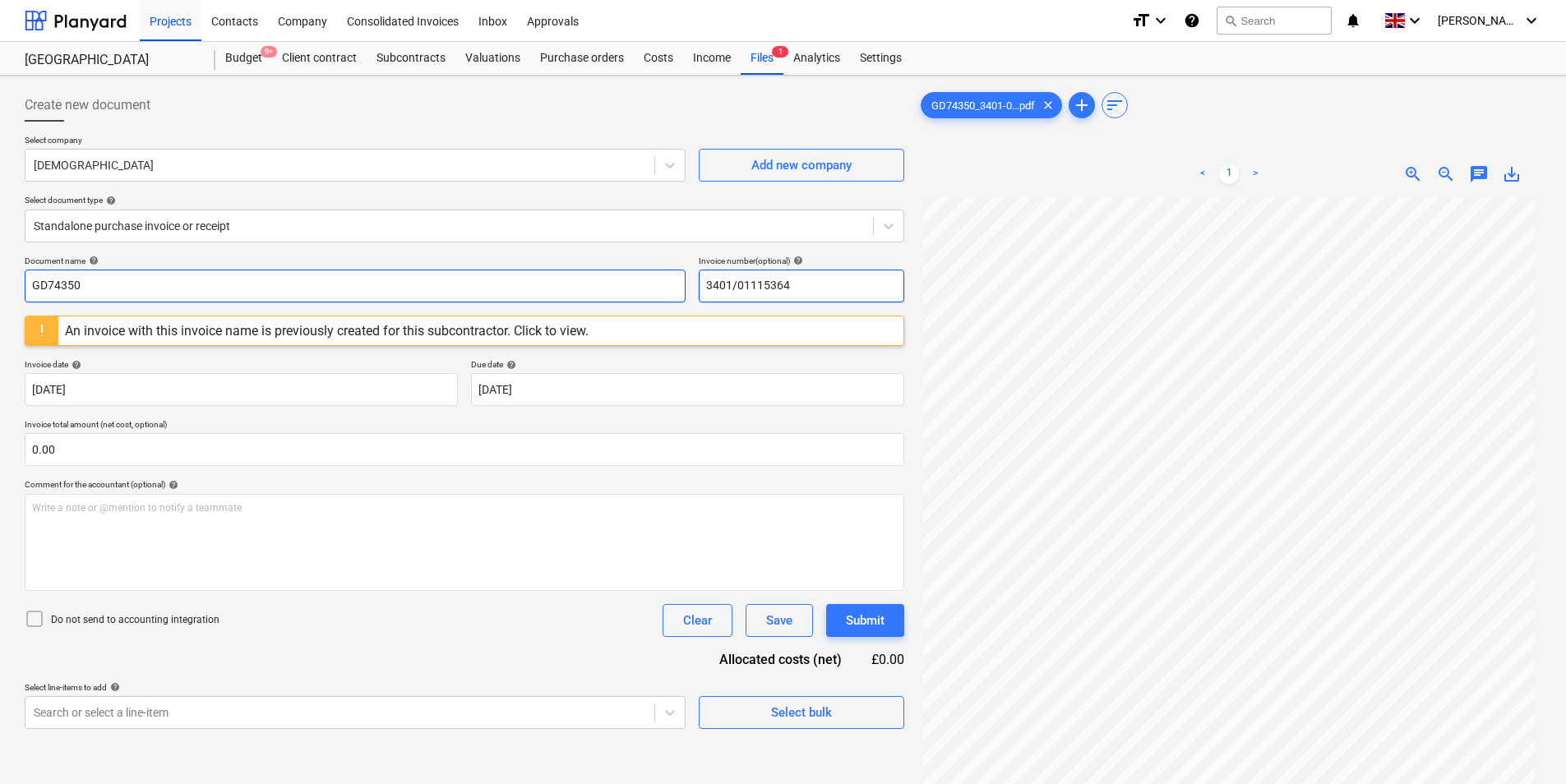
type input "3401/01115364"
click at [306, 280] on input "GD74350" at bounding box center [356, 286] width 661 height 33
paste input "3401/01115364"
type input "GD74350 3401/01115364"
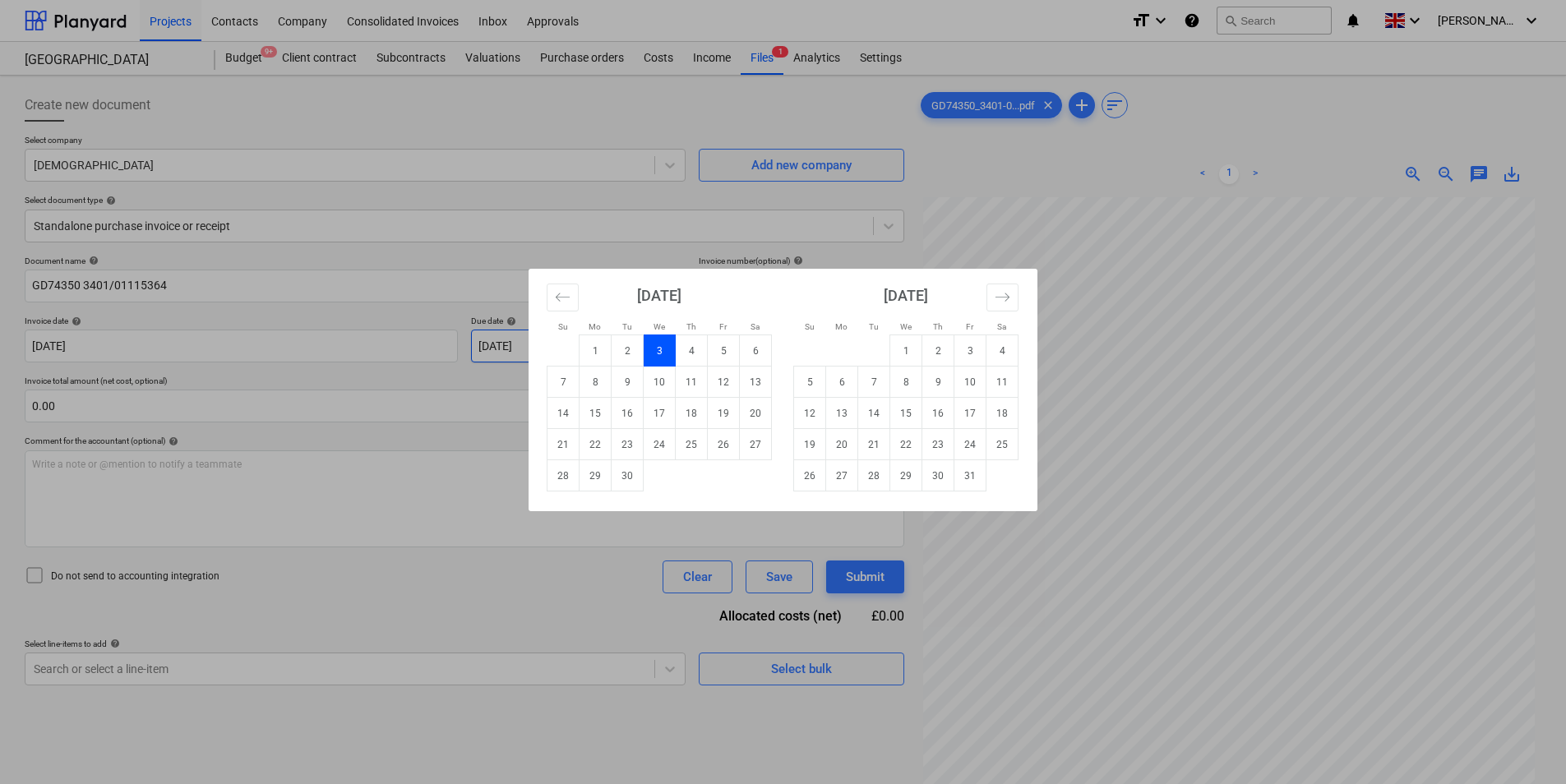
click at [522, 396] on body "Projects Contacts Company Consolidated Invoices Inbox Approvals format_size key…" at bounding box center [783, 392] width 1566 height 784
click at [979, 474] on td "31" at bounding box center [970, 475] width 32 height 31
type input "[DATE]"
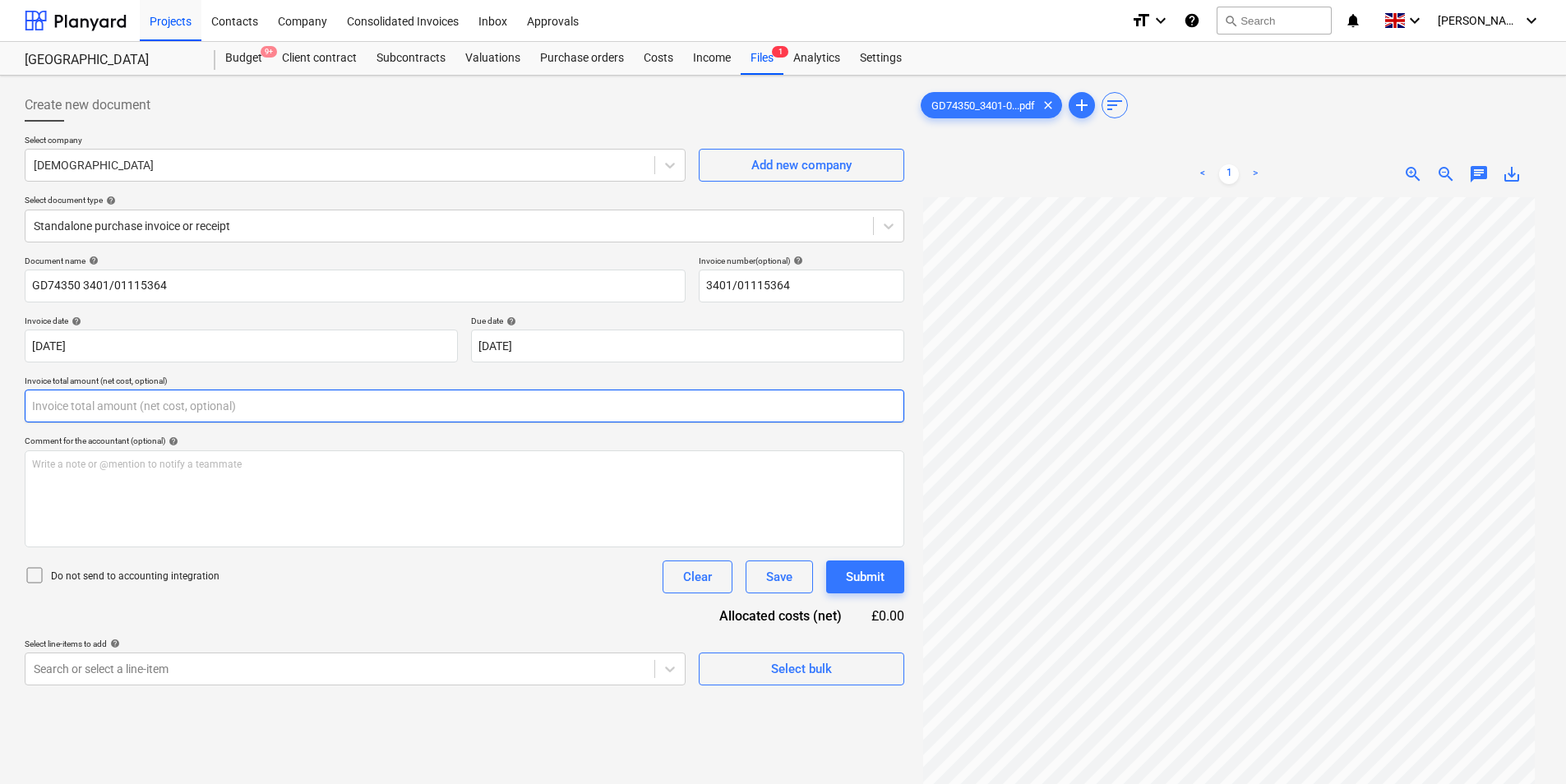
click at [212, 405] on input "text" at bounding box center [465, 405] width 880 height 33
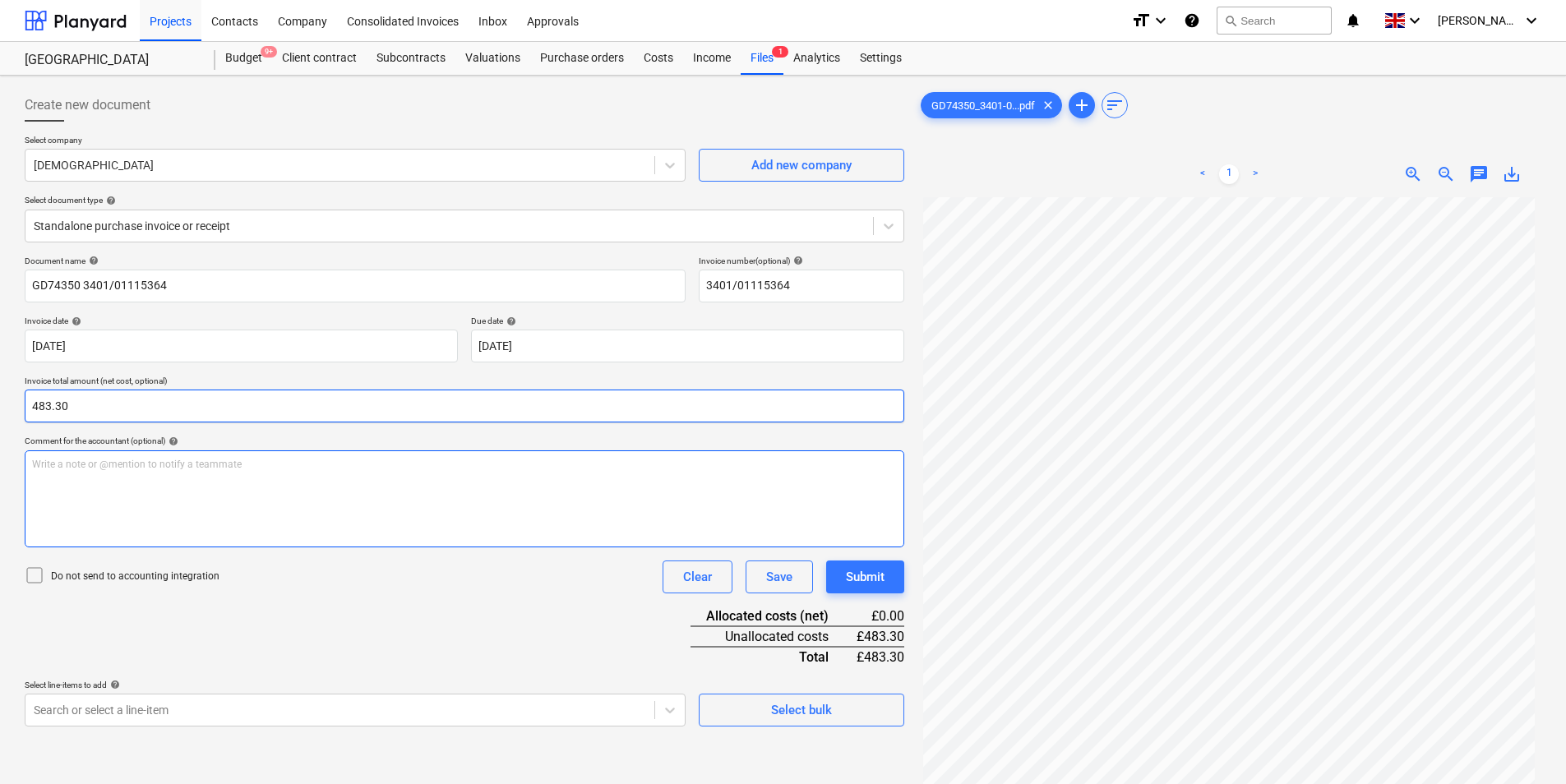
type input "483.30"
click at [225, 480] on div "Write a note or @mention to notify a teammate [PERSON_NAME]" at bounding box center [465, 498] width 880 height 97
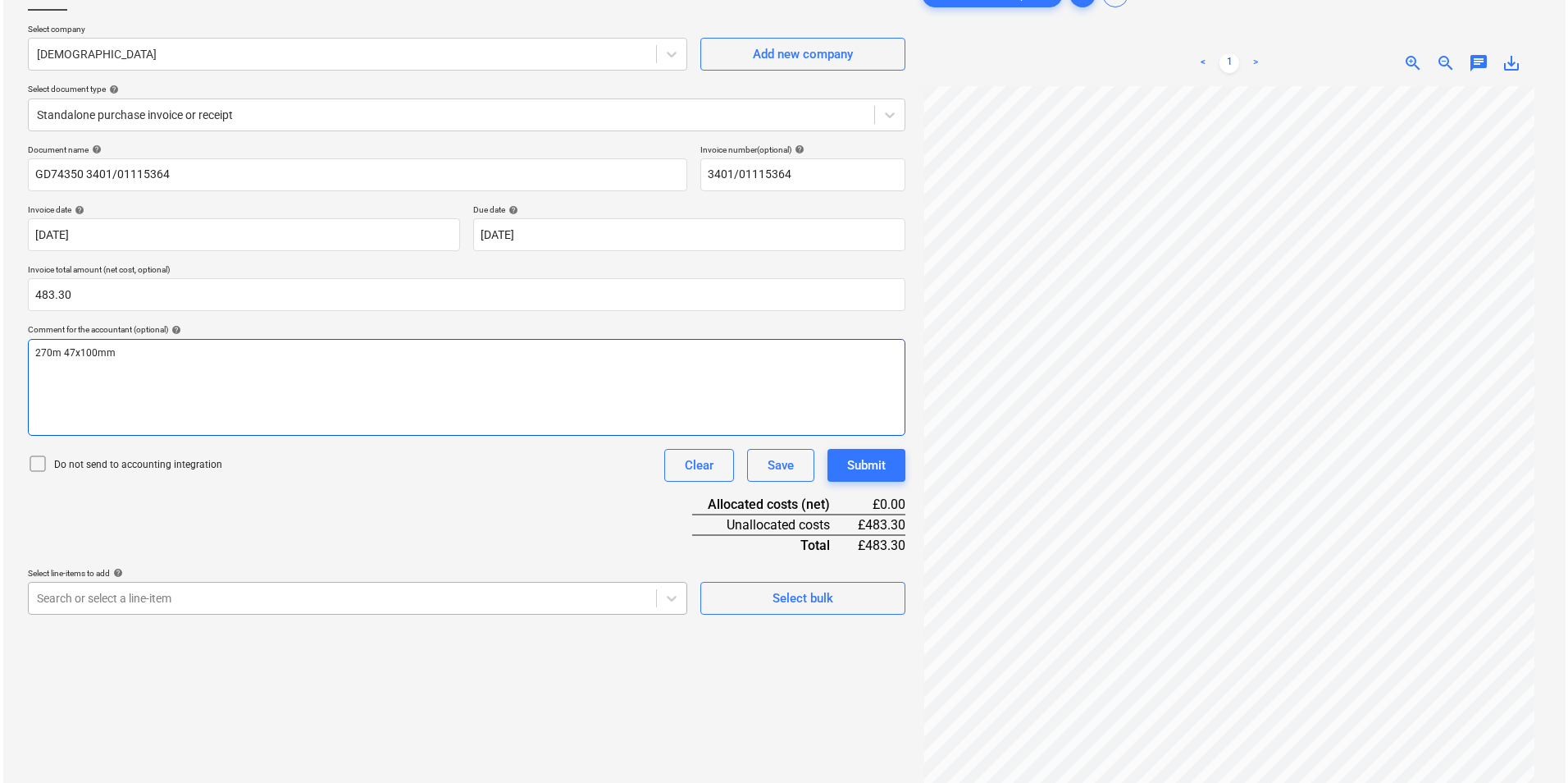
scroll to position [164, 0]
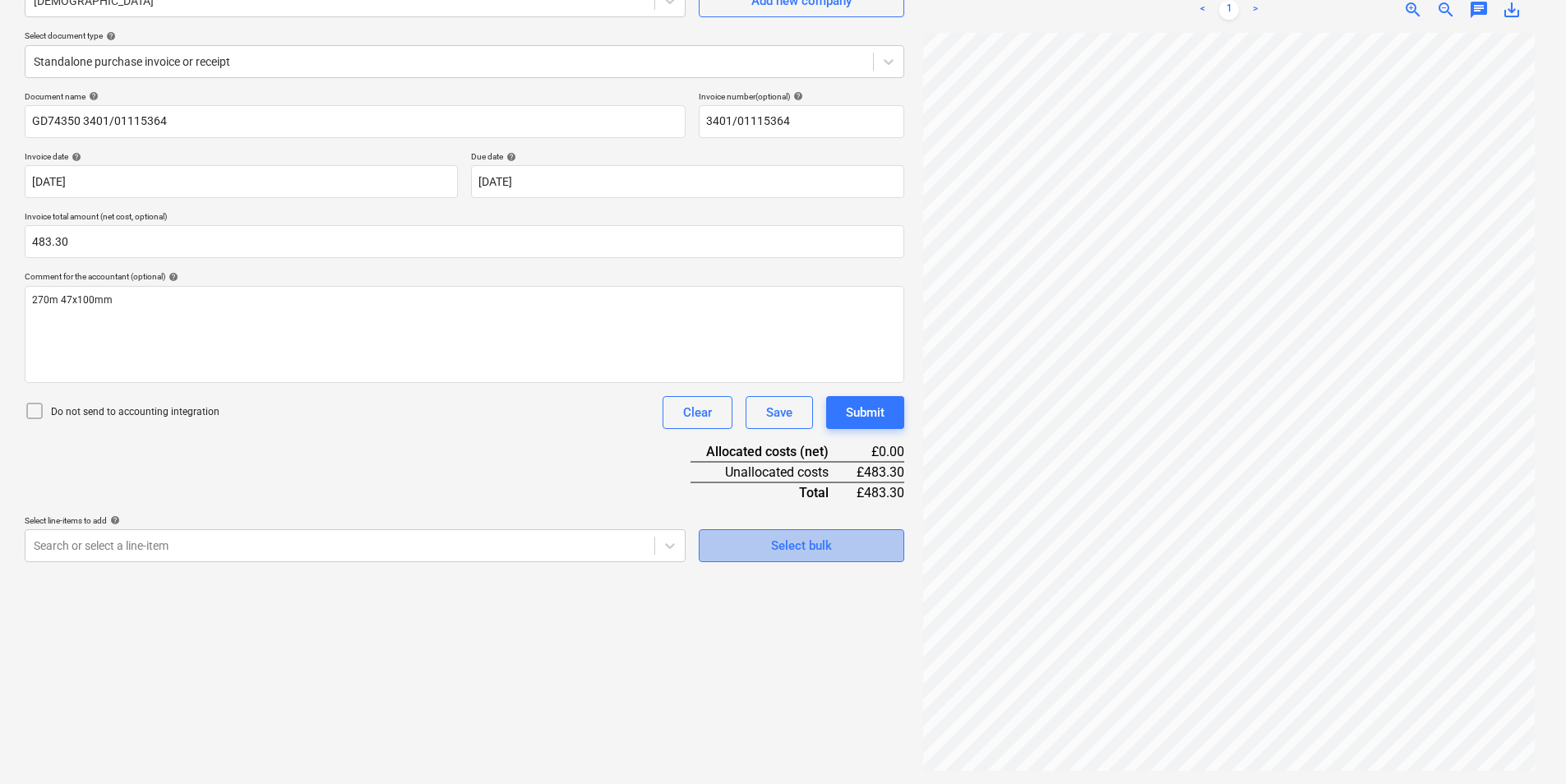
click at [846, 545] on span "Select bulk" at bounding box center [801, 546] width 164 height 21
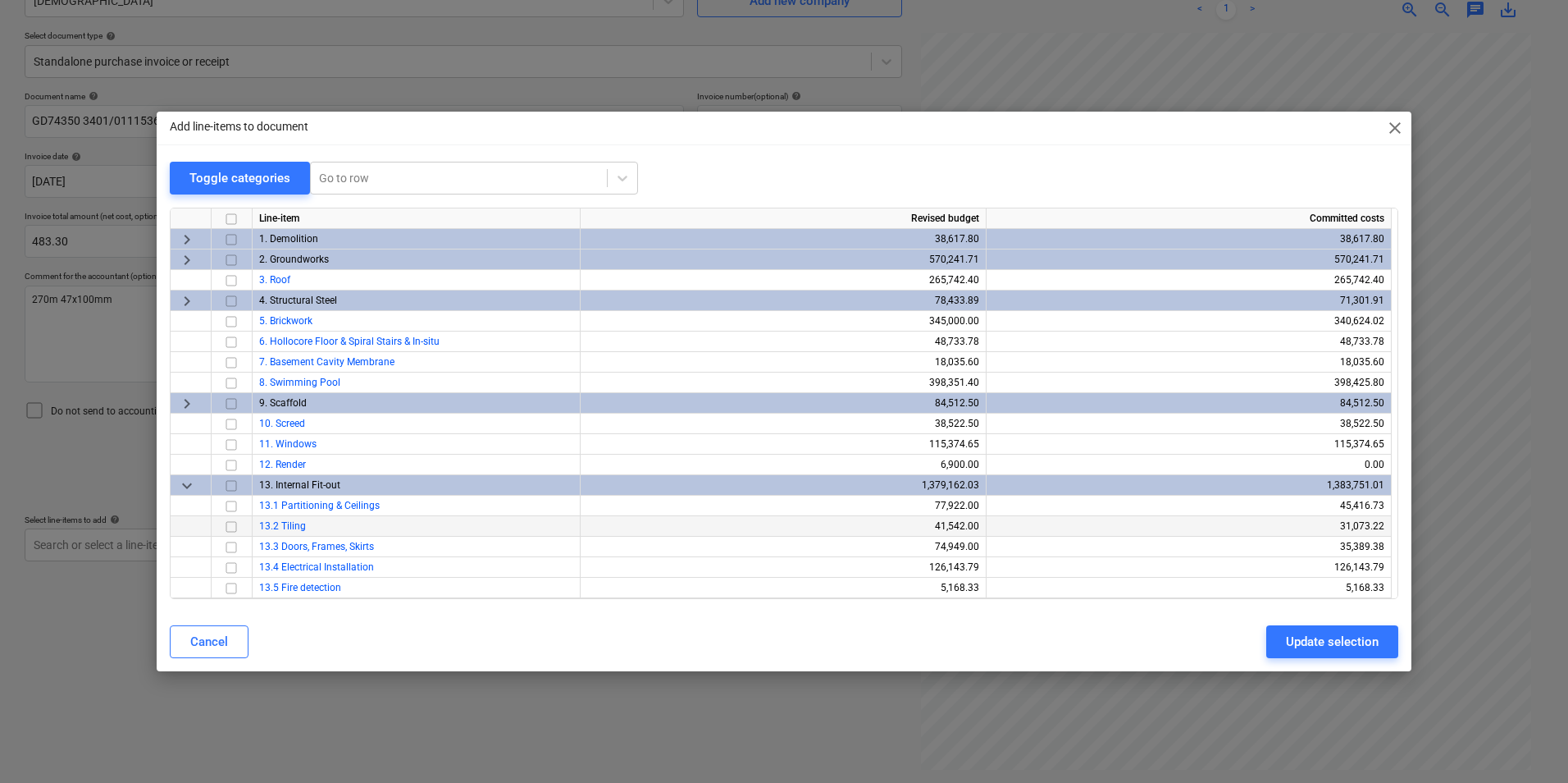
drag, startPoint x: 234, startPoint y: 505, endPoint x: 286, endPoint y: 523, distance: 55.0
click at [234, 506] on input "checkbox" at bounding box center [231, 507] width 20 height 20
click at [1338, 639] on div "Update selection" at bounding box center [1333, 642] width 93 height 21
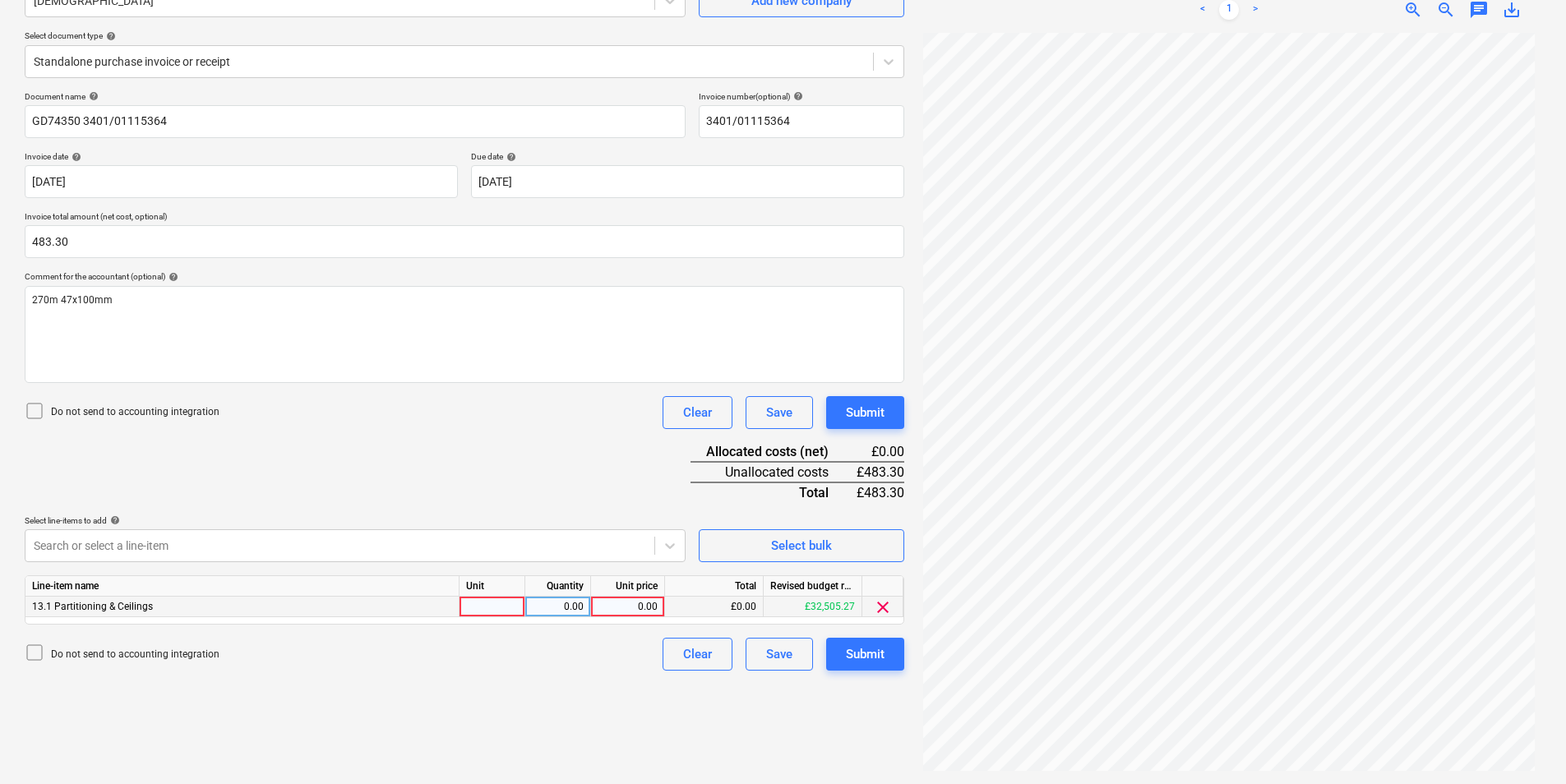
click at [482, 602] on div at bounding box center [492, 606] width 66 height 21
type input "ea"
type input "483.3"
click at [876, 655] on div "Submit" at bounding box center [865, 654] width 38 height 21
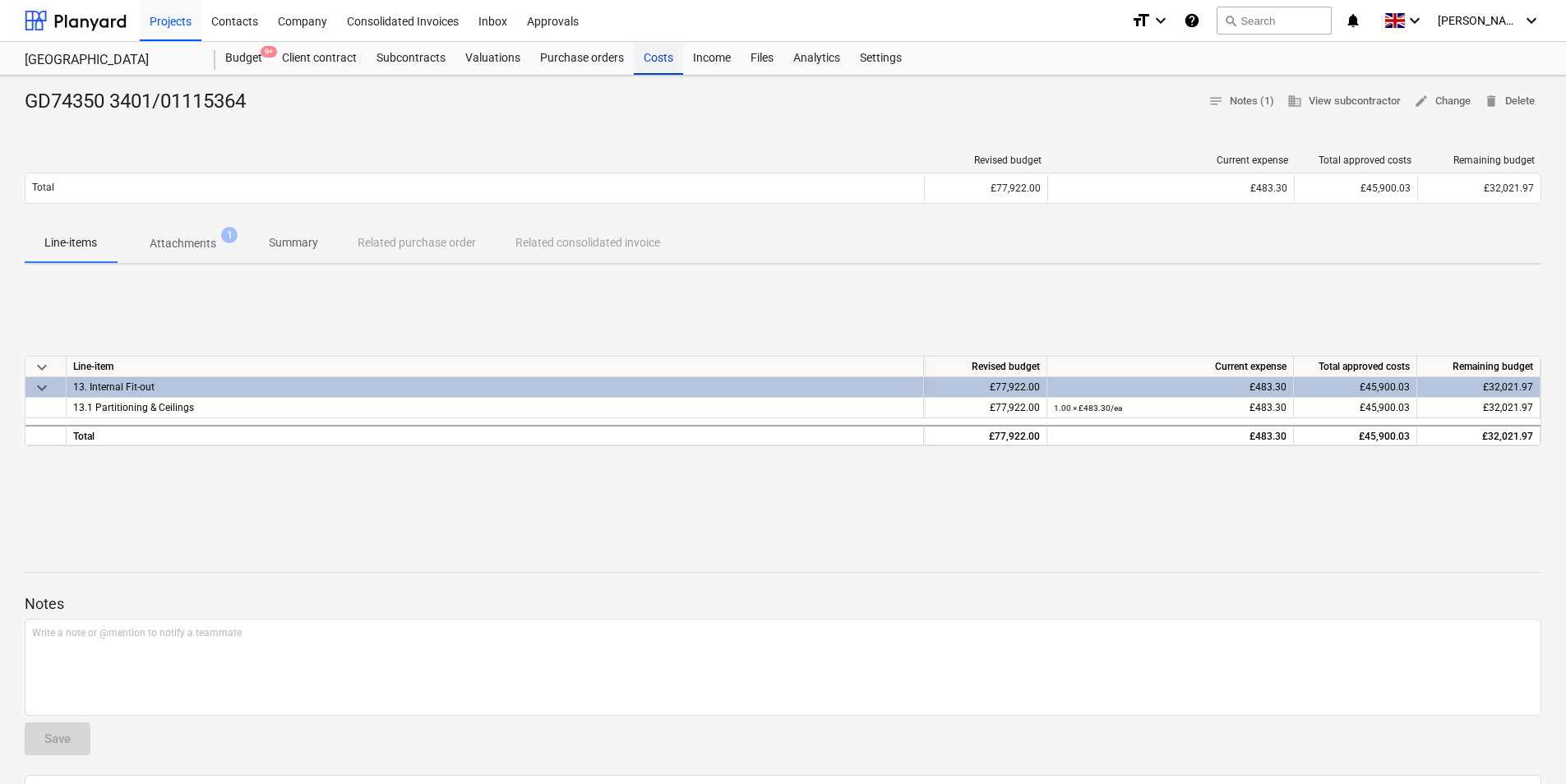
click at [676, 56] on div "Costs" at bounding box center [657, 58] width 49 height 33
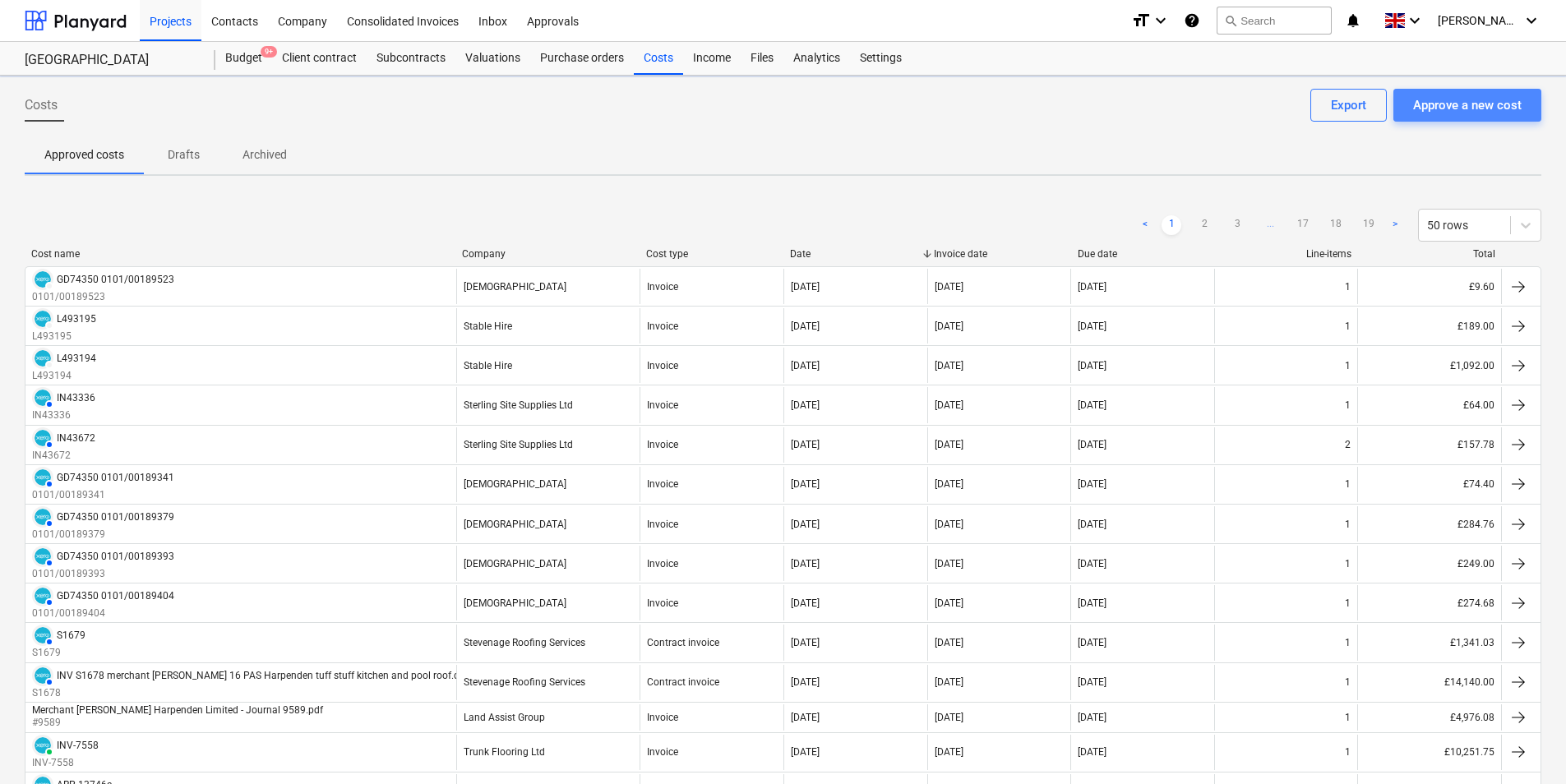
click at [1511, 103] on div "Approve a new cost" at bounding box center [1467, 105] width 108 height 21
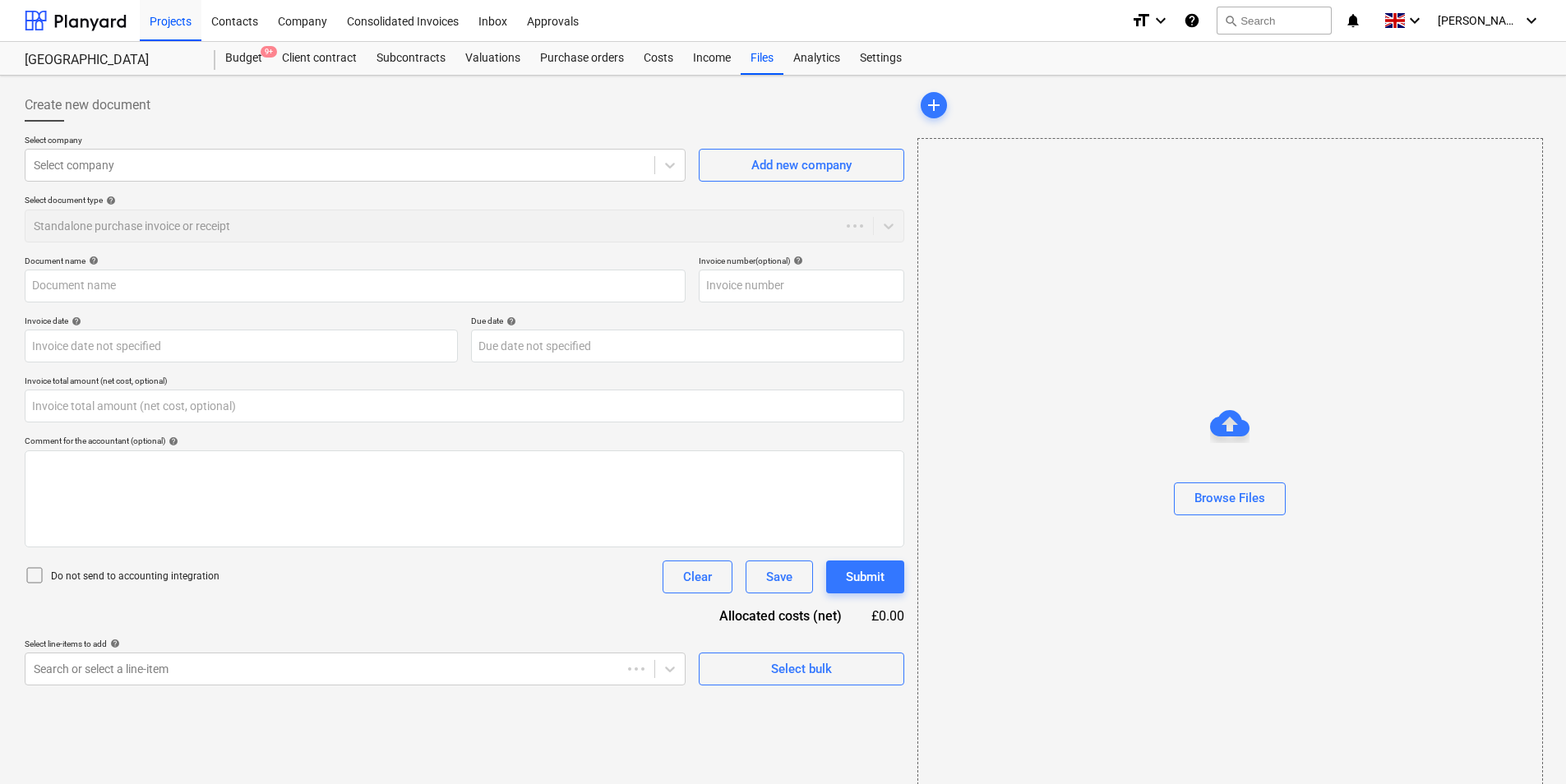
type input "0.00"
type input "TS WC [DATE].xlsx"
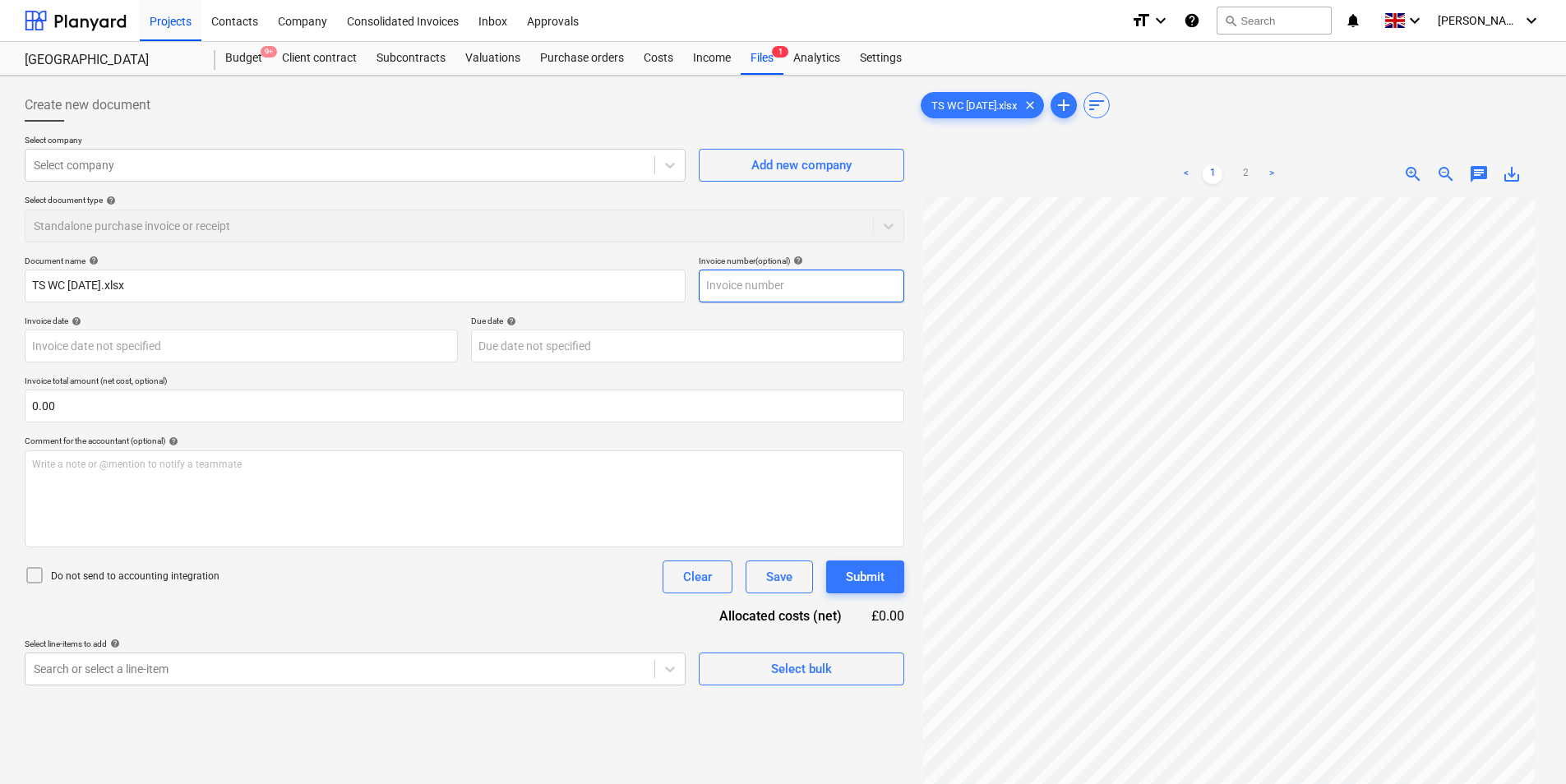
click at [748, 282] on input "text" at bounding box center [801, 286] width 205 height 33
type input "[DATE]"
click at [63, 163] on div at bounding box center [340, 165] width 613 height 16
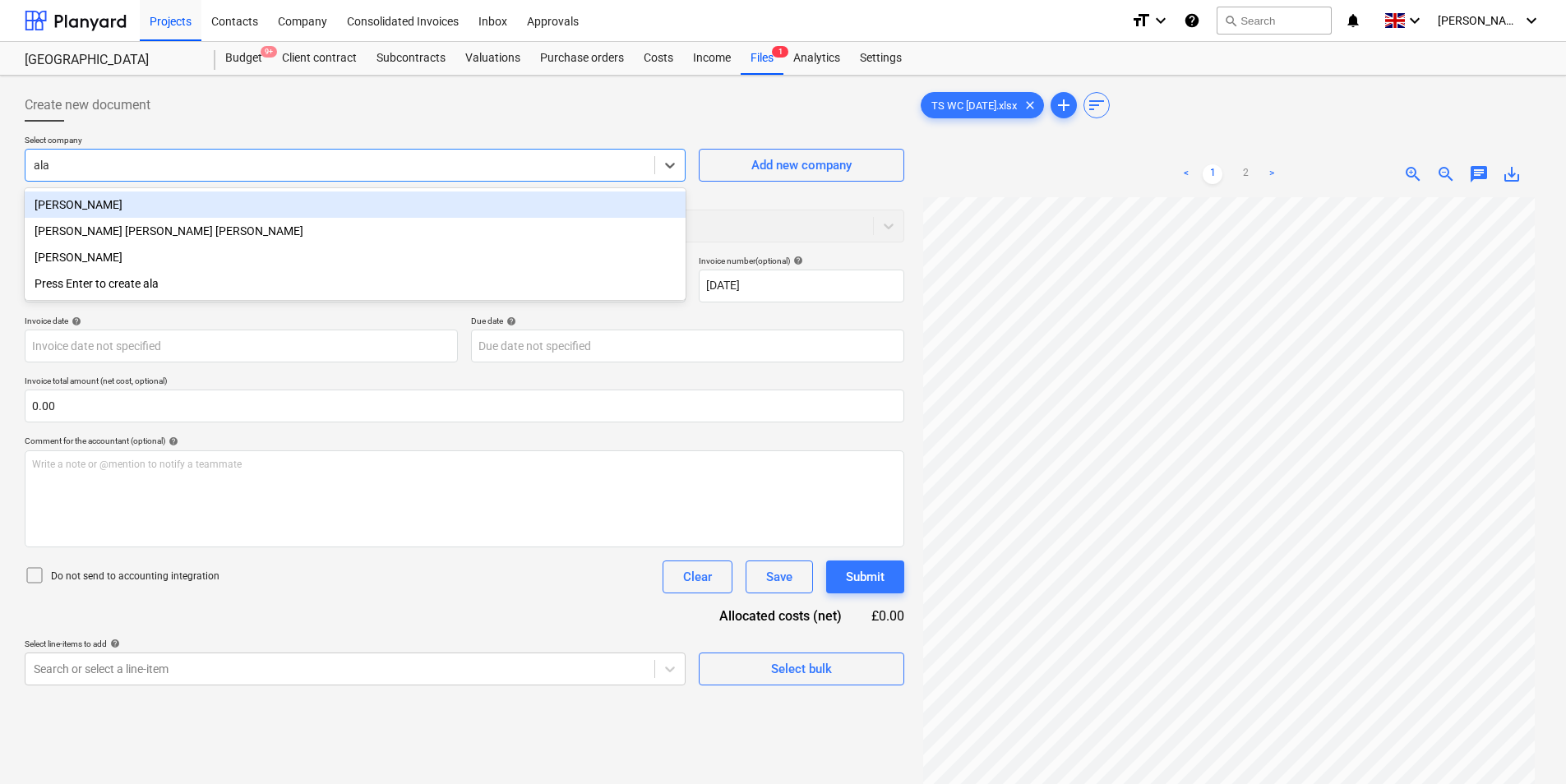
type input "[PERSON_NAME]"
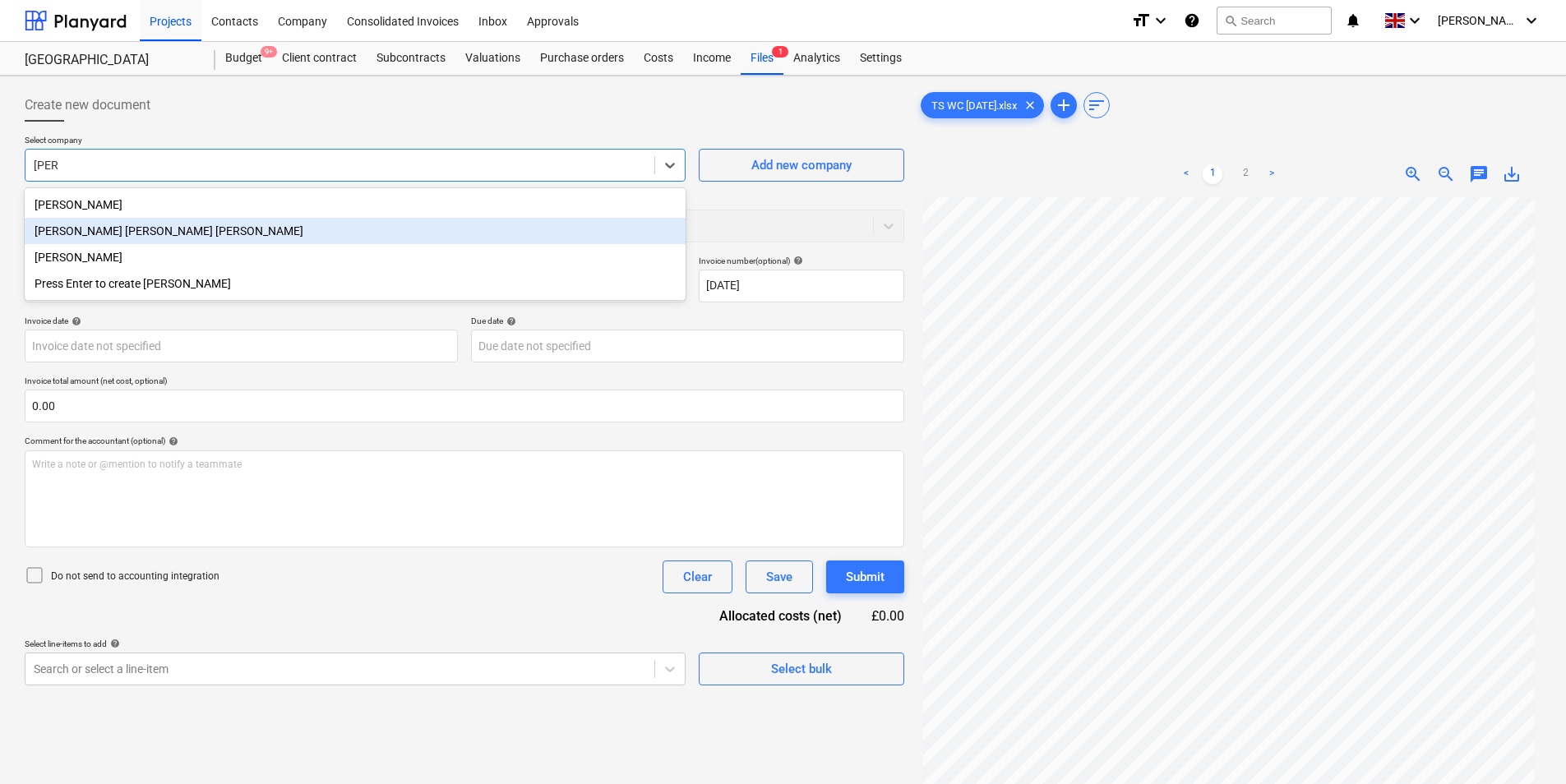
click at [151, 227] on div "[PERSON_NAME] [PERSON_NAME] [PERSON_NAME]" at bounding box center [356, 230] width 661 height 26
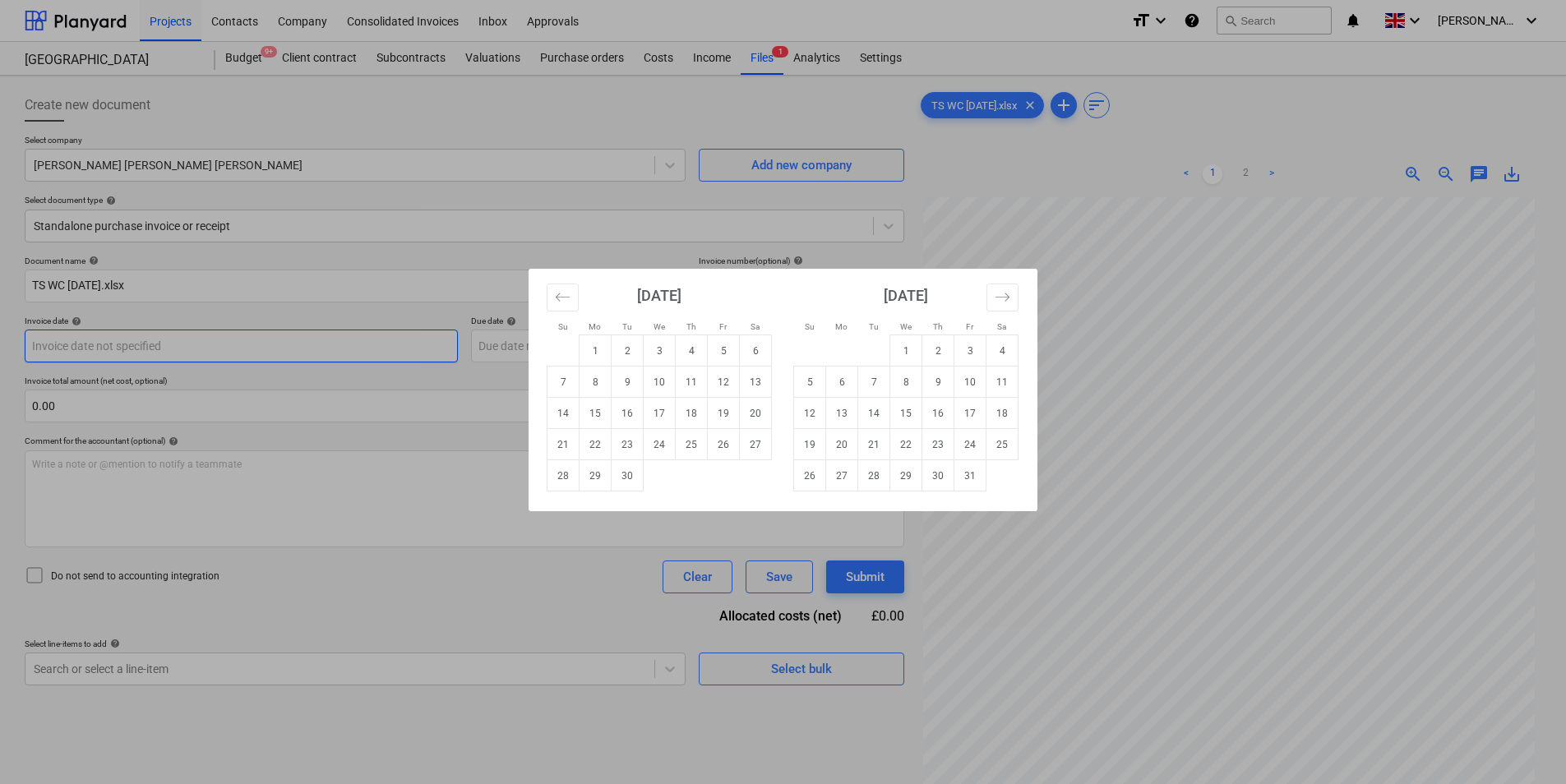
click at [116, 346] on body "Projects Contacts Company Consolidated Invoices Inbox Approvals format_size key…" at bounding box center [783, 392] width 1566 height 784
click at [556, 389] on td "7" at bounding box center [564, 381] width 32 height 31
type input "[DATE]"
click at [561, 349] on body "Projects Contacts Company Consolidated Invoices Inbox Approvals format_size key…" at bounding box center [783, 392] width 1566 height 784
click at [716, 381] on td "12" at bounding box center [724, 381] width 32 height 31
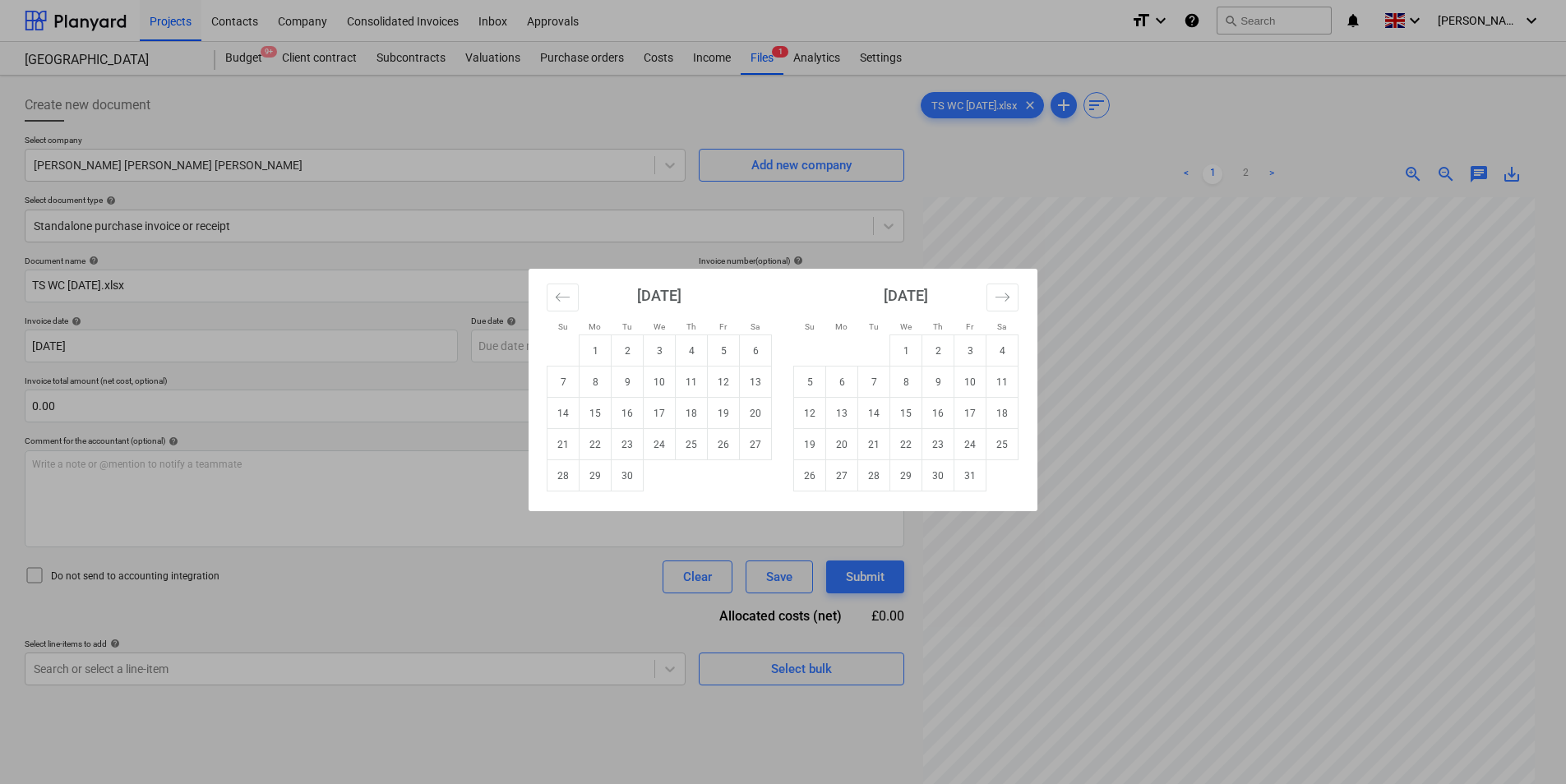
type input "[DATE]"
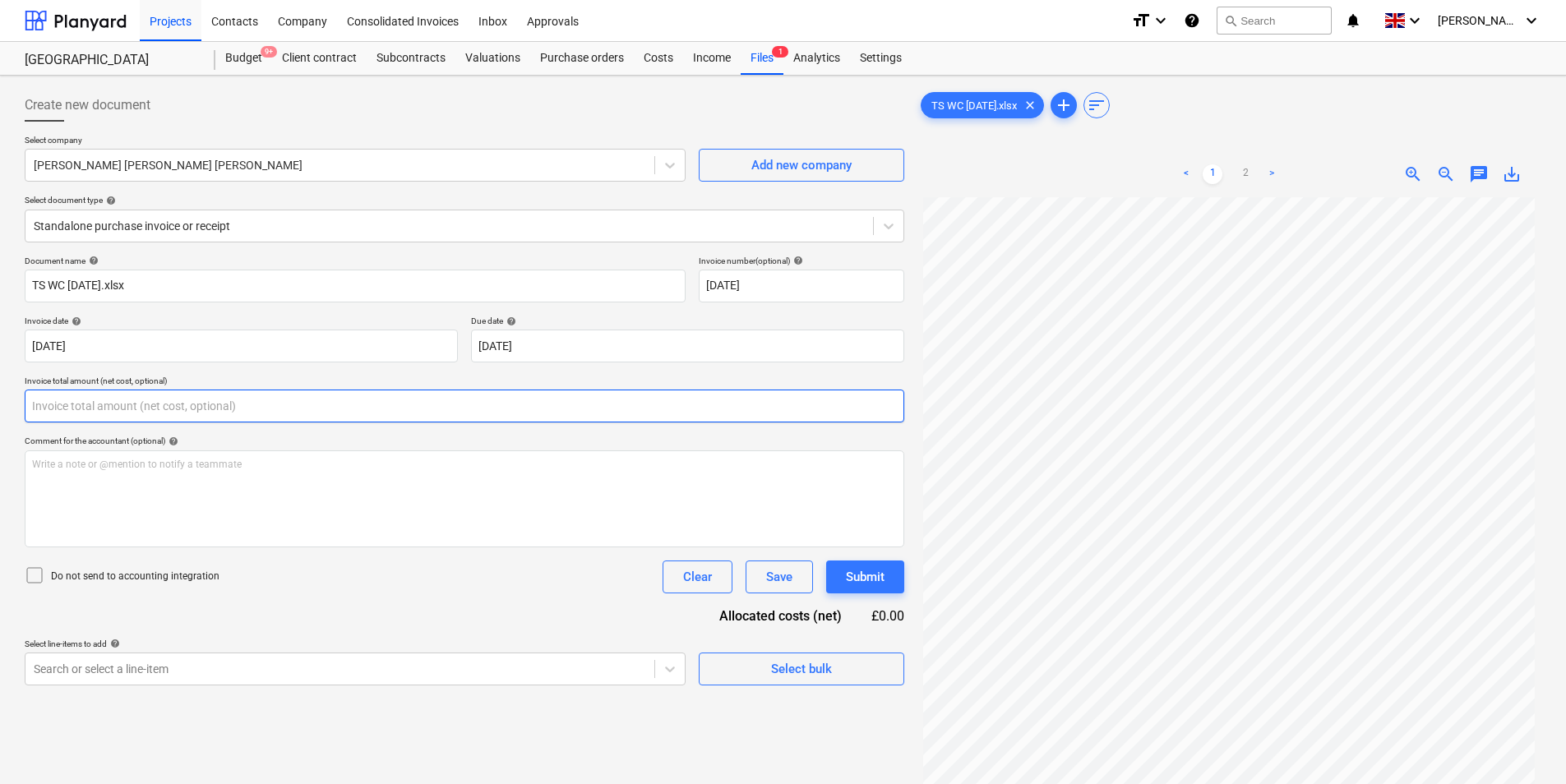
click at [212, 415] on input "text" at bounding box center [465, 405] width 880 height 33
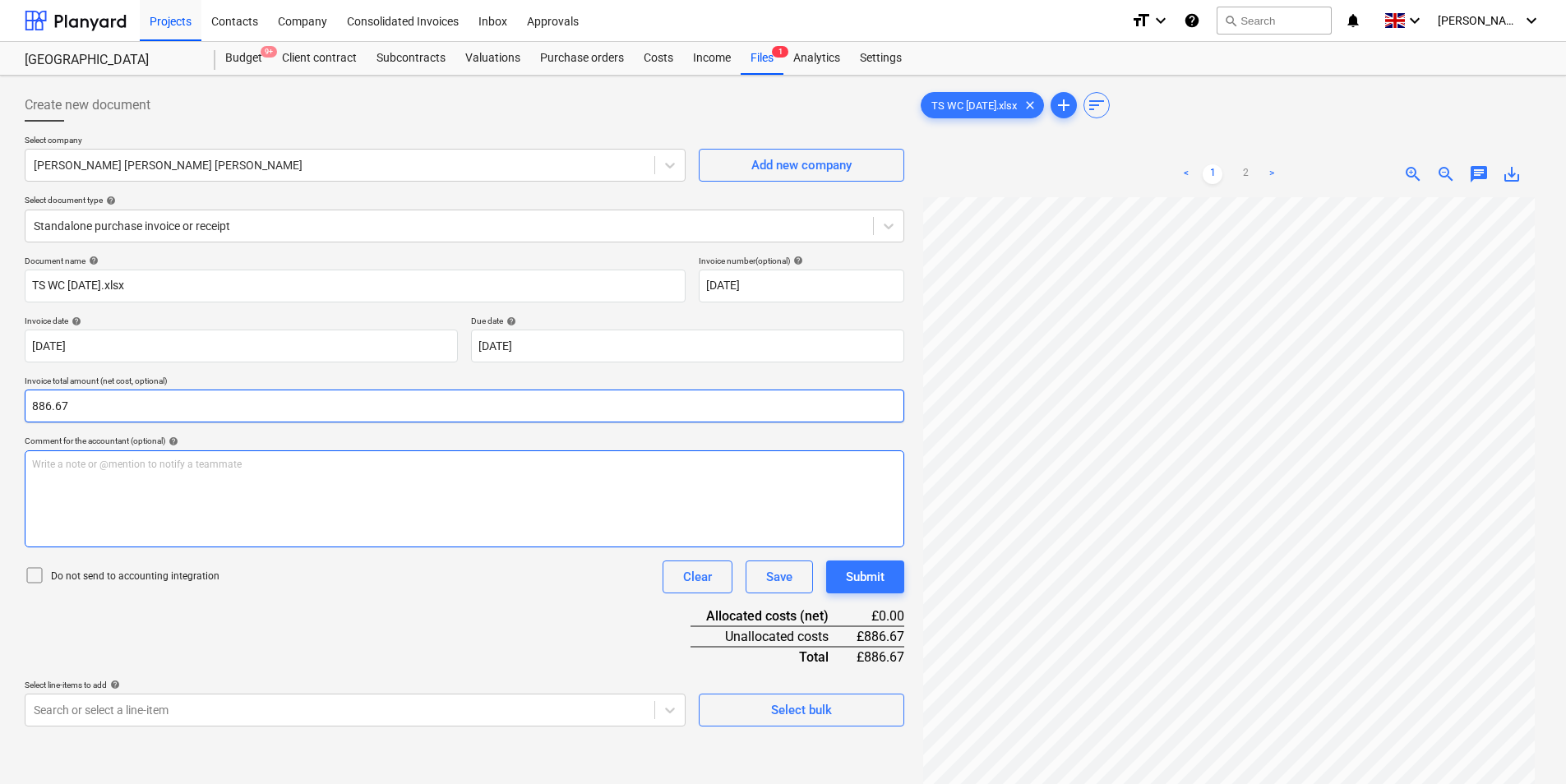
type input "886.67"
drag, startPoint x: 167, startPoint y: 524, endPoint x: 170, endPoint y: 510, distance: 14.3
click at [168, 520] on div "Write a note or @mention to notify a teammate [PERSON_NAME]" at bounding box center [465, 498] width 880 height 97
drag, startPoint x: 96, startPoint y: 469, endPoint x: 113, endPoint y: 468, distance: 17.0
click at [113, 468] on p "4 days 6/9" at bounding box center [465, 465] width 865 height 14
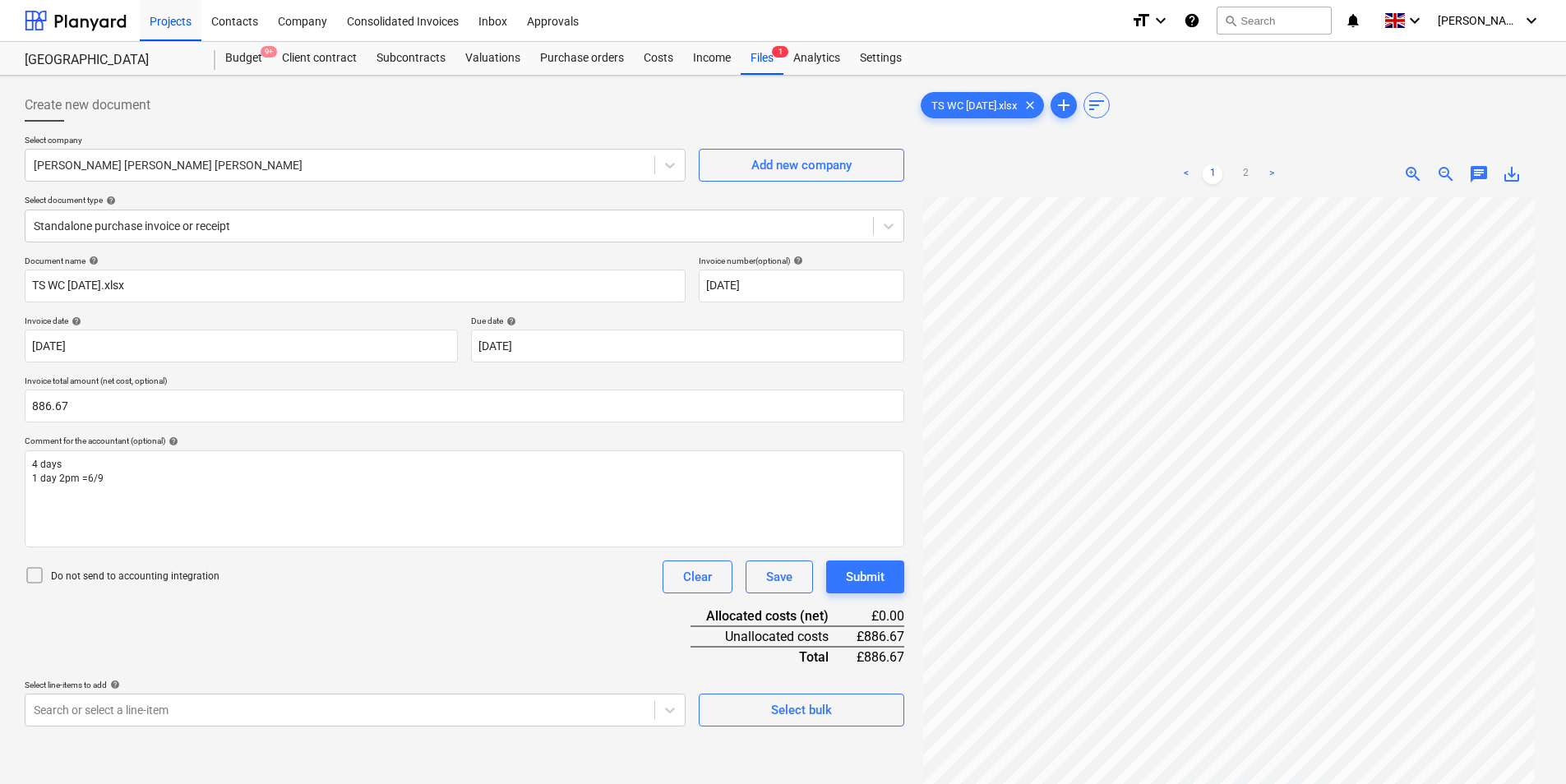
drag, startPoint x: 363, startPoint y: 590, endPoint x: 529, endPoint y: 569, distance: 167.3
click at [364, 590] on div "Do not send to accounting integration Clear Save Submit" at bounding box center [465, 577] width 880 height 33
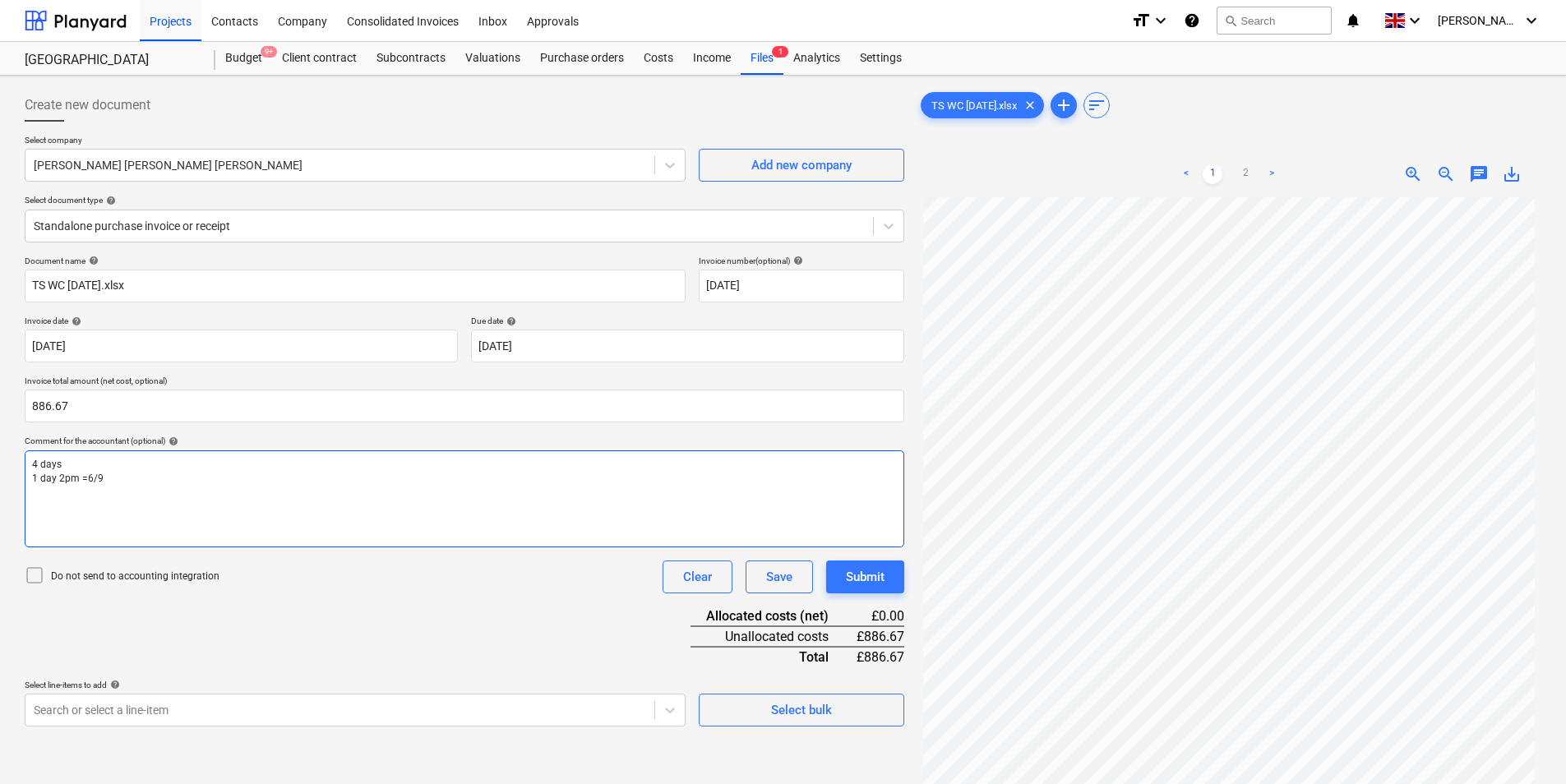
click at [139, 468] on p "4 days" at bounding box center [465, 465] width 865 height 14
click at [141, 479] on p "1 day 2pm =6/9" at bounding box center [465, 479] width 865 height 14
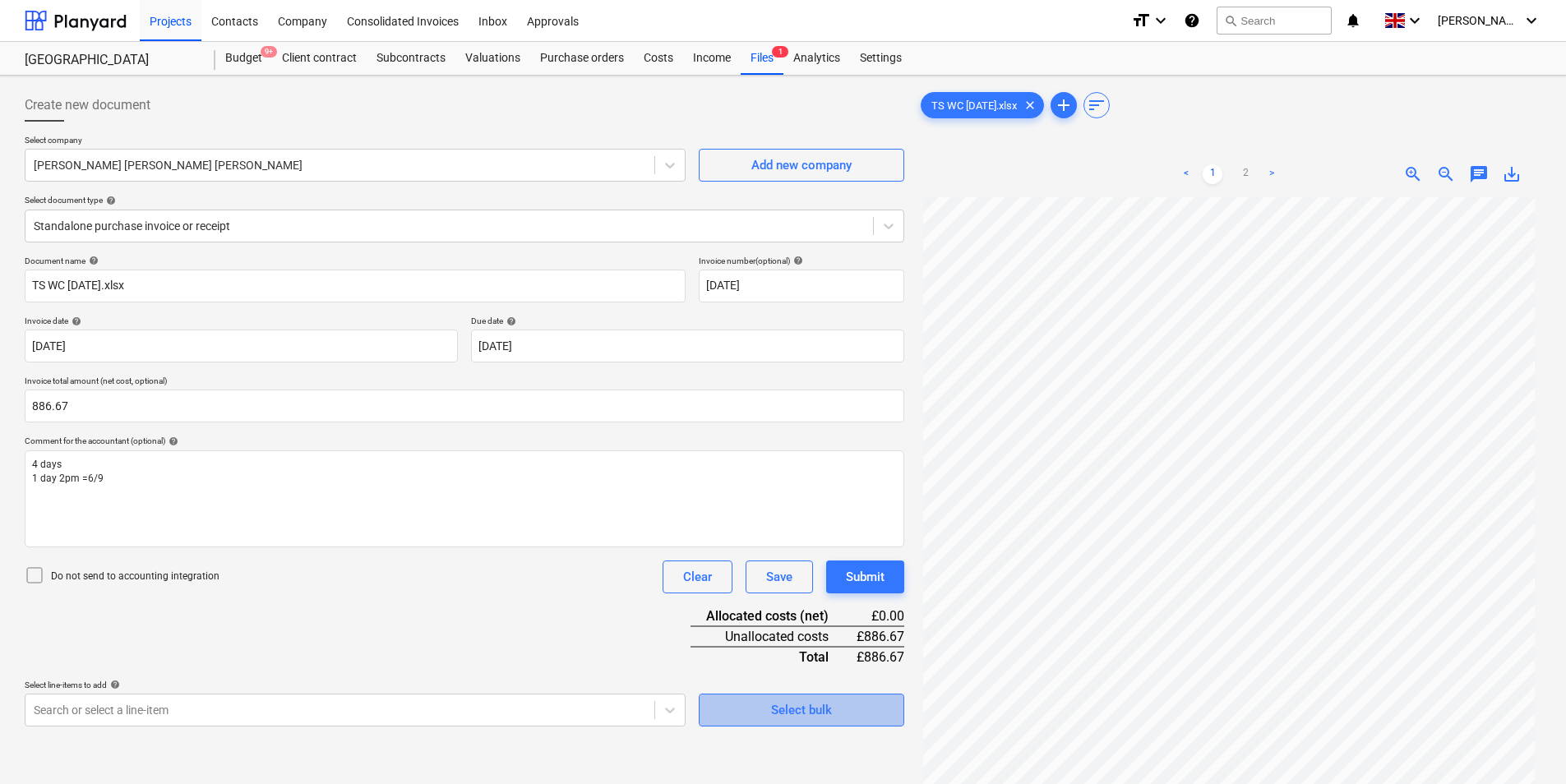
click at [787, 706] on div "Select bulk" at bounding box center [801, 710] width 61 height 21
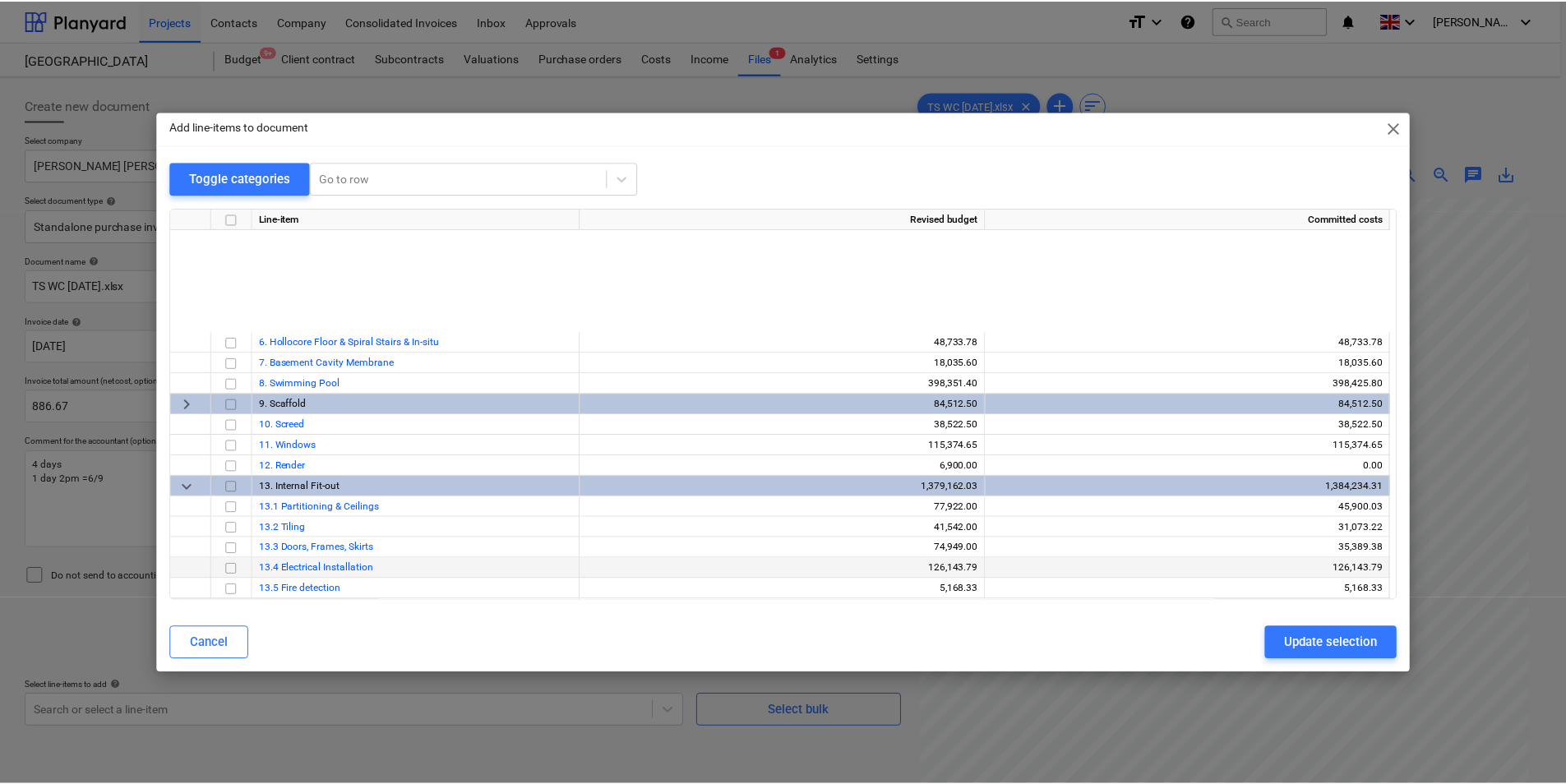
scroll to position [534, 0]
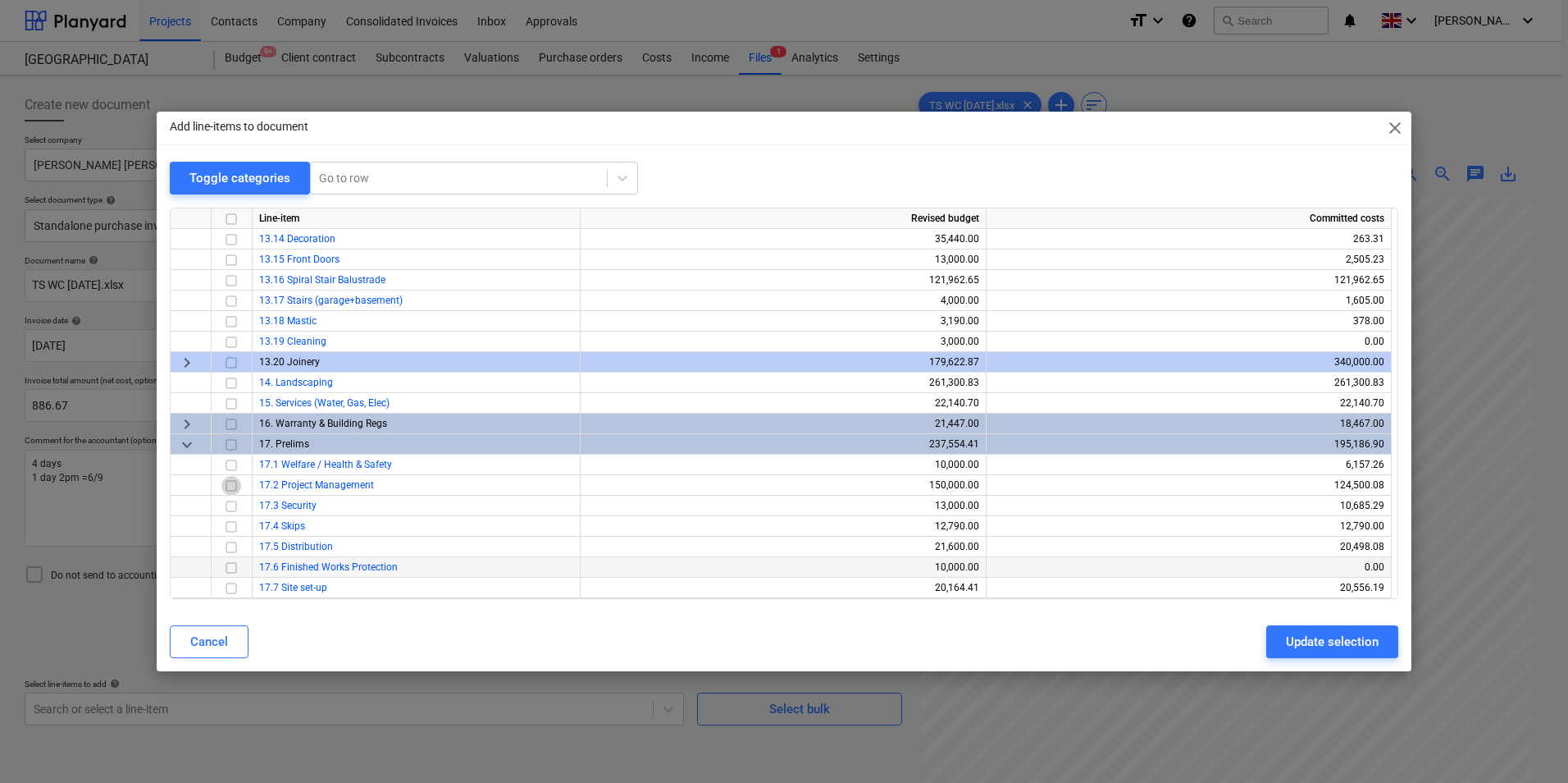
drag, startPoint x: 231, startPoint y: 483, endPoint x: 478, endPoint y: 557, distance: 257.8
click at [232, 485] on input "checkbox" at bounding box center [231, 486] width 20 height 20
click at [1322, 635] on div "Update selection" at bounding box center [1333, 642] width 93 height 21
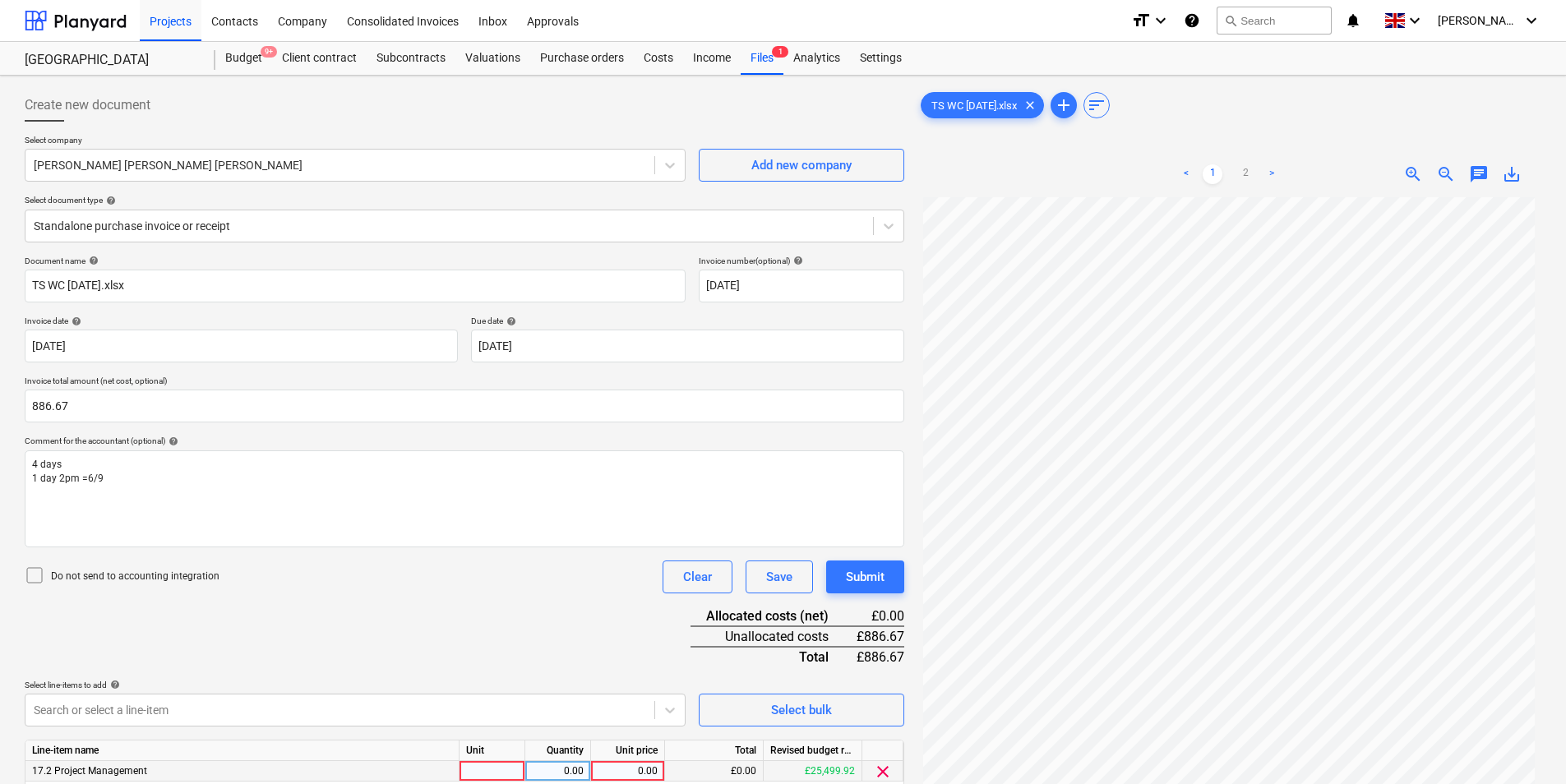
click at [470, 760] on div at bounding box center [492, 771] width 66 height 21
type input "ea"
type input "4.67"
type input "190"
click at [88, 399] on input "886.67" at bounding box center [465, 405] width 880 height 33
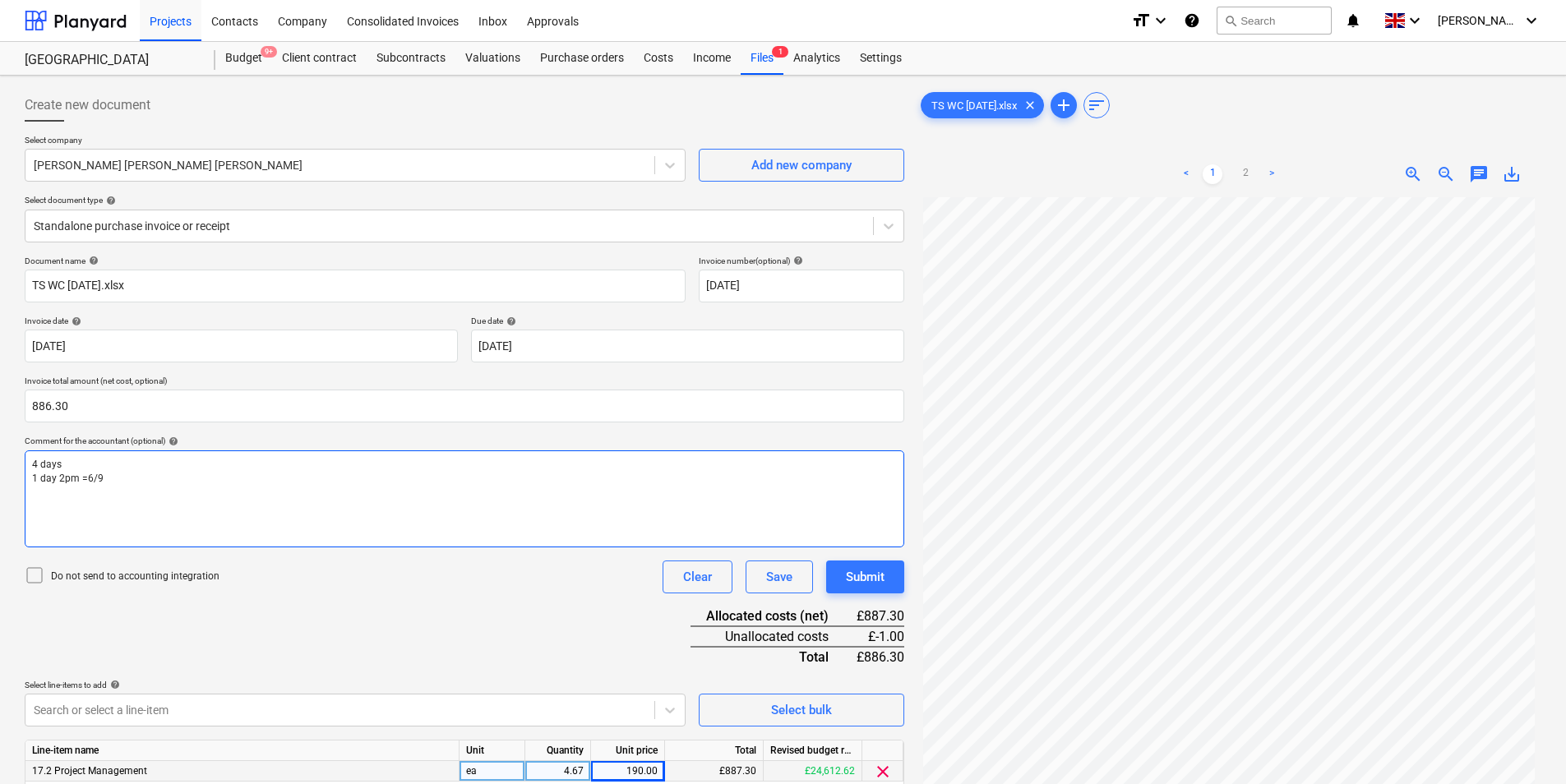
click at [423, 480] on p "1 day 2pm =6/9" at bounding box center [465, 479] width 865 height 14
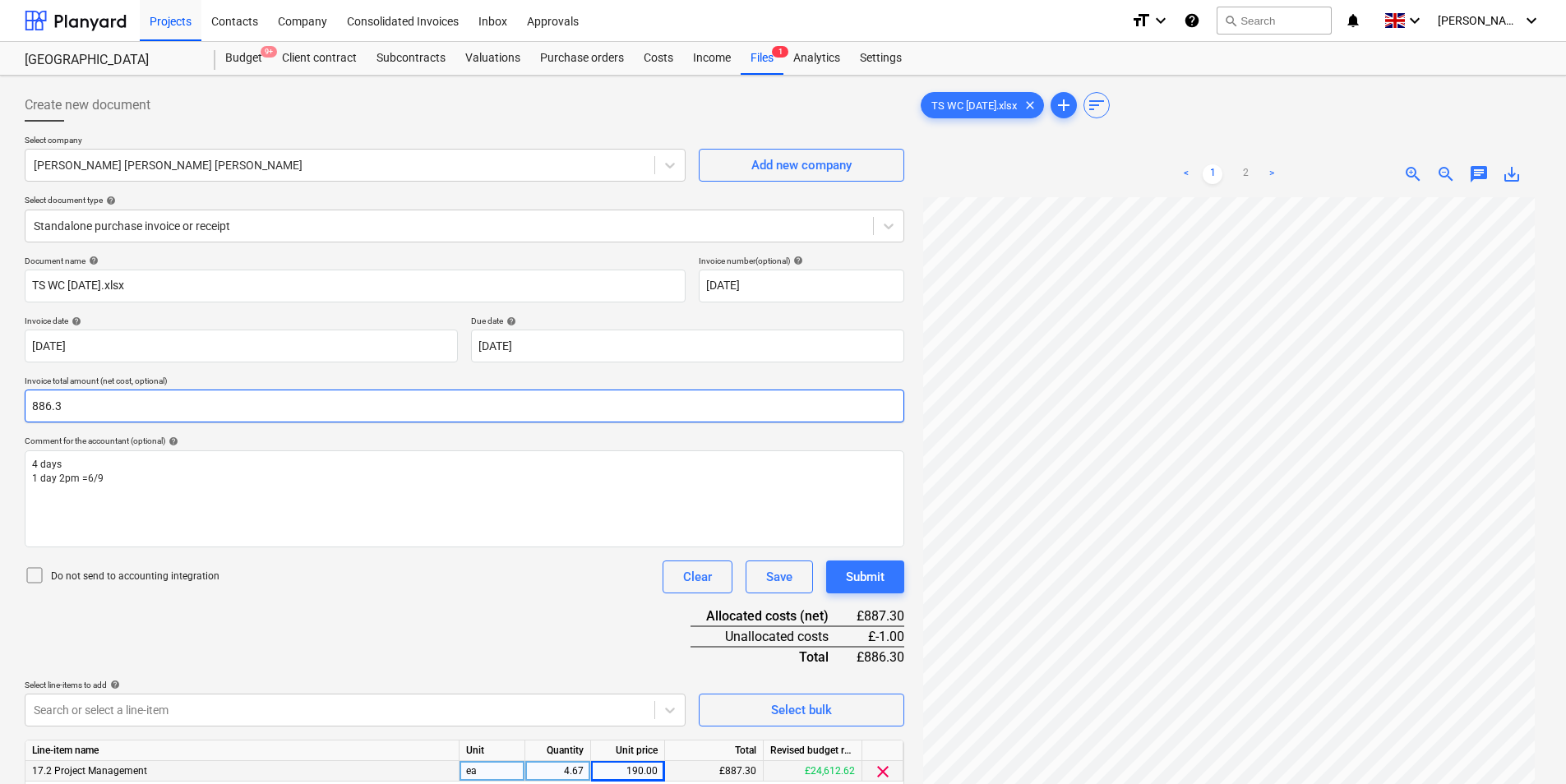
drag, startPoint x: 97, startPoint y: 405, endPoint x: -25, endPoint y: 400, distance: 122.1
click at [0, 400] on html "Projects Contacts Company Consolidated Invoices Inbox Approvals format_size key…" at bounding box center [783, 392] width 1566 height 784
type input "887.30"
click at [369, 587] on div "Do not send to accounting integration Clear Save Submit" at bounding box center [465, 577] width 880 height 33
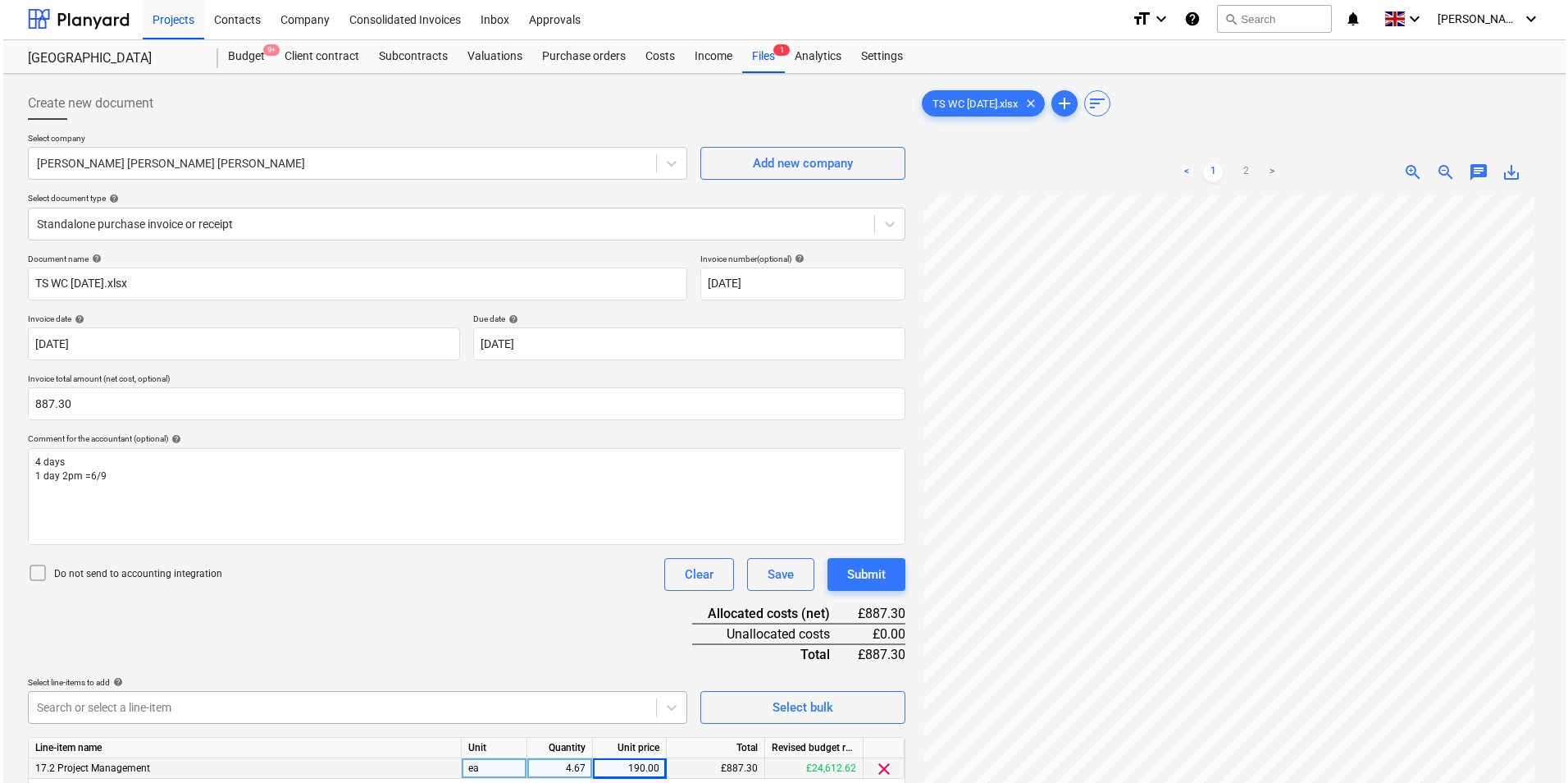
scroll to position [164, 0]
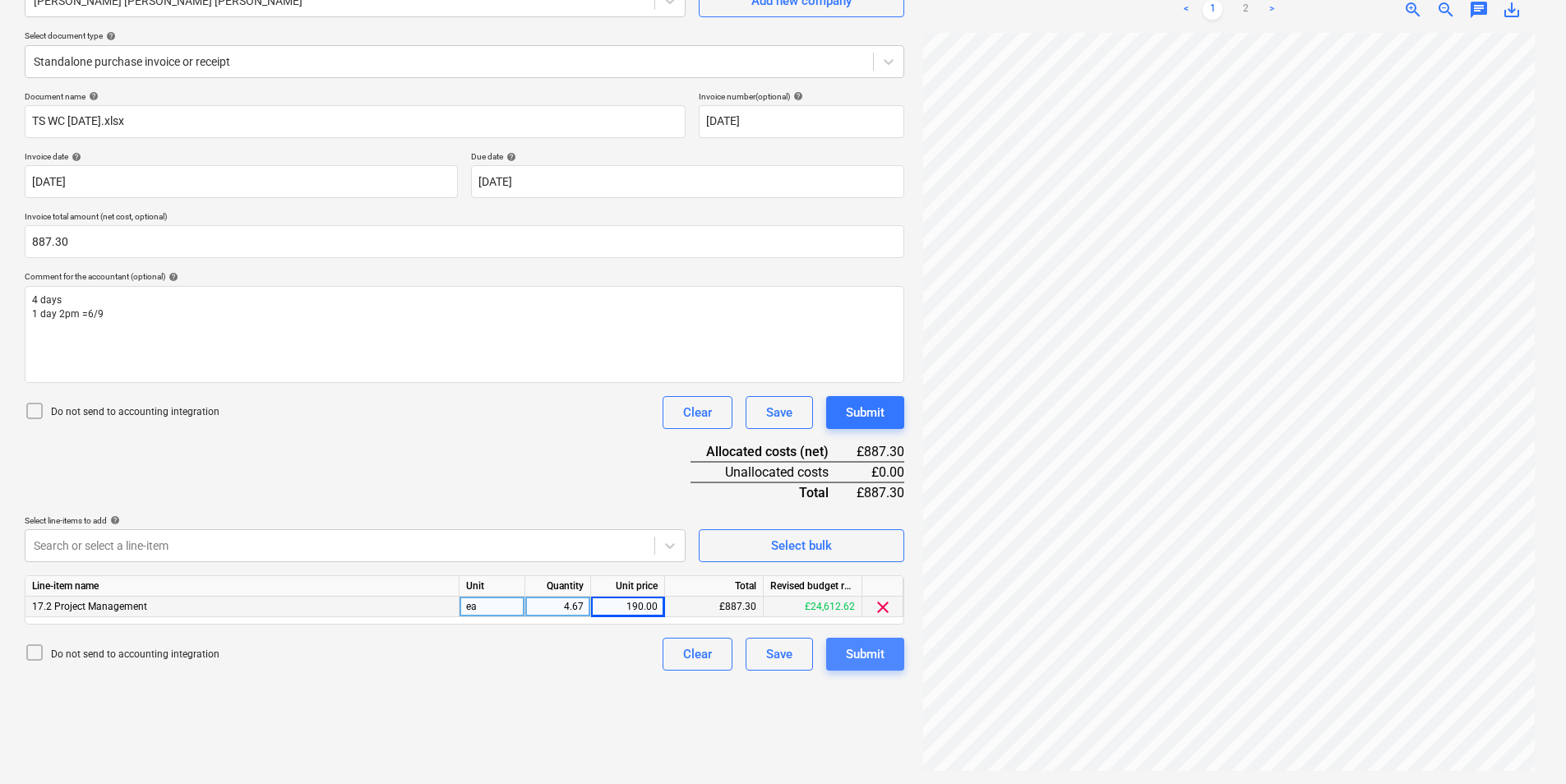
click at [857, 667] on button "Submit" at bounding box center [865, 654] width 78 height 33
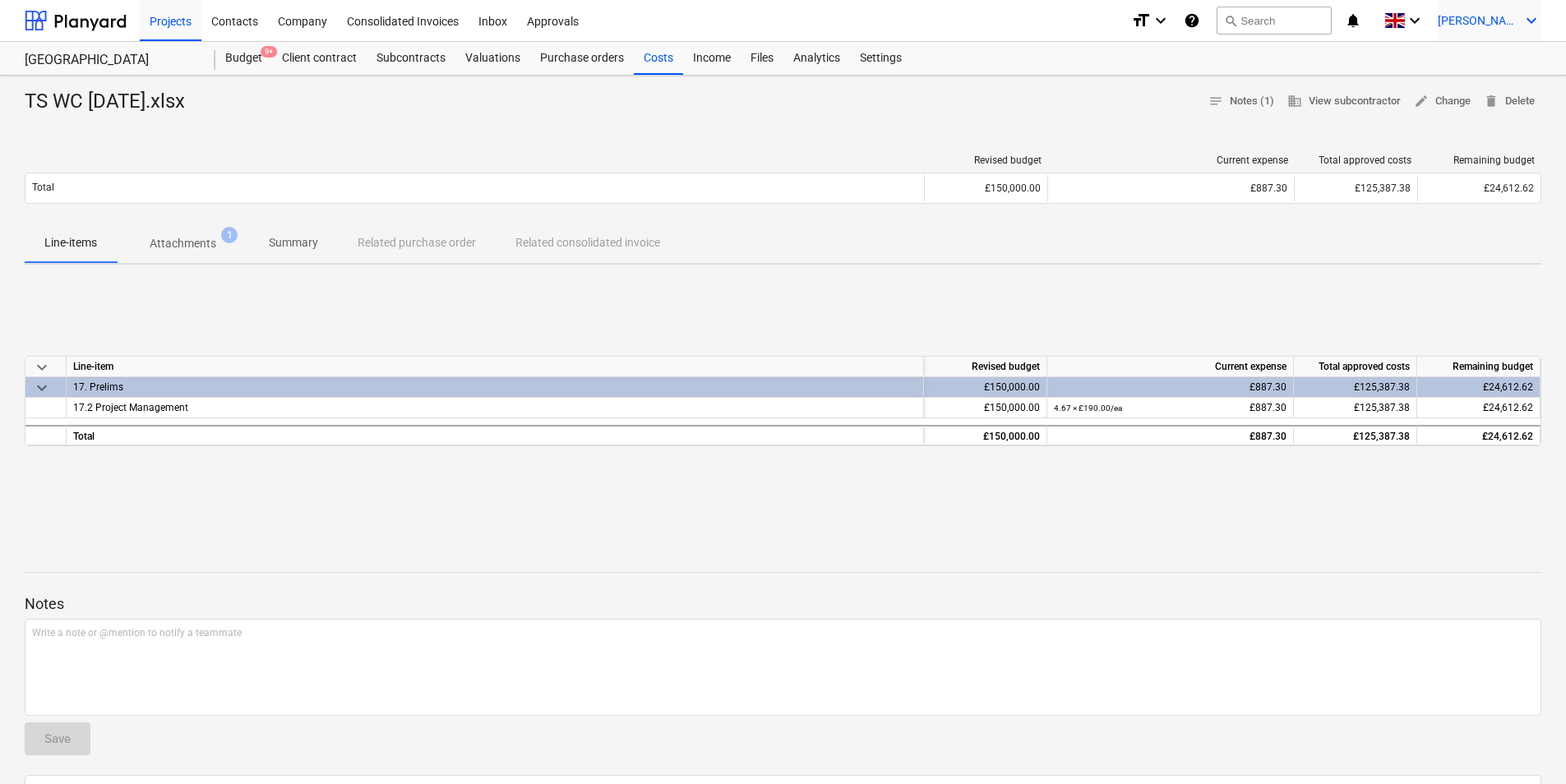
click at [1513, 16] on span "[PERSON_NAME]" at bounding box center [1478, 21] width 82 height 13
click at [1479, 88] on div "Log out" at bounding box center [1492, 89] width 98 height 26
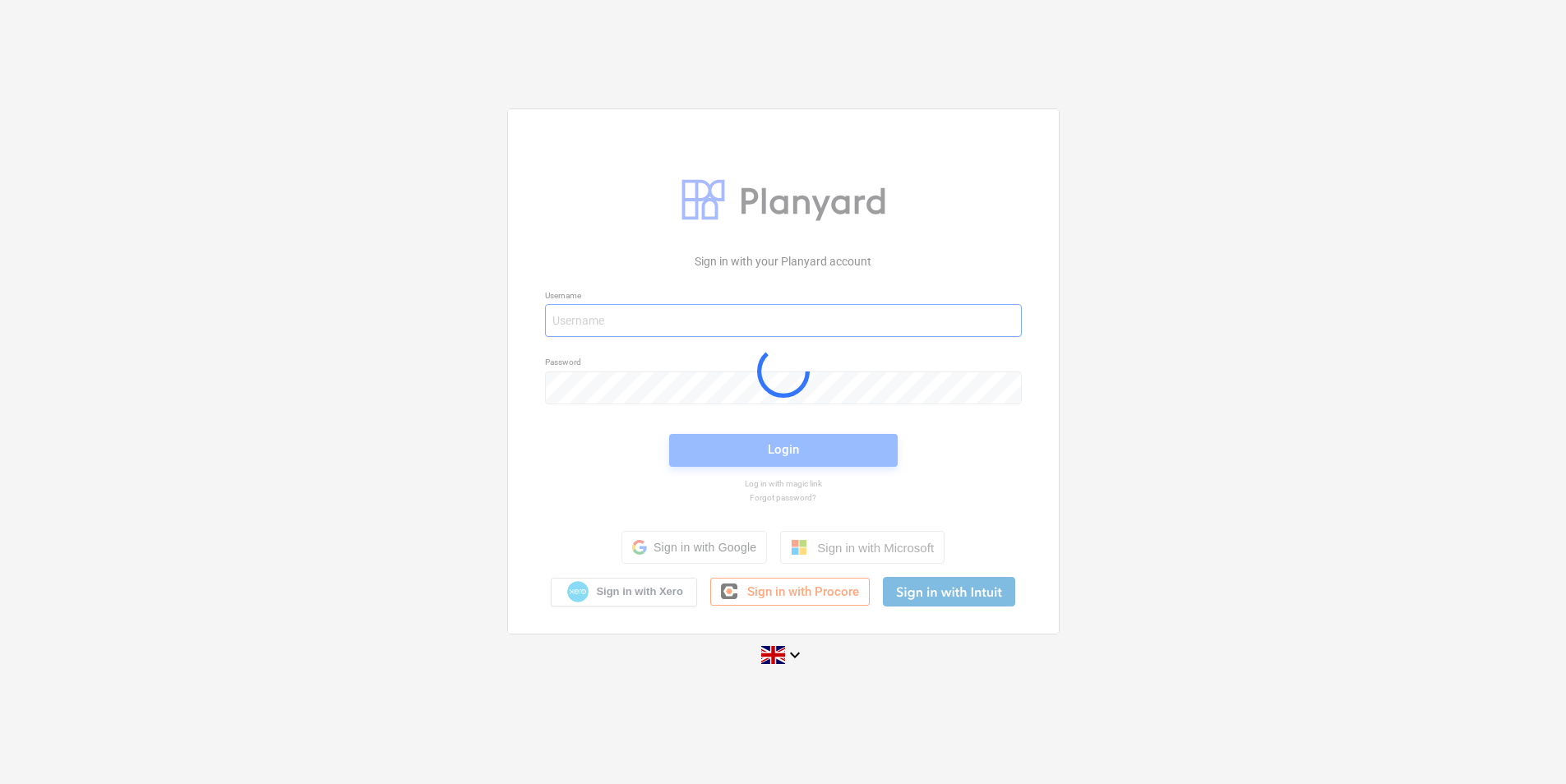
type input "[PERSON_NAME][EMAIL_ADDRESS][DOMAIN_NAME]"
